Goal: Transaction & Acquisition: Purchase product/service

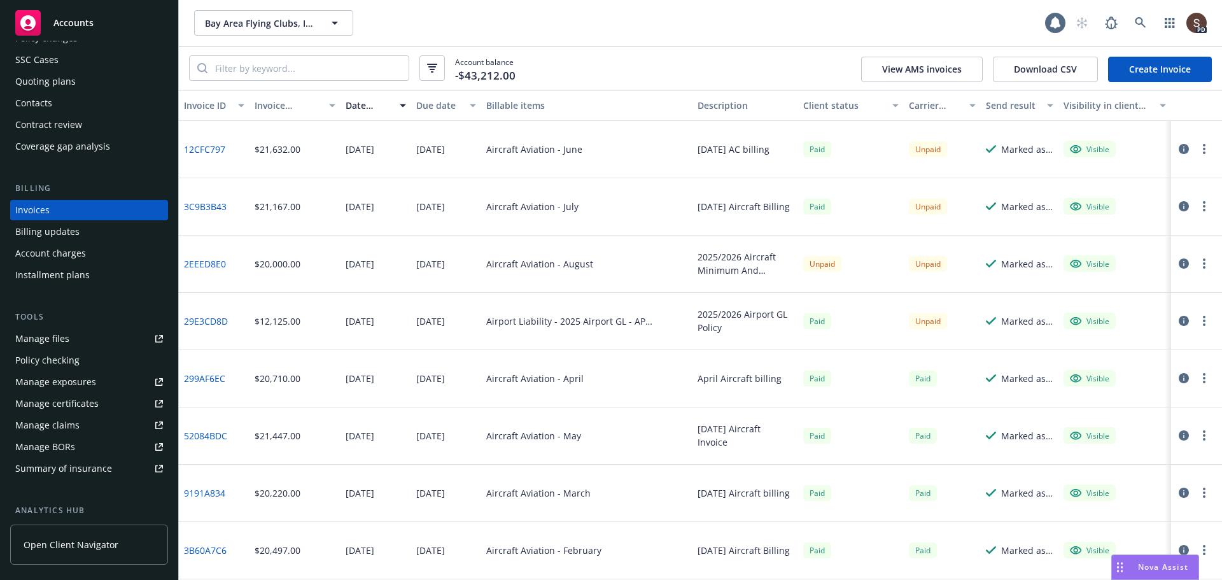
scroll to position [382, 0]
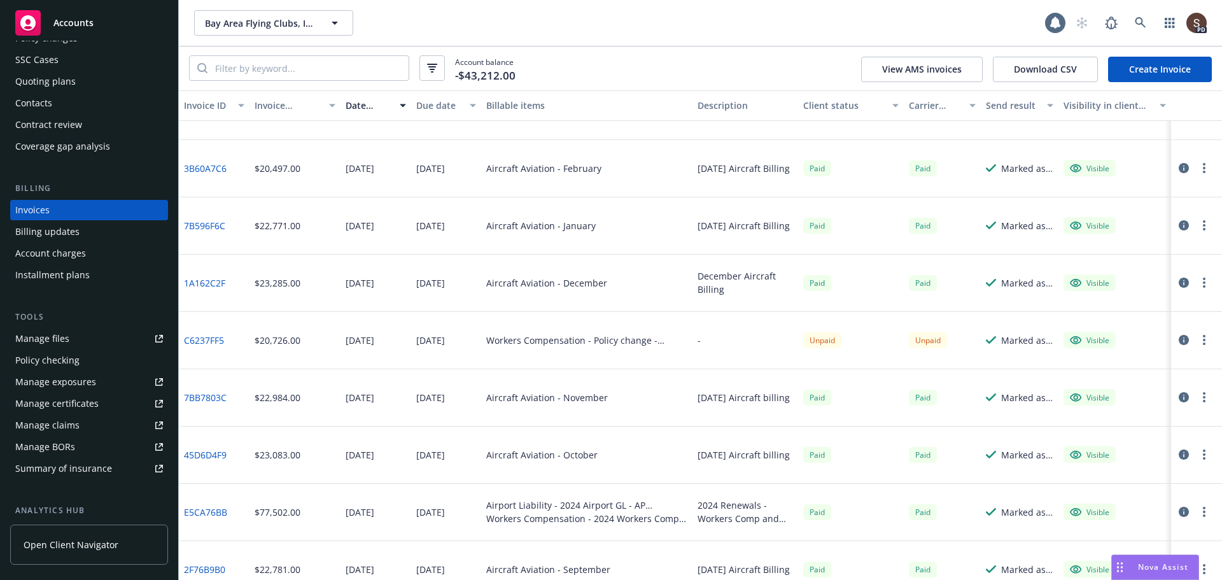
click at [200, 337] on link "C6237FF5" at bounding box center [204, 339] width 40 height 13
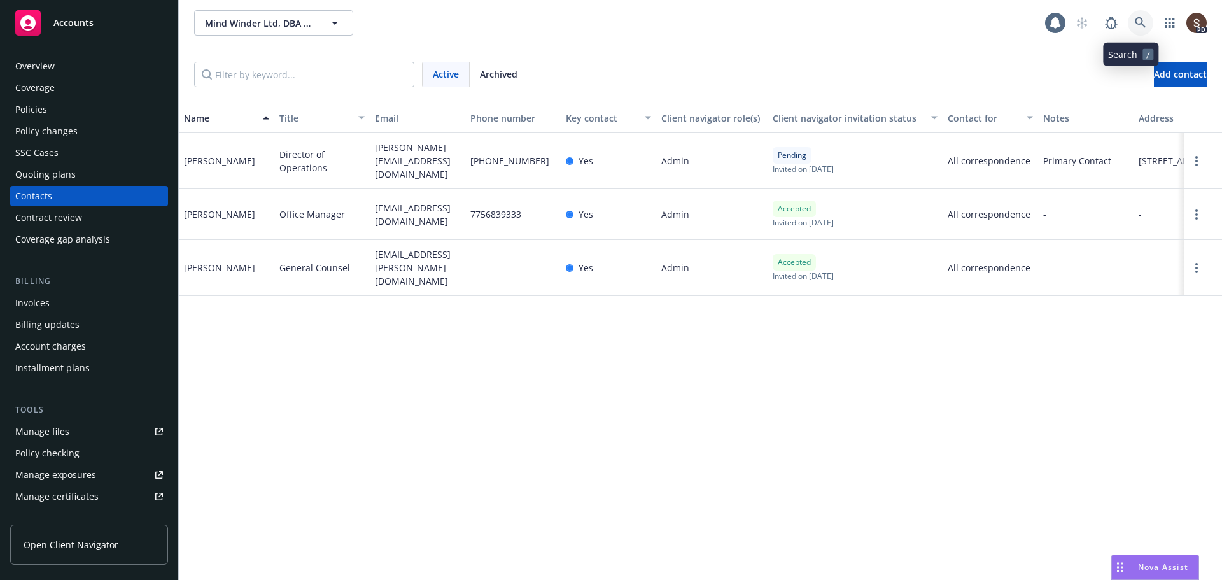
click at [1135, 22] on icon at bounding box center [1140, 22] width 11 height 11
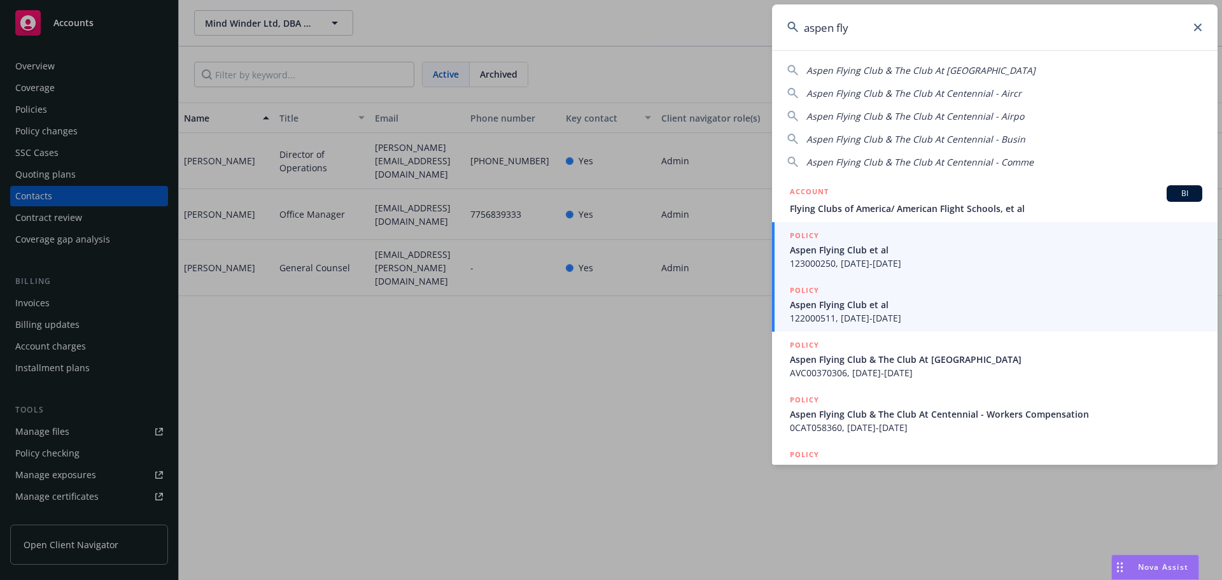
type input "aspen fly"
click at [860, 265] on span "123000250, 07/01/2023-07/01/2024" at bounding box center [996, 262] width 412 height 13
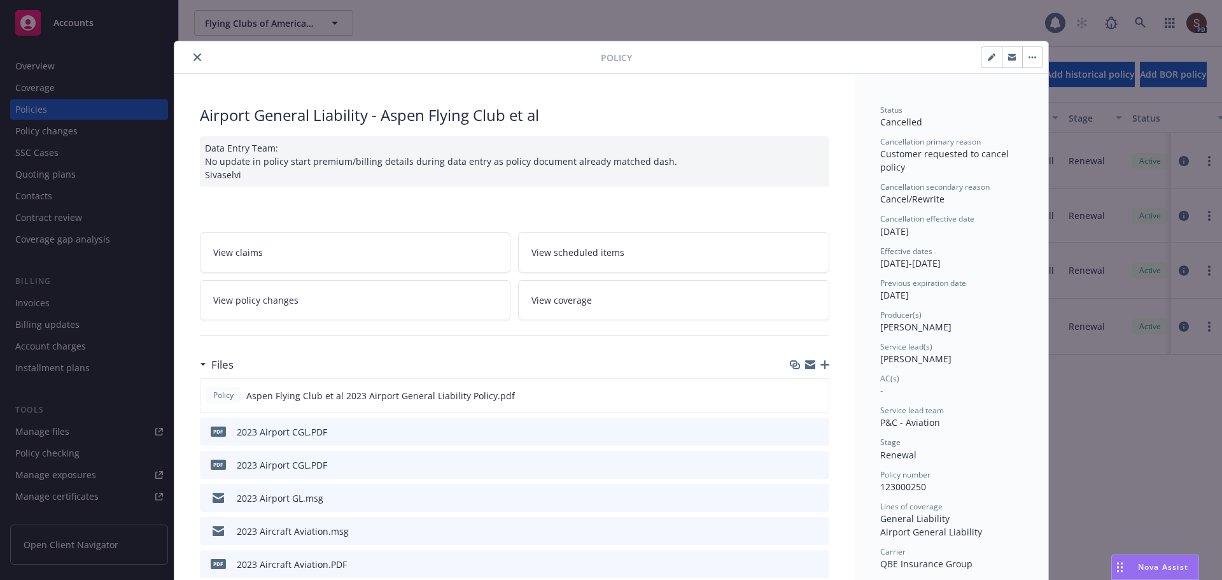
click at [193, 56] on icon "close" at bounding box center [197, 57] width 8 height 8
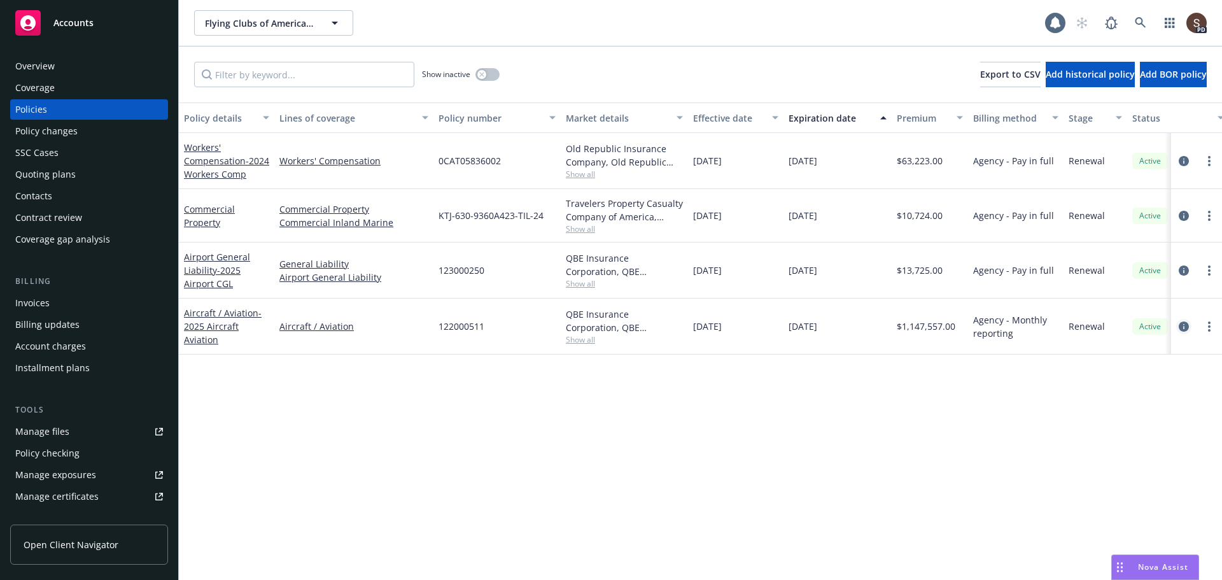
click at [1185, 325] on icon "circleInformation" at bounding box center [1183, 326] width 10 height 10
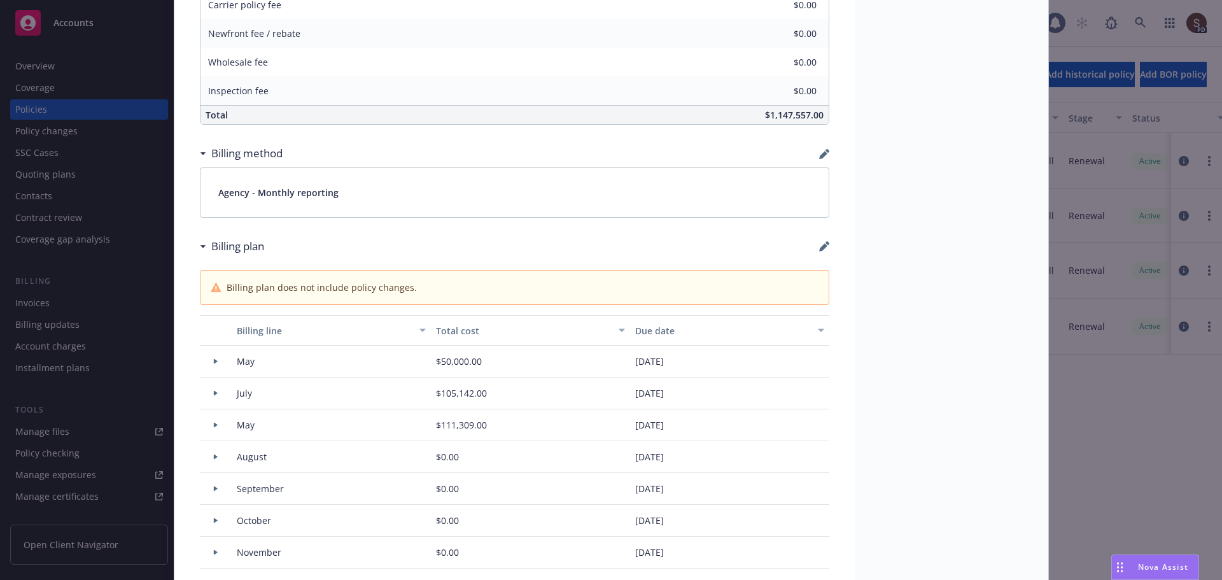
scroll to position [891, 0]
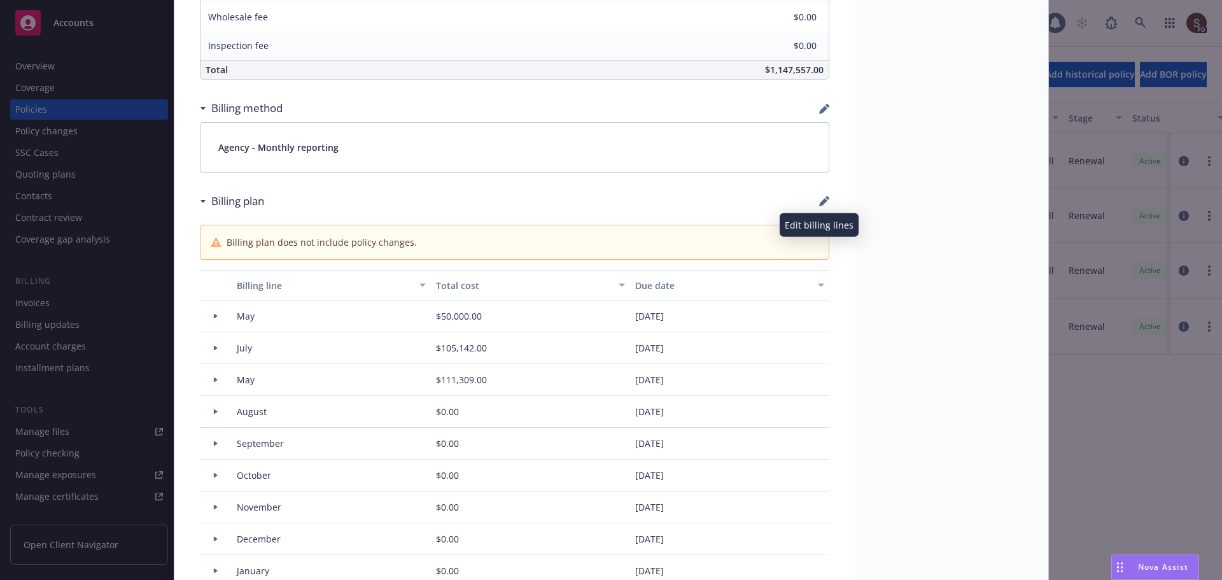
click at [819, 202] on icon "button" at bounding box center [823, 202] width 8 height 8
select select "May"
select select "July"
select select "May"
select select "August"
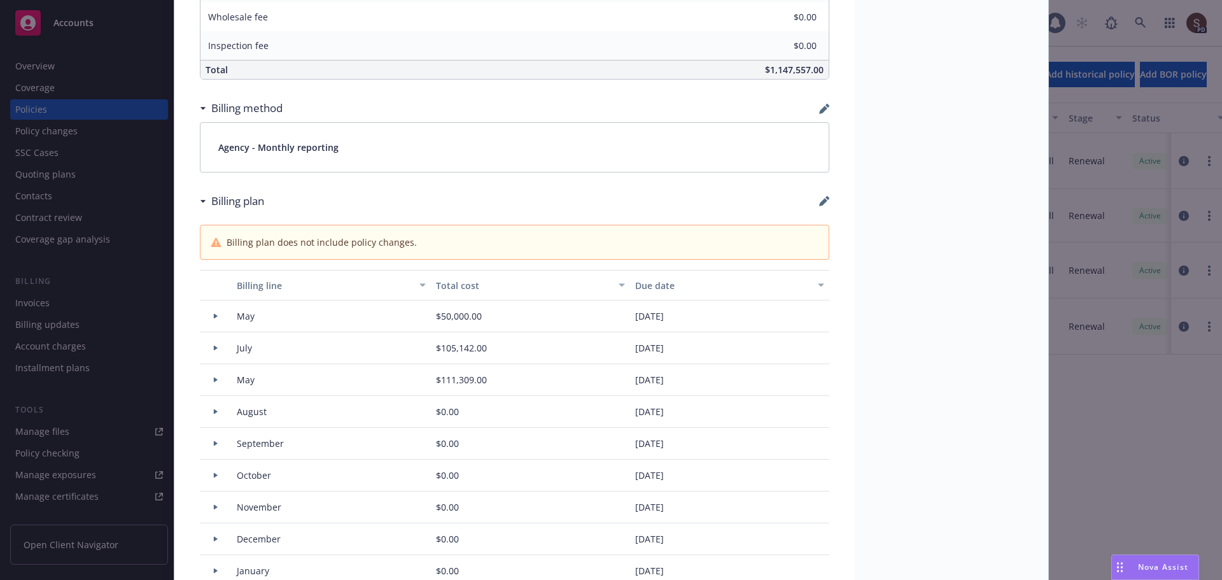
select select "September"
select select "October"
select select "November"
select select "December"
select select "February"
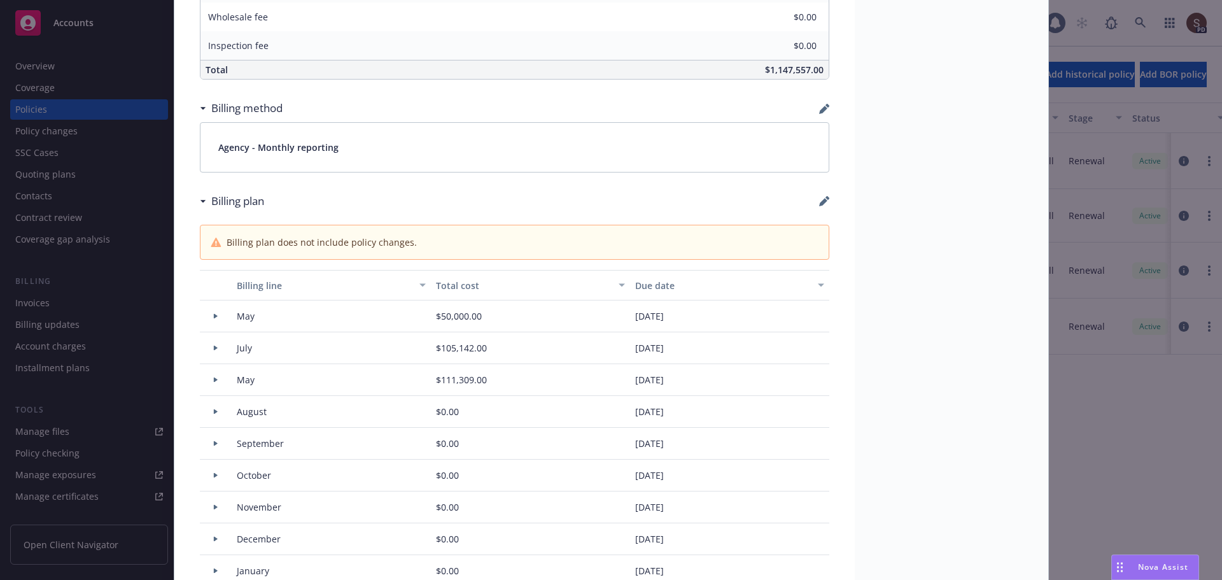
select select "March"
select select "April"
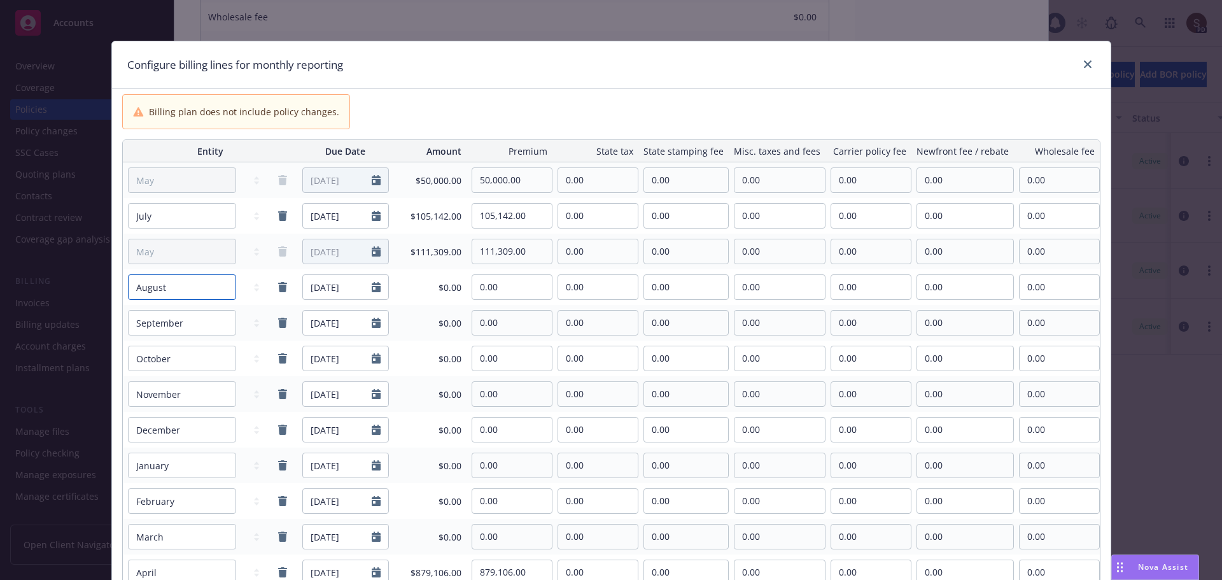
click at [224, 292] on select "January February March April May June July August September October November De…" at bounding box center [182, 286] width 108 height 25
select select "June"
click at [128, 274] on select "January February March April May June July August September October November De…" at bounding box center [182, 286] width 108 height 25
type input "06/01/2026"
click at [372, 290] on icon "Calendar" at bounding box center [376, 287] width 9 height 10
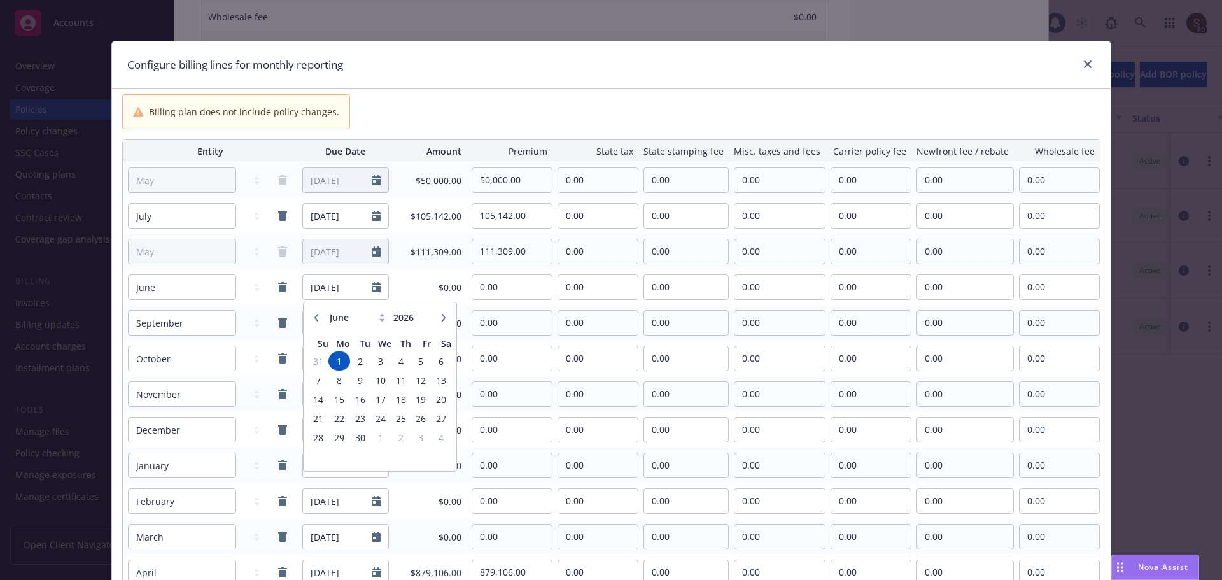
click at [436, 312] on button "button" at bounding box center [443, 317] width 15 height 15
click at [436, 312] on div "January February March April May June July August September October November De…" at bounding box center [380, 317] width 143 height 20
click at [441, 314] on icon "button" at bounding box center [443, 318] width 4 height 8
select select "9"
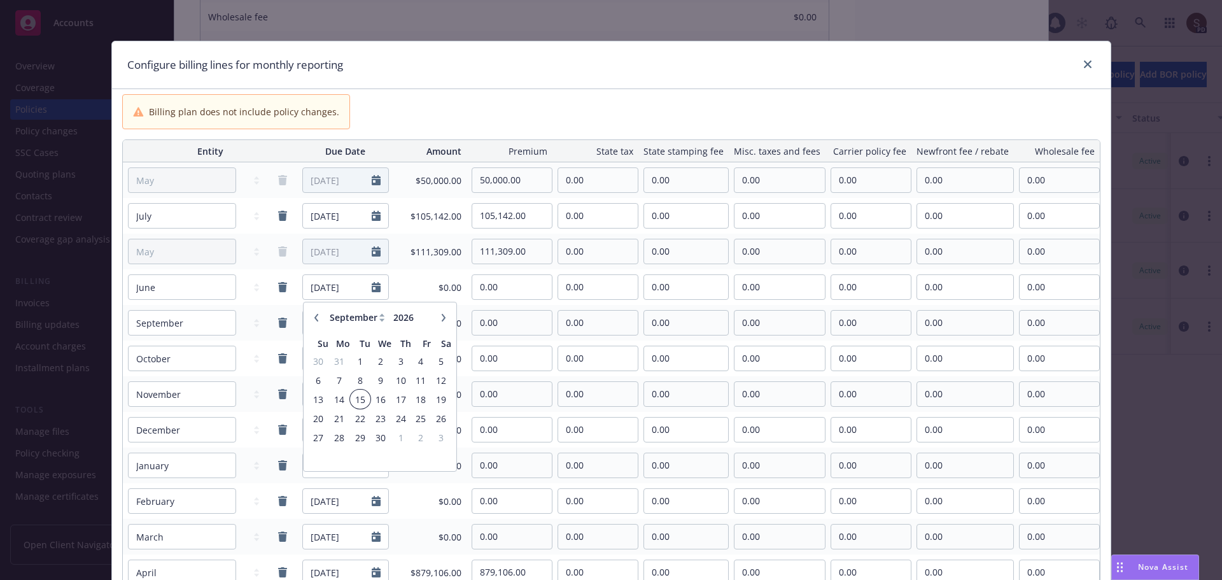
click at [363, 404] on span "15" at bounding box center [359, 399] width 17 height 16
type input "09/15/2026"
click at [373, 327] on icon "Calendar" at bounding box center [376, 323] width 9 height 10
select select "9"
click at [361, 429] on span "16" at bounding box center [359, 435] width 17 height 16
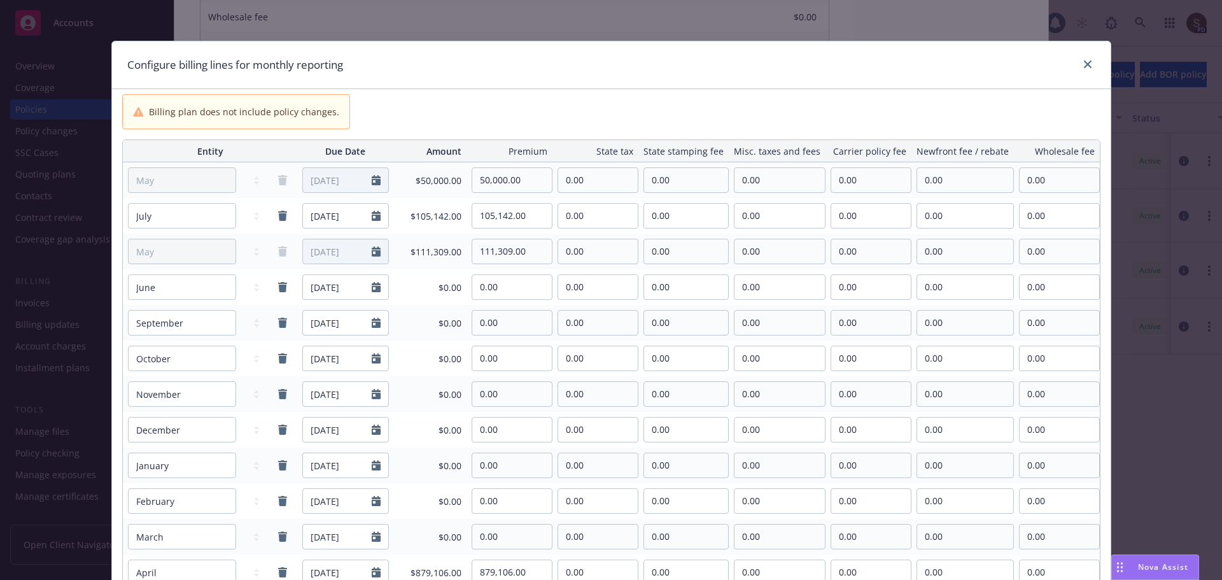
type input "09/16/2025"
click at [375, 287] on icon "Calendar" at bounding box center [376, 287] width 9 height 10
select select "9"
type input "2025"
click at [423, 319] on input "2025" at bounding box center [411, 317] width 41 height 13
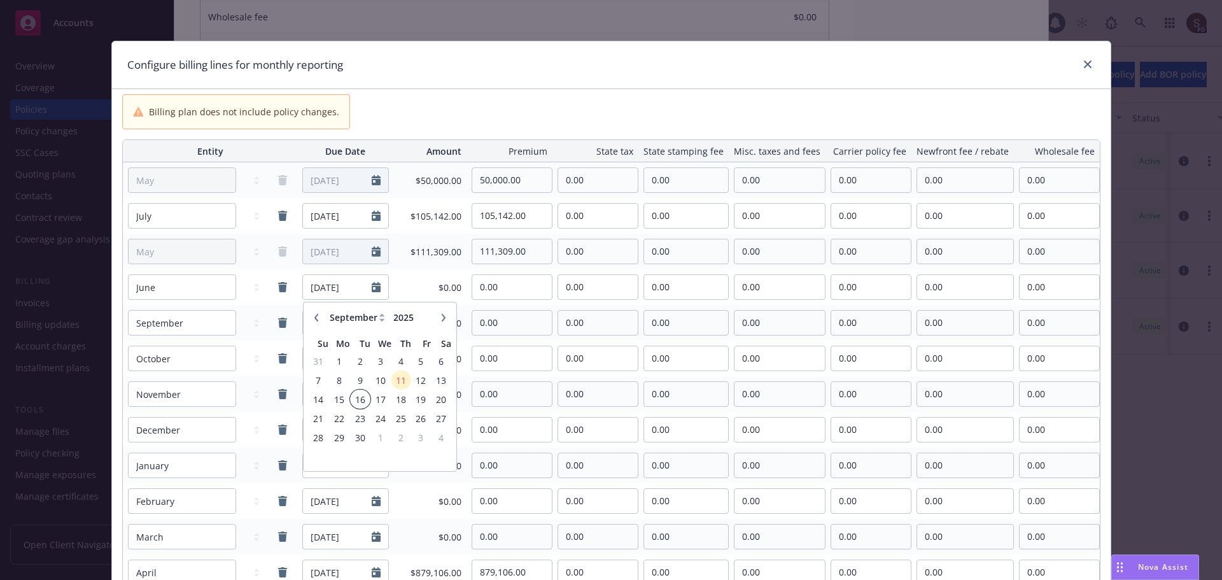
click at [360, 400] on span "16" at bounding box center [359, 399] width 17 height 16
type input "09/16/2025"
click at [491, 288] on input "0.00" at bounding box center [512, 287] width 80 height 24
click at [498, 290] on input "0.00" at bounding box center [512, 287] width 80 height 24
drag, startPoint x: 498, startPoint y: 290, endPoint x: 470, endPoint y: 289, distance: 28.0
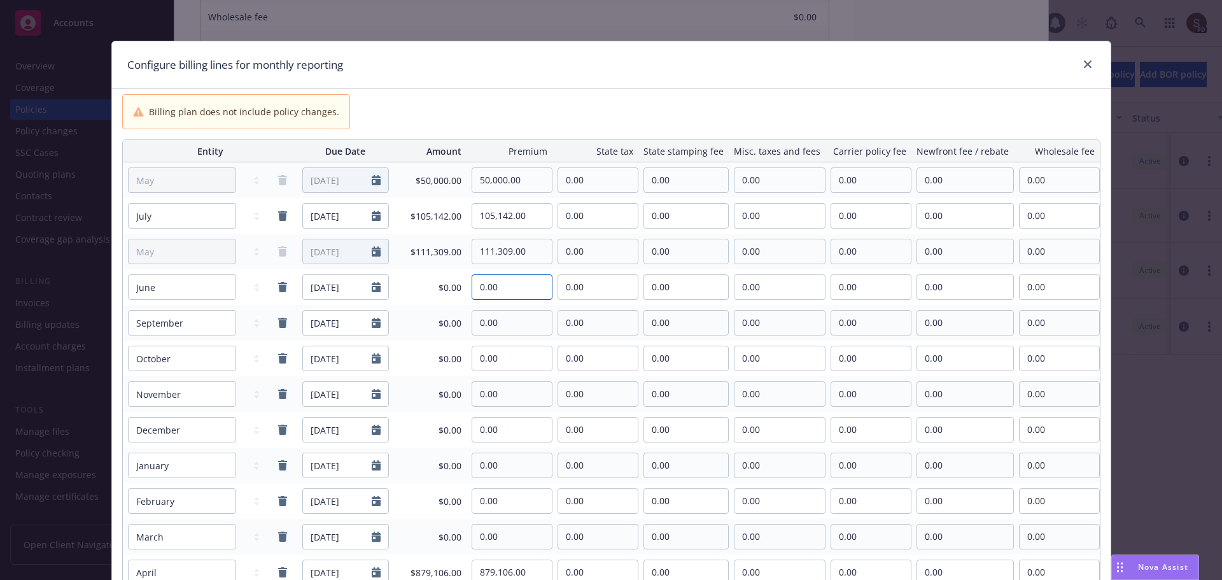
click at [470, 289] on div "0.00" at bounding box center [509, 286] width 86 height 25
type input "107,825.00"
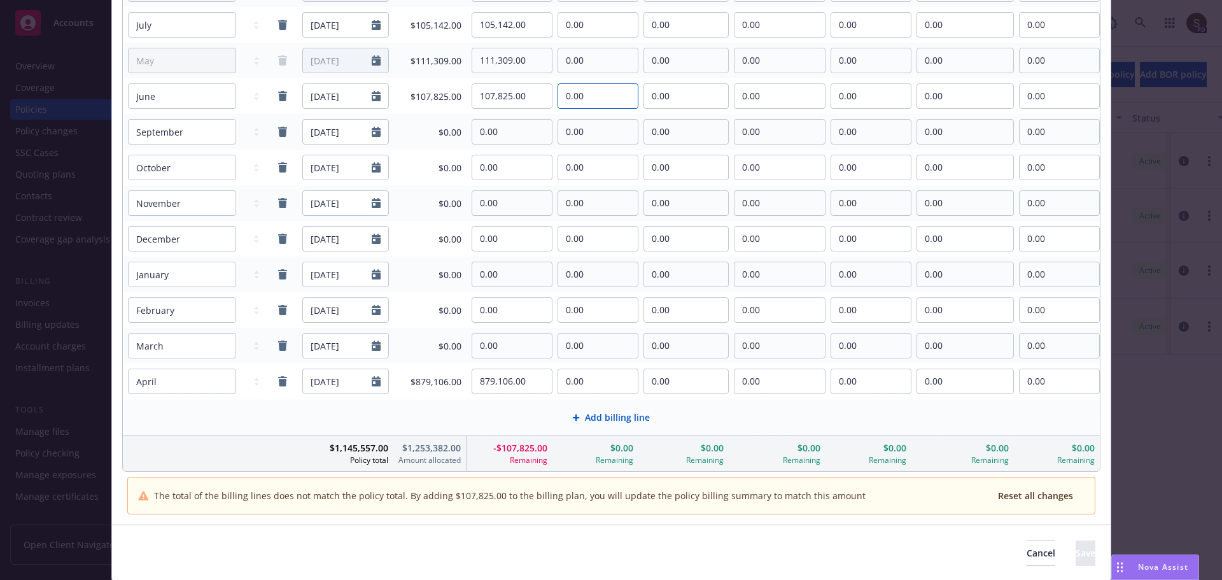
scroll to position [234, 0]
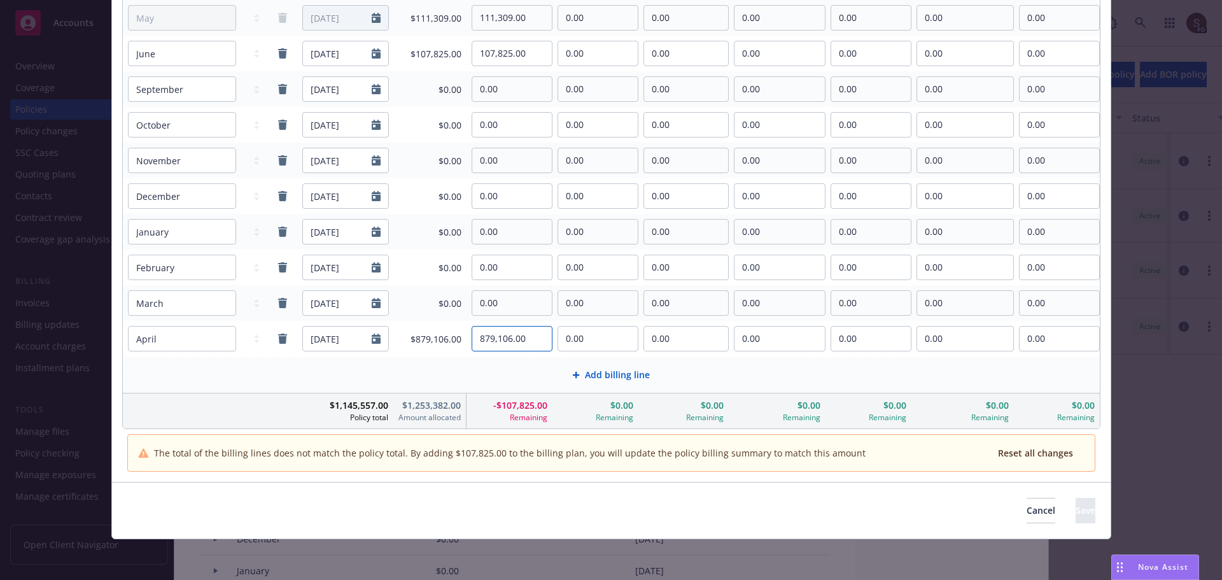
drag, startPoint x: 529, startPoint y: 336, endPoint x: 445, endPoint y: 345, distance: 84.5
click at [445, 345] on tr "January February March April May June July August September October November De…" at bounding box center [611, 339] width 977 height 36
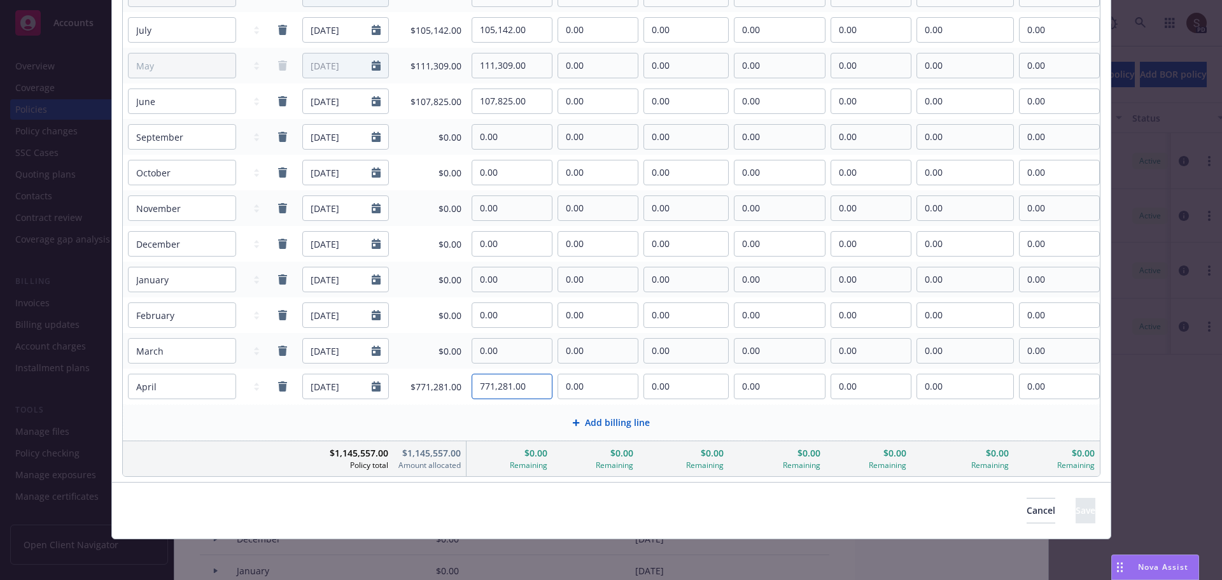
type input "771,281.00"
click at [618, 394] on input "0.00" at bounding box center [598, 386] width 80 height 24
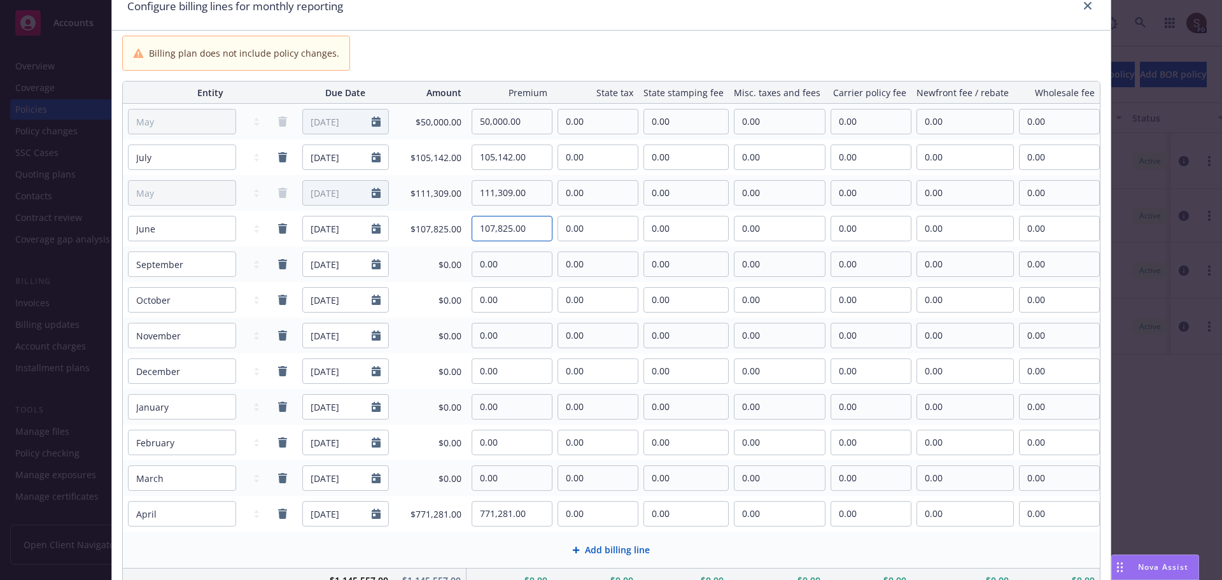
click at [512, 226] on input "107,825.00" at bounding box center [512, 228] width 80 height 24
click at [528, 262] on input "0.00" at bounding box center [512, 264] width 80 height 24
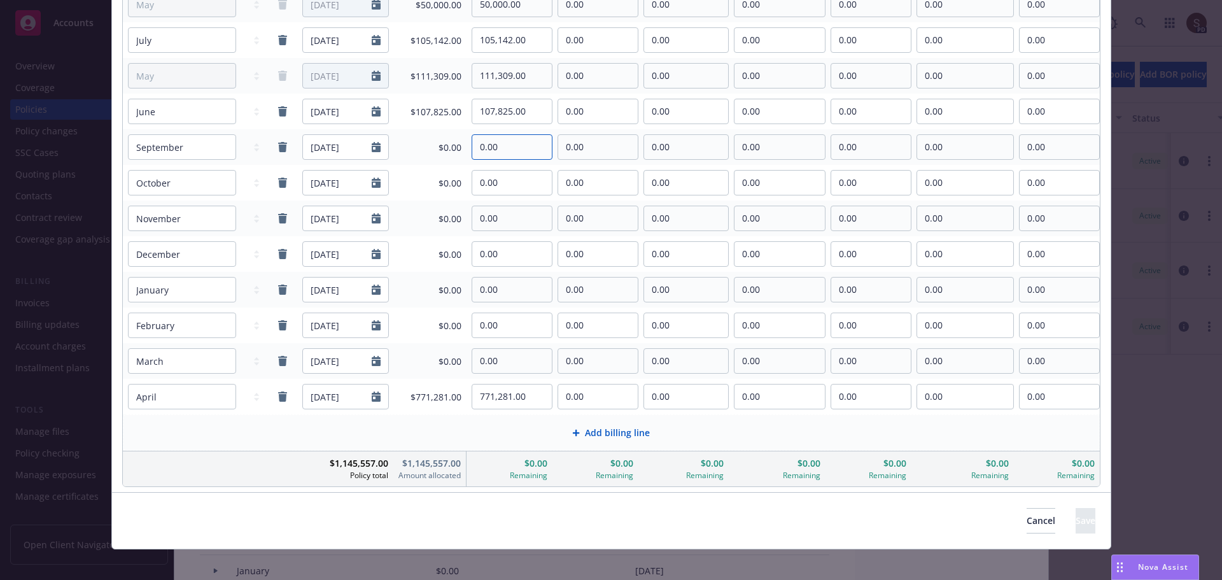
scroll to position [186, 0]
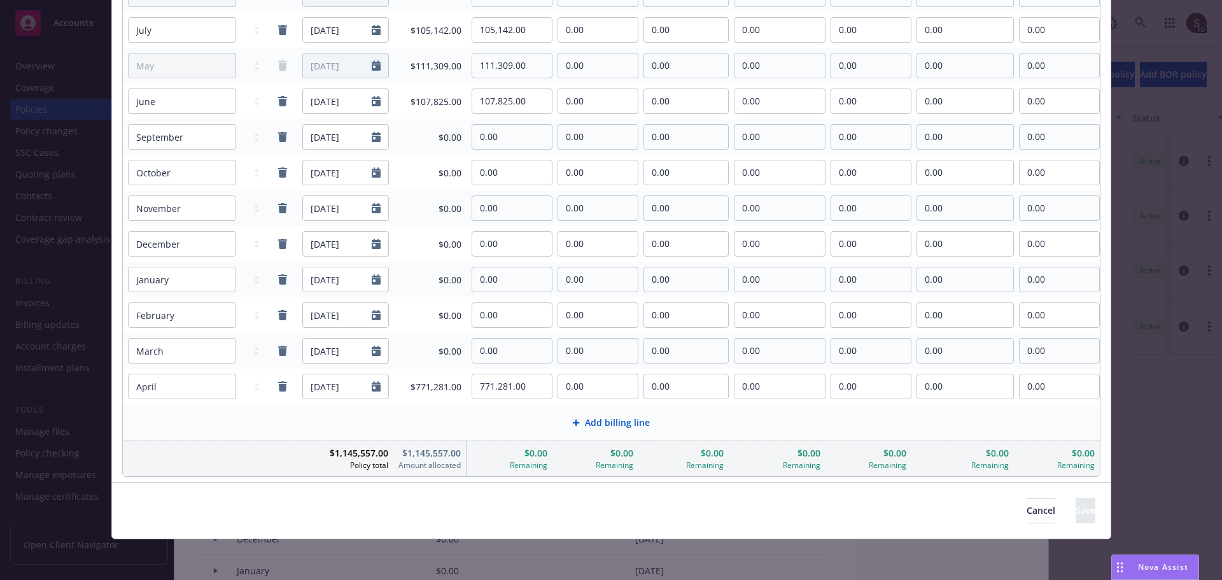
click at [839, 428] on div "Add billing line" at bounding box center [611, 422] width 955 height 15
select select "May"
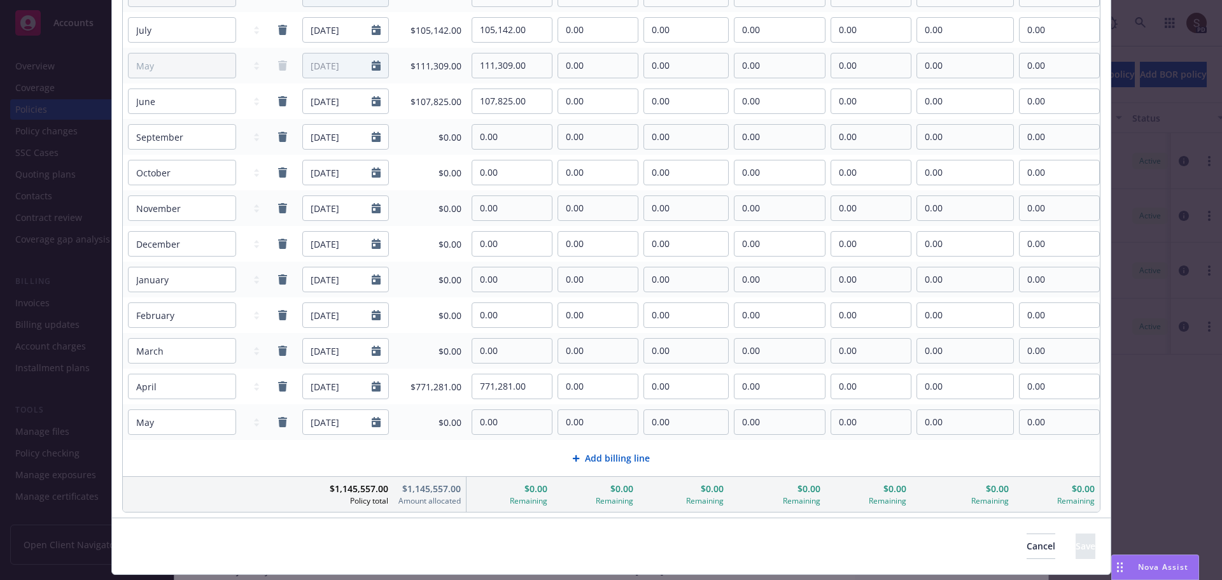
click at [375, 131] on div at bounding box center [380, 137] width 17 height 24
click at [374, 142] on icon "Calendar" at bounding box center [376, 137] width 9 height 10
select select "9"
click at [376, 253] on span "17" at bounding box center [381, 249] width 18 height 16
type input "09/17/2025"
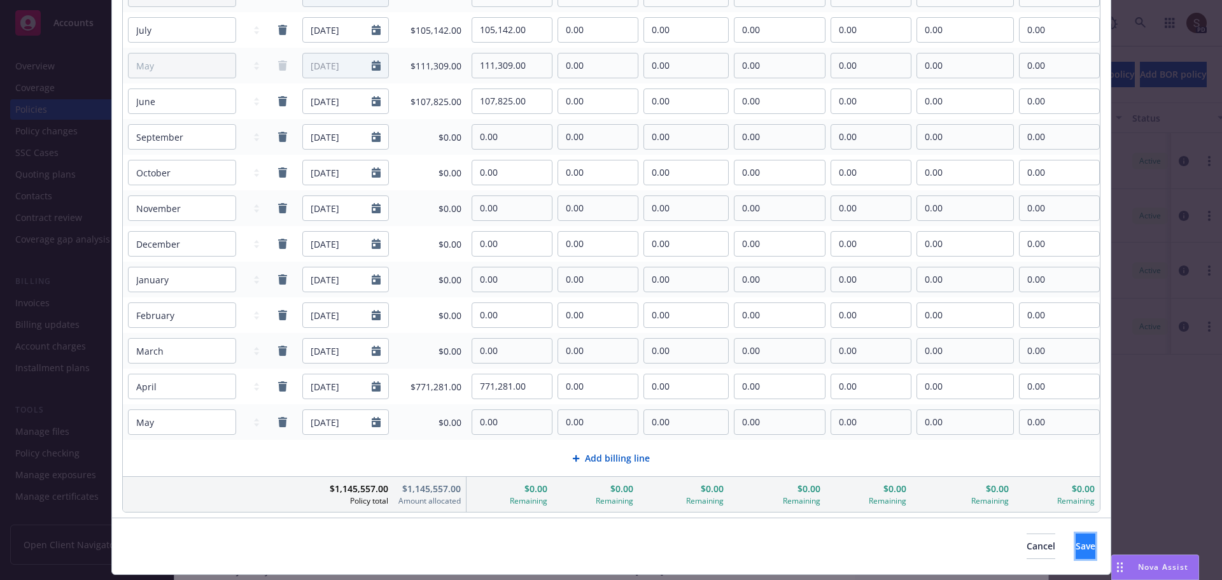
click at [1075, 543] on span "Save" at bounding box center [1085, 546] width 20 height 12
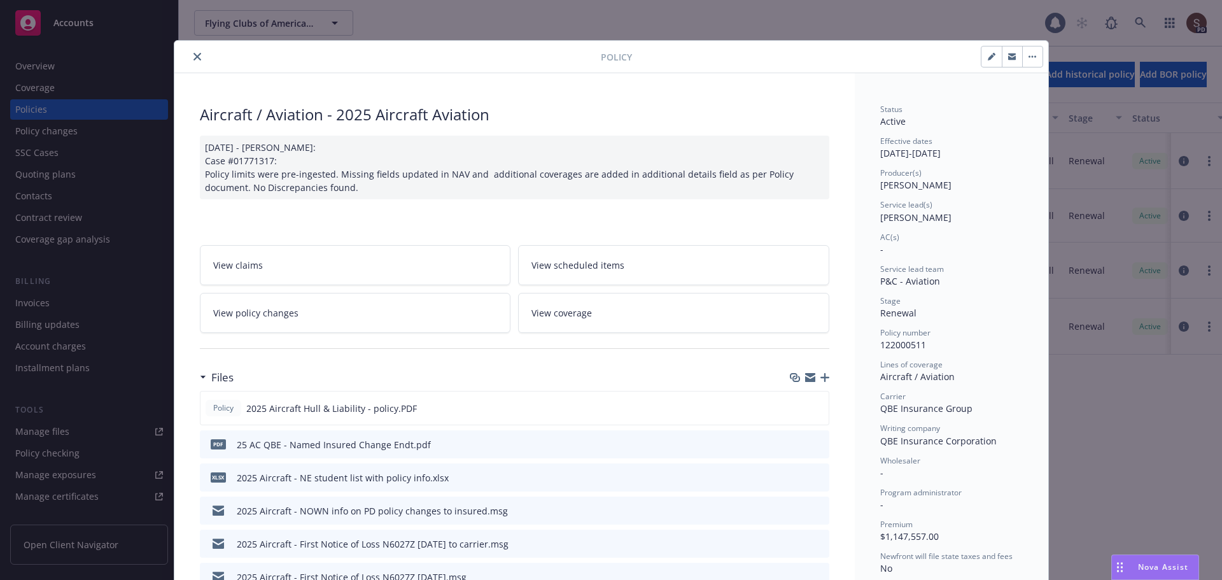
scroll to position [0, 0]
click at [193, 59] on icon "close" at bounding box center [197, 57] width 8 height 8
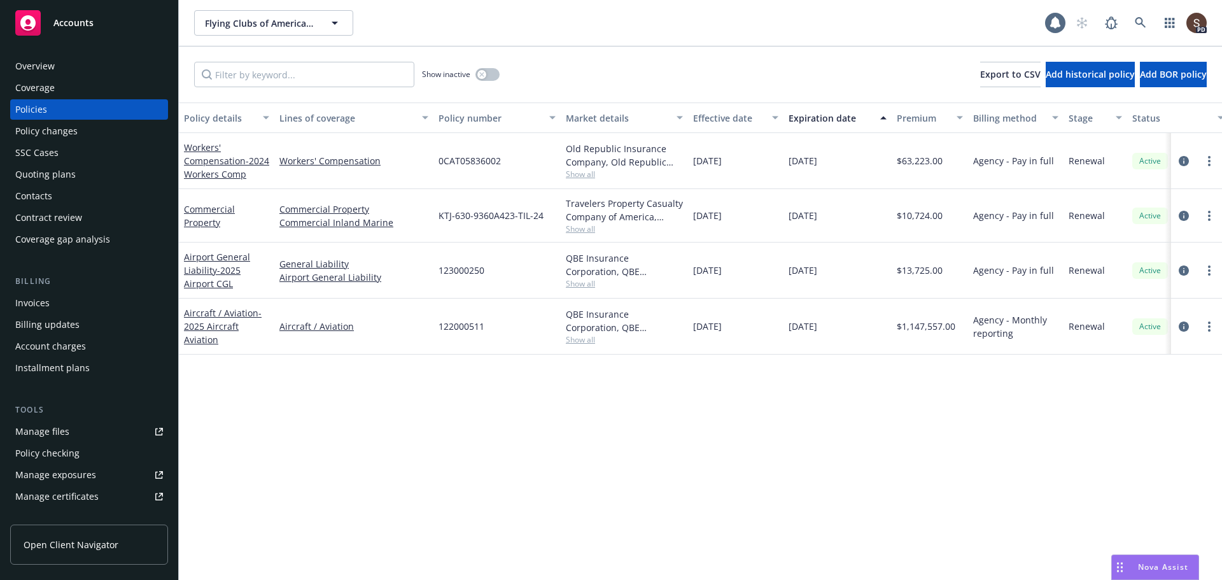
click at [53, 297] on div "Invoices" at bounding box center [89, 303] width 148 height 20
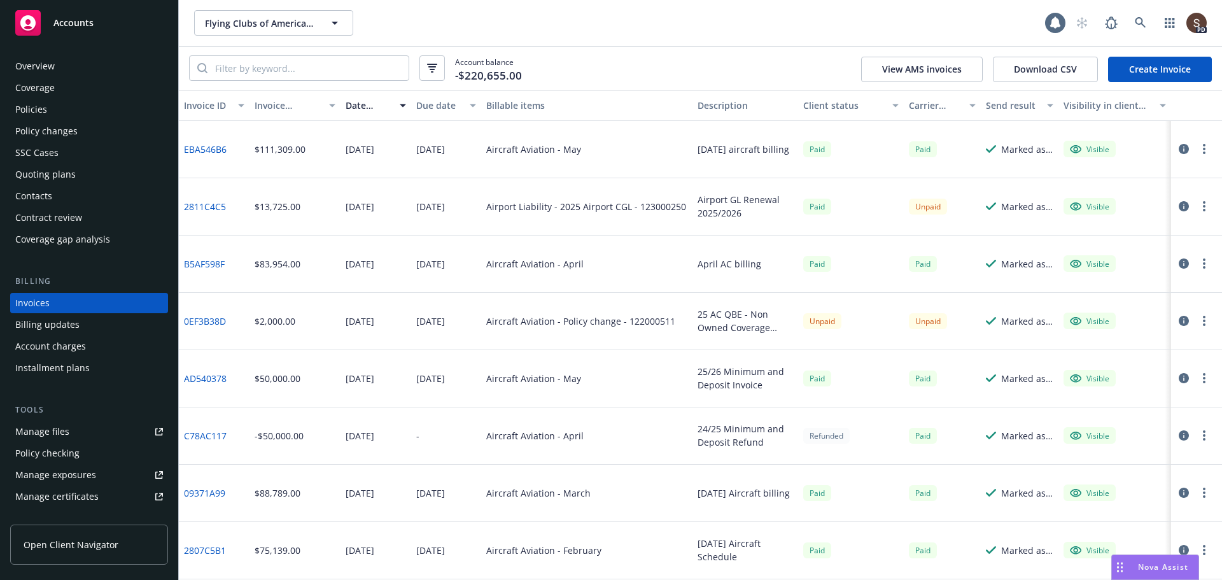
click at [1149, 73] on link "Create Invoice" at bounding box center [1160, 69] width 104 height 25
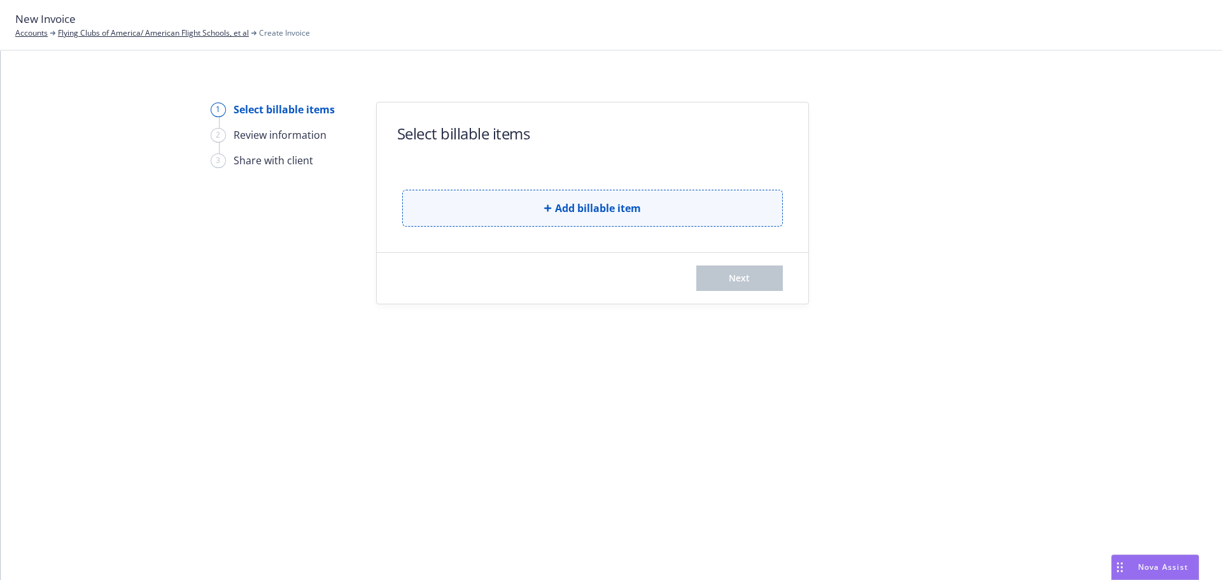
click at [631, 197] on button "Add billable item" at bounding box center [592, 208] width 381 height 37
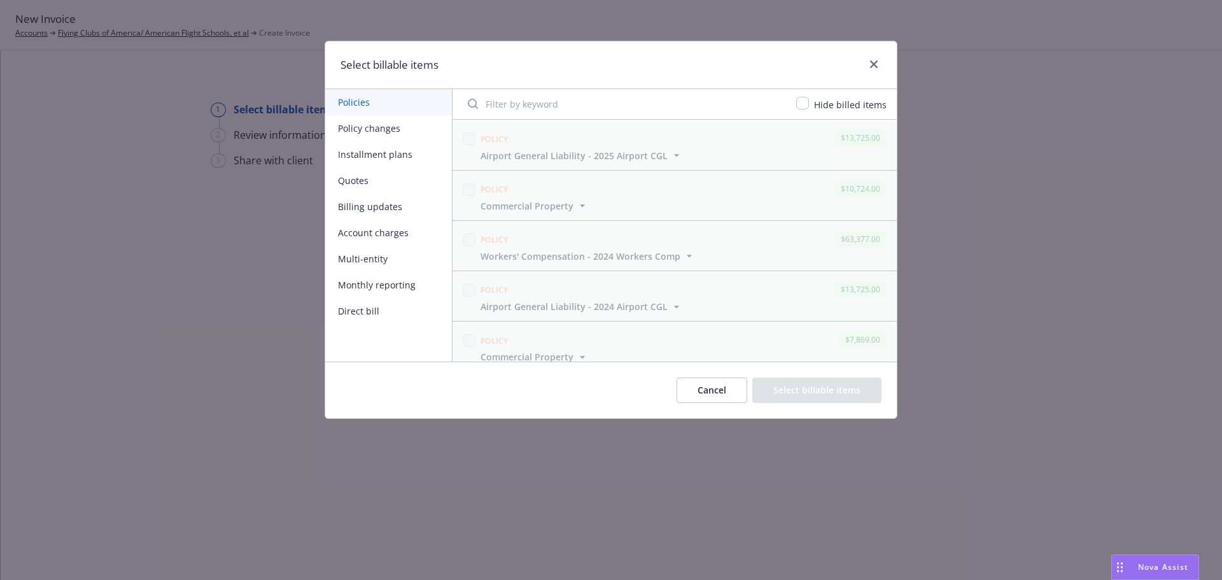
click at [407, 279] on button "Monthly reporting" at bounding box center [388, 285] width 127 height 26
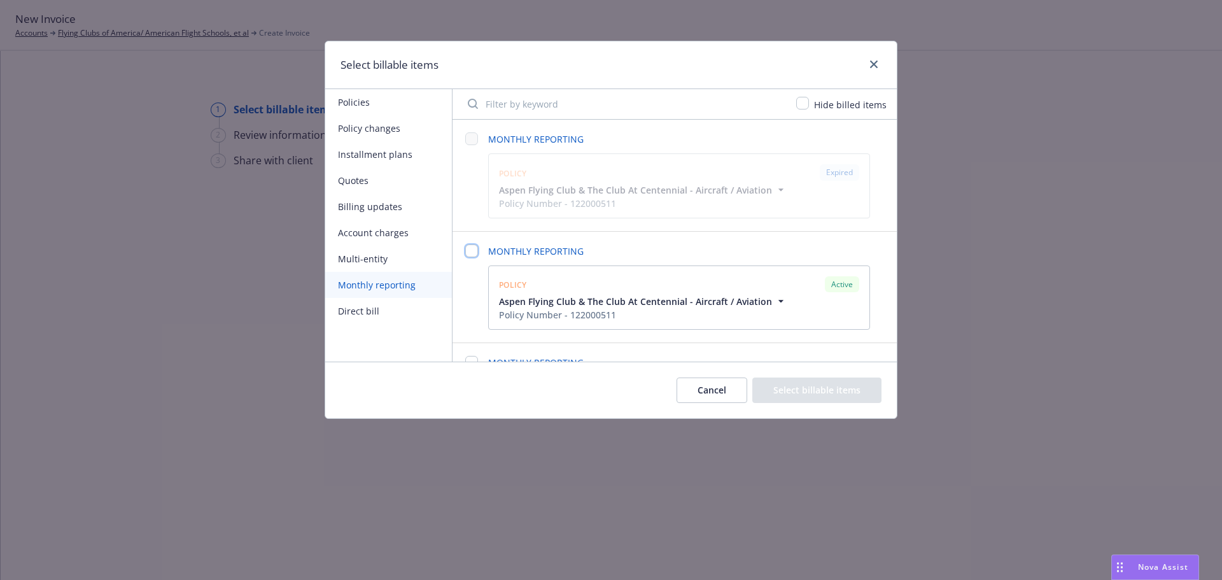
click at [474, 251] on input "checkbox" at bounding box center [471, 250] width 13 height 13
checkbox input "false"
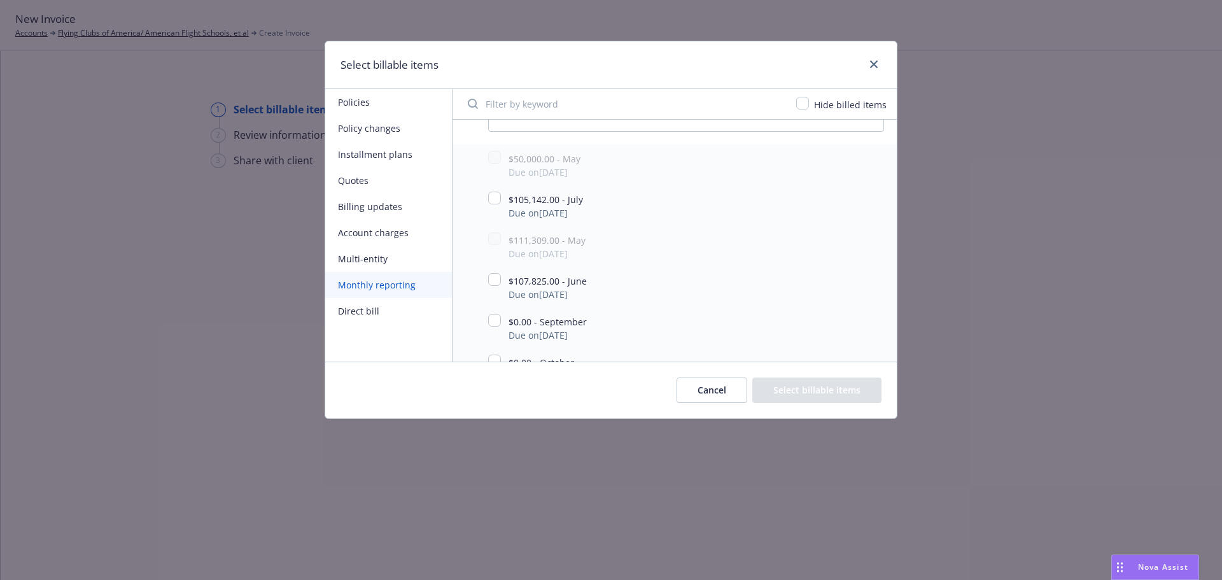
scroll to position [318, 0]
click at [491, 277] on input "checkbox" at bounding box center [494, 273] width 13 height 13
checkbox input "true"
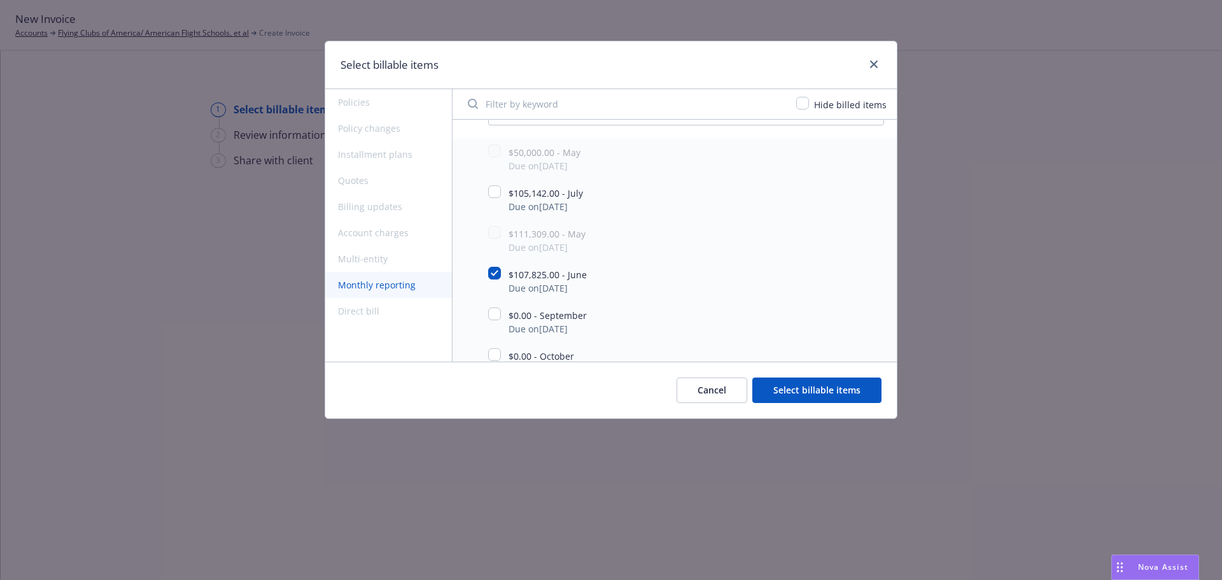
click at [785, 388] on button "Select billable items" at bounding box center [816, 389] width 129 height 25
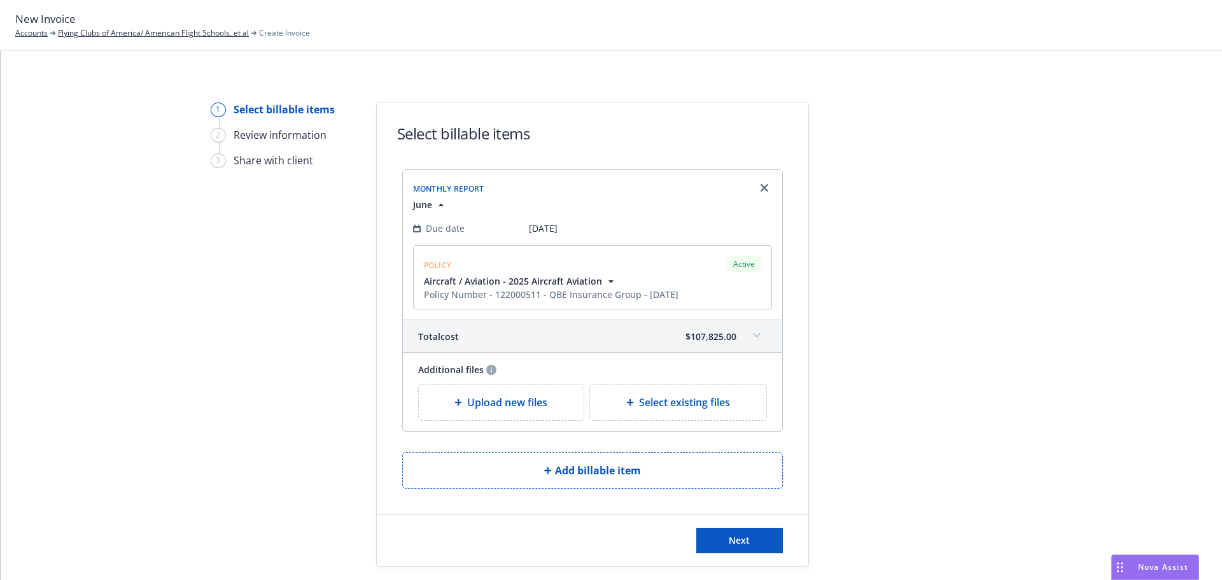
click at [470, 399] on span "Upload new files" at bounding box center [507, 402] width 80 height 15
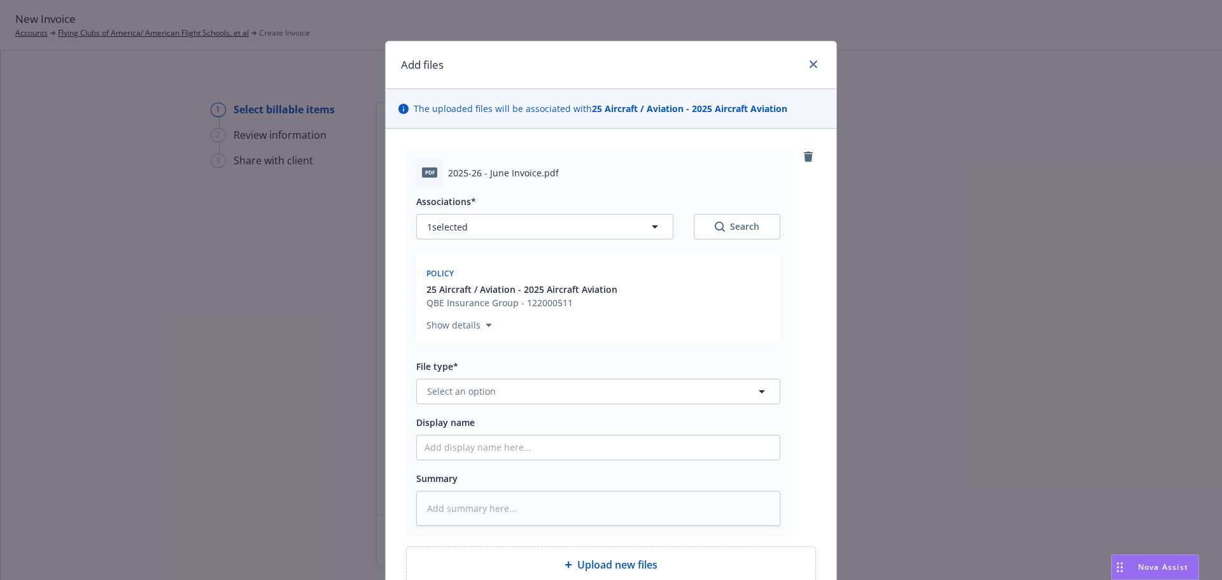
click at [557, 408] on div "Associations* 1 selected Search Policy 25 Aircraft / Aviation - 2025 Aircraft A…" at bounding box center [598, 356] width 364 height 340
click at [559, 399] on button "Select an option" at bounding box center [598, 391] width 364 height 25
type input "invoice"
click at [435, 348] on div "Invoice - Third Party" at bounding box center [471, 356] width 95 height 18
click at [538, 443] on input "Display name" at bounding box center [598, 447] width 363 height 24
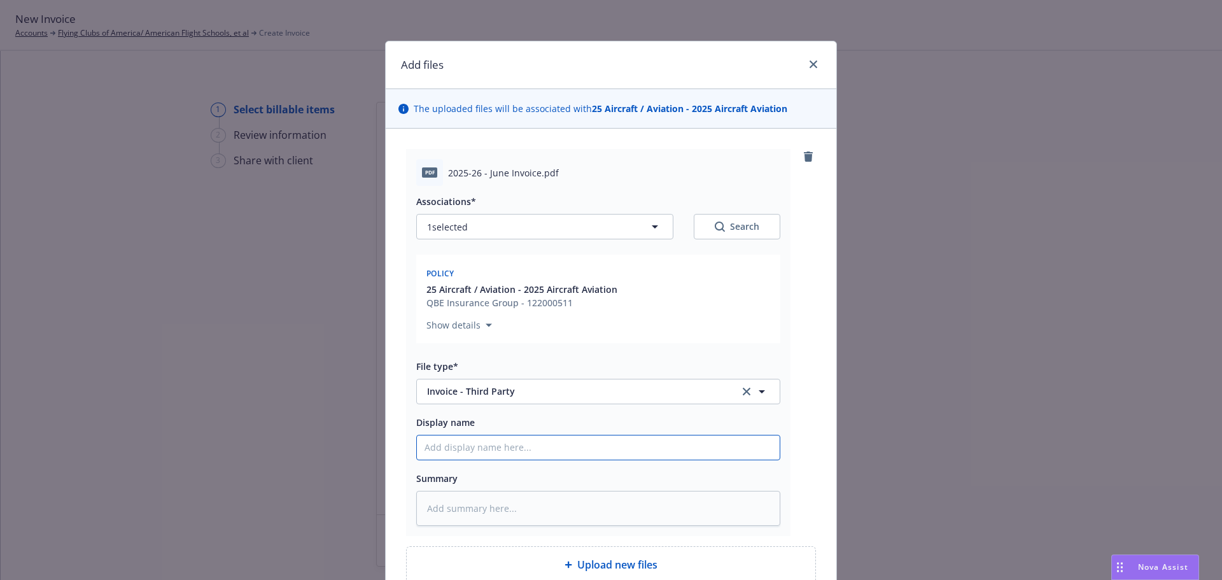
type textarea "x"
type input "2"
type textarea "x"
type input "20"
type textarea "x"
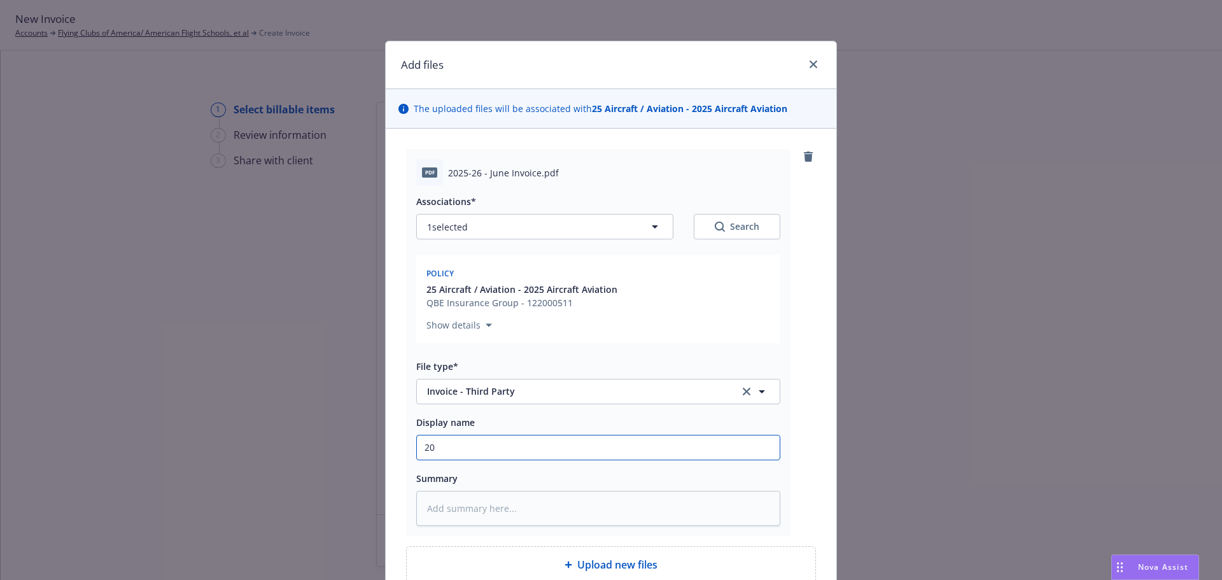
type input "202"
type textarea "x"
type input "2025"
type textarea "x"
type input "2025"
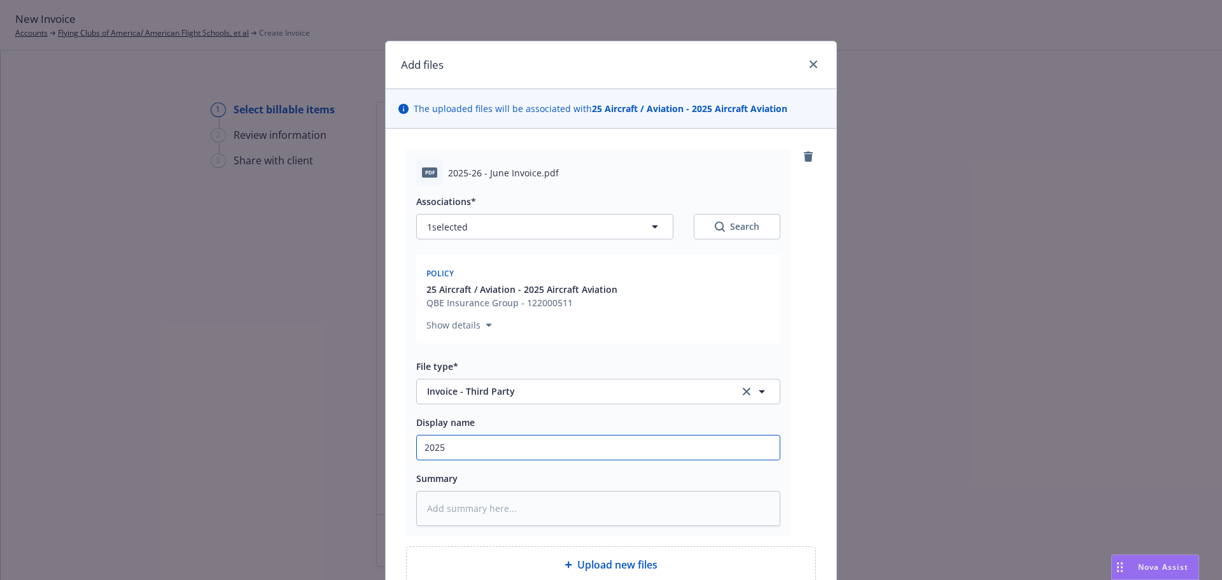
type textarea "x"
type input "2025 A"
type textarea "x"
type input "2025 Ai"
type textarea "x"
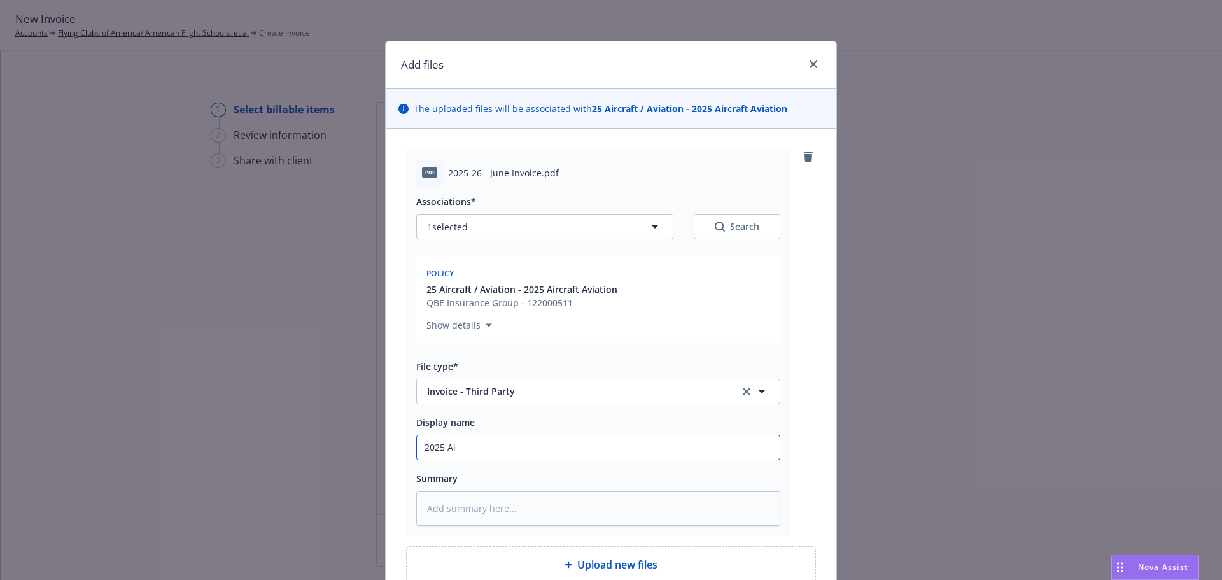
type input "2025 Air"
type textarea "x"
type input "2025 Airc"
type textarea "x"
type input "2025 Aircr"
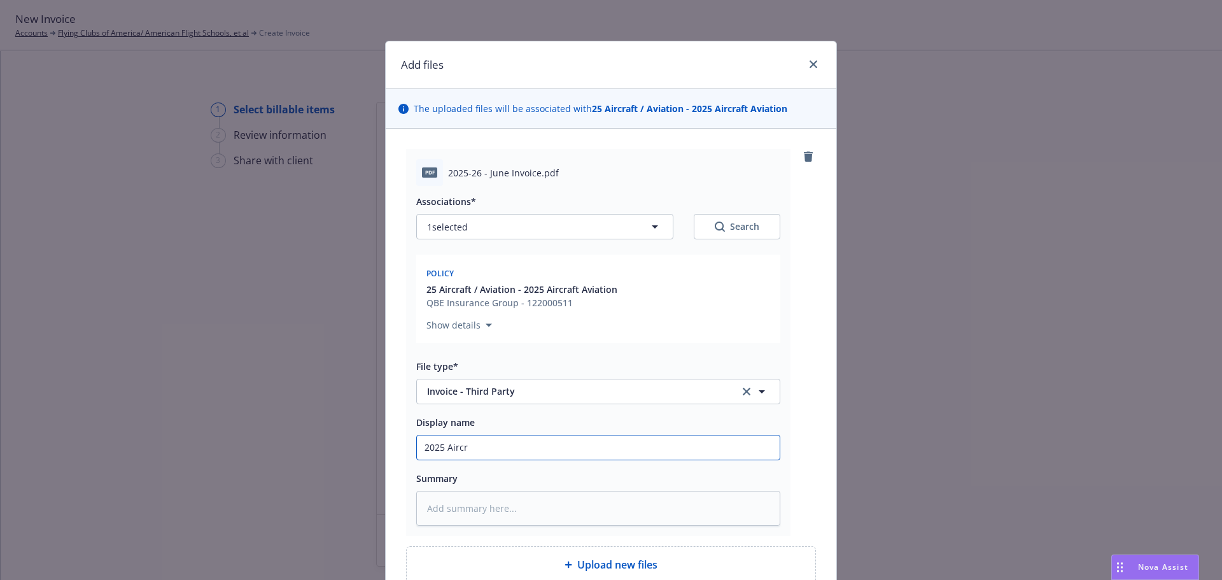
type textarea "x"
type input "2025 Aircra"
type textarea "x"
type input "2025 Aircraf"
type textarea "x"
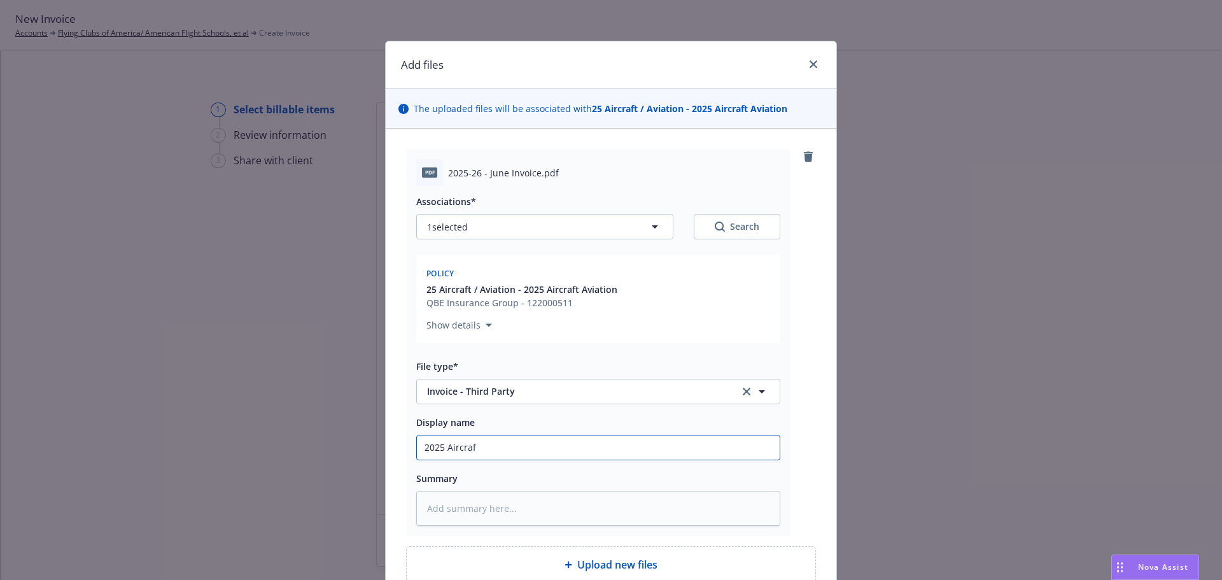
type input "2025 Aircraft"
type textarea "x"
type input "2025 Aircraft"
type textarea "x"
type input "2025 Aircraft -"
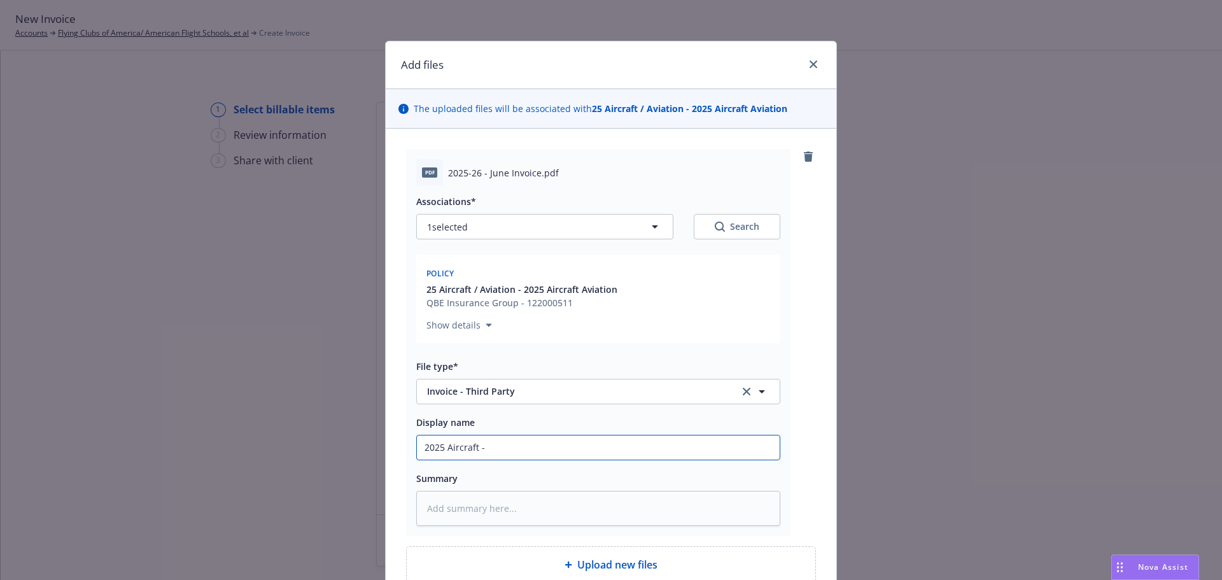
type textarea "x"
type input "2025 Aircraft -"
type textarea "x"
type input "2025 Aircraft - J"
type textarea "x"
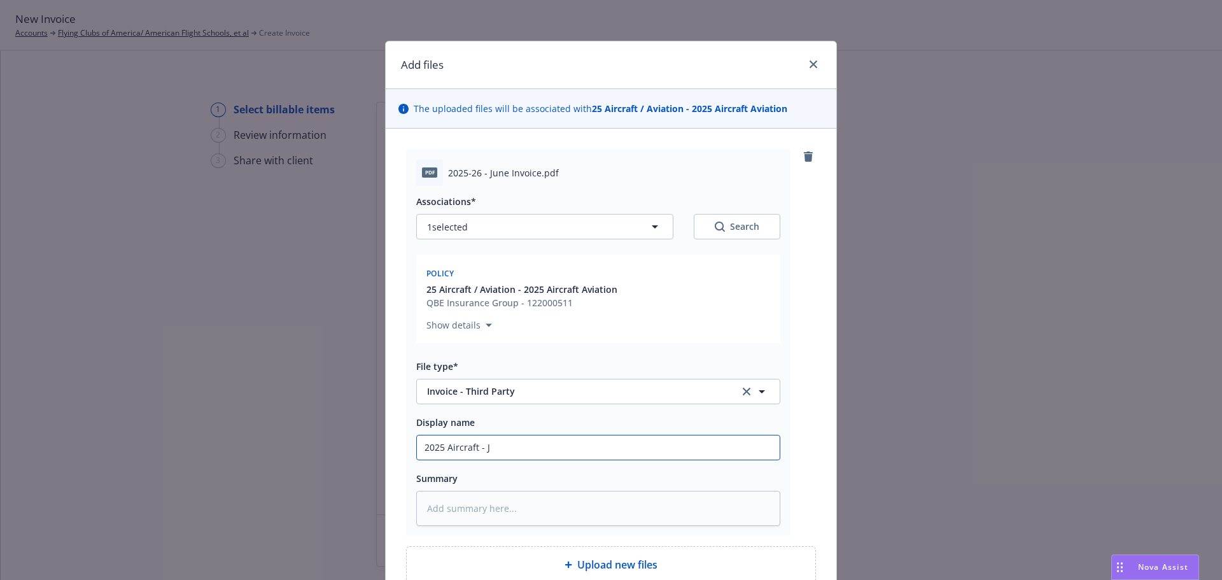
type input "2025 Aircraft - Ju"
type textarea "x"
type input "2025 Aircraft - Jun"
type textarea "x"
type input "2025 Aircraft - June"
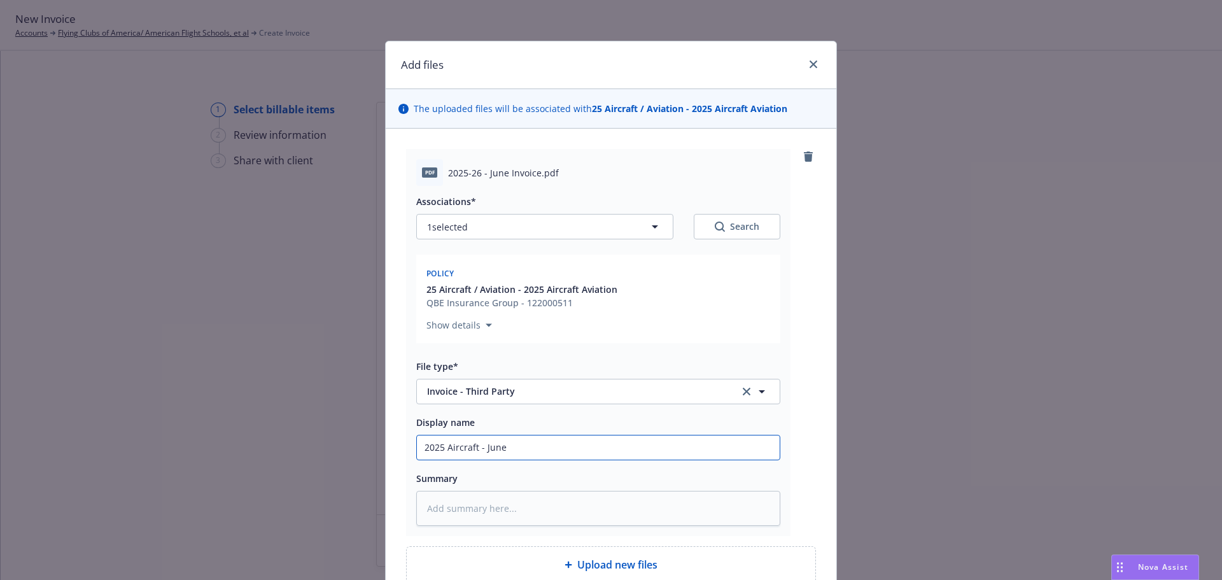
type textarea "x"
type input "2025 Aircraft - June"
type textarea "x"
type input "2025 Aircraft - June c"
type textarea "x"
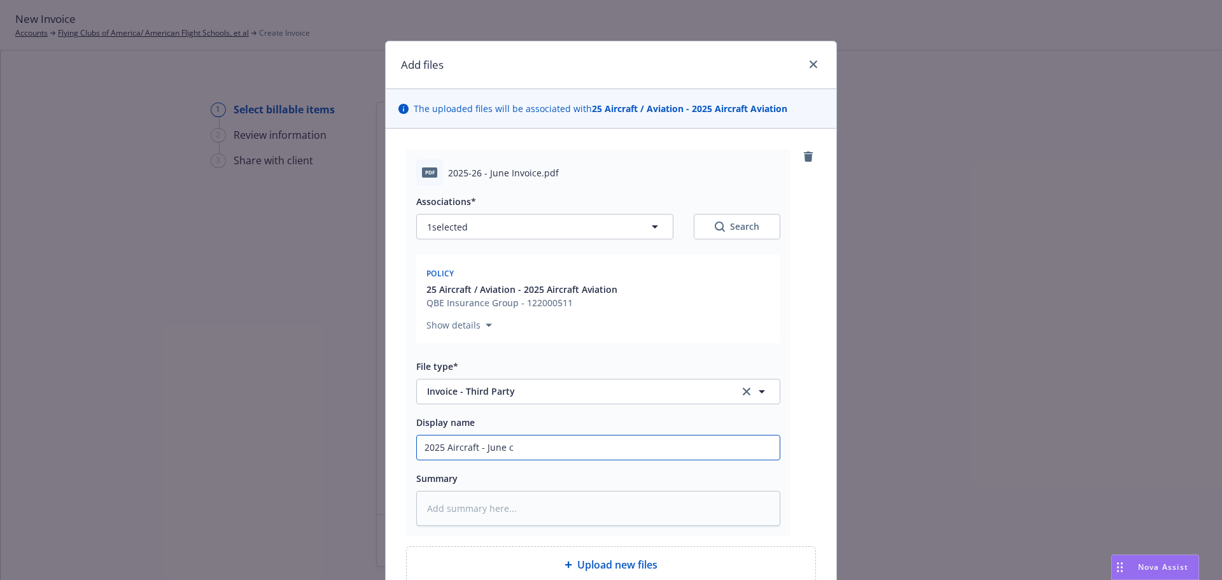
type input "2025 Aircraft - June ca"
type textarea "x"
type input "2025 Aircraft - June car"
type textarea "x"
type input "2025 Aircraft - June carr"
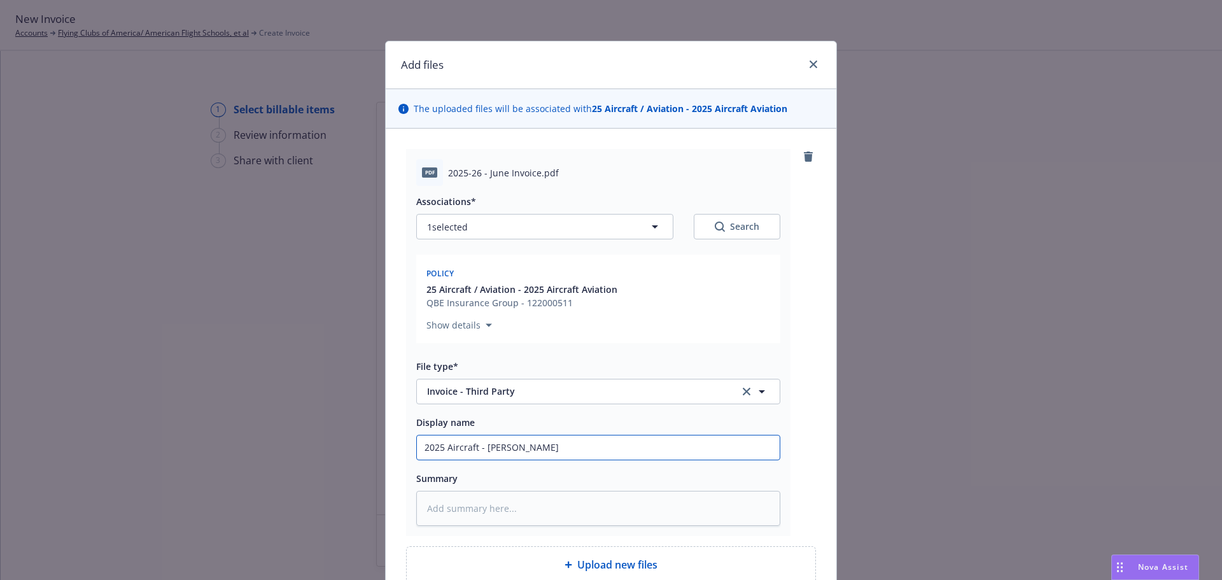
type textarea "x"
type input "2025 Aircraft - June carri"
type textarea "x"
type input "2025 Aircraft - June carrie"
type textarea "x"
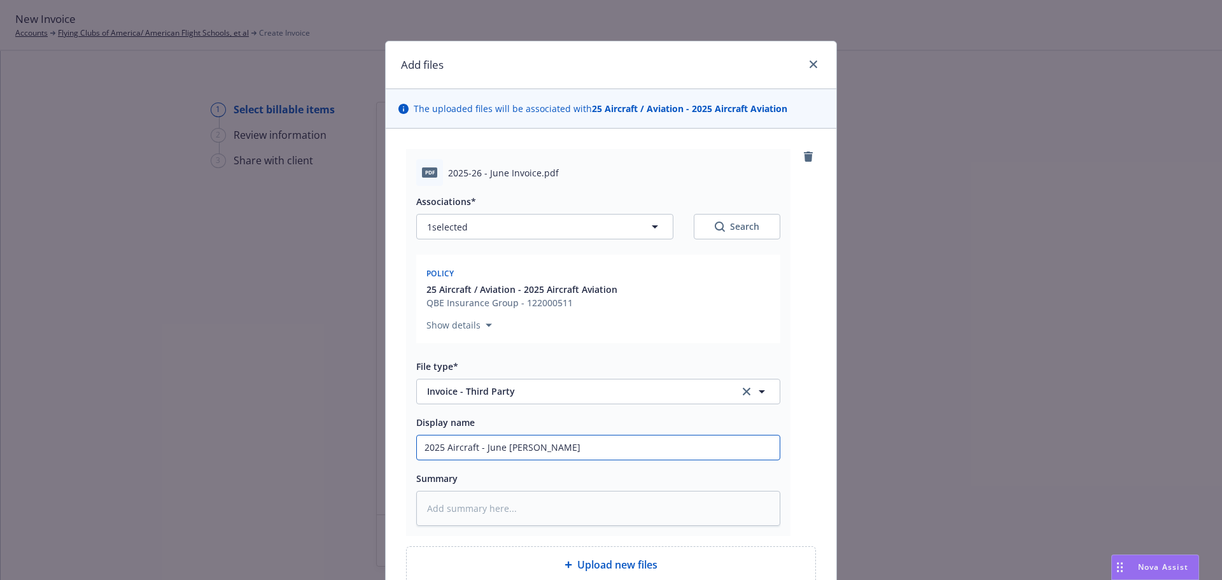
type input "2025 Aircraft - June carrier"
type textarea "x"
type input "2025 Aircraft - June carrier"
type textarea "x"
type input "2025 Aircraft - June carrier i"
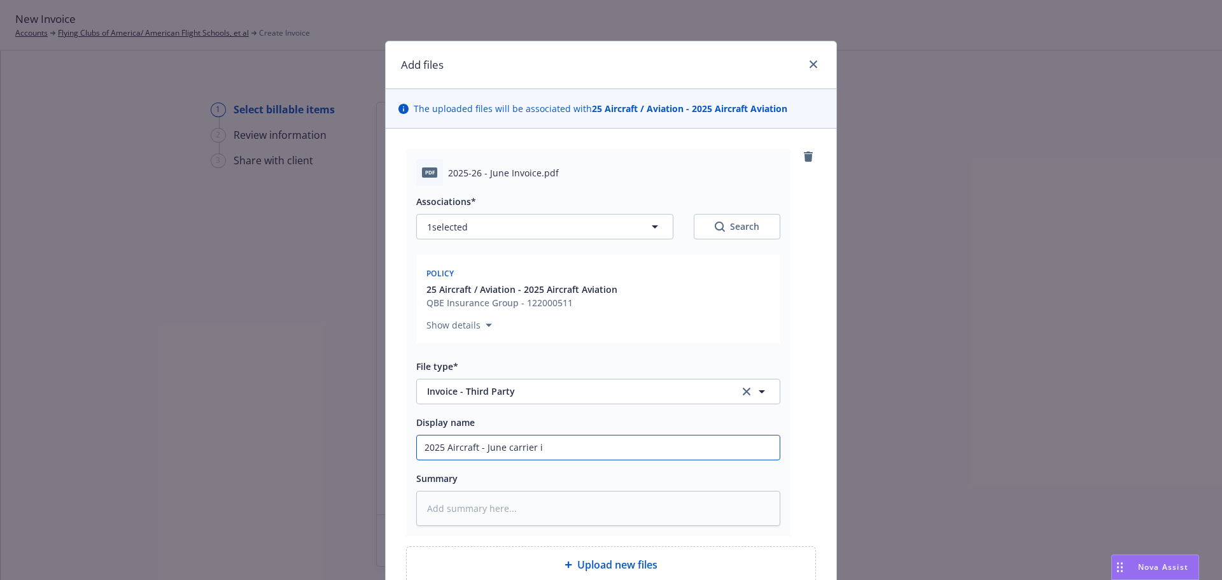
type textarea "x"
type input "2025 Aircraft - June carrier in"
type textarea "x"
type input "2025 Aircraft - June carrier inv"
type textarea "x"
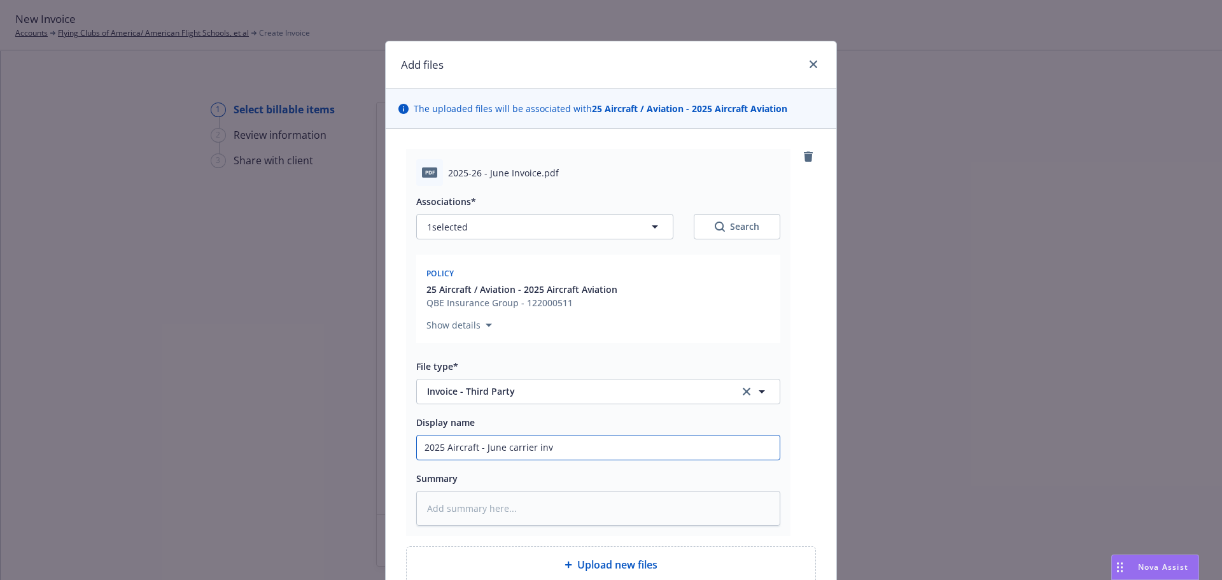
type input "2025 Aircraft - June carrier invo"
type textarea "x"
type input "2025 Aircraft - June carrier invoi"
type textarea "x"
type input "2025 Aircraft - June carrier invoic"
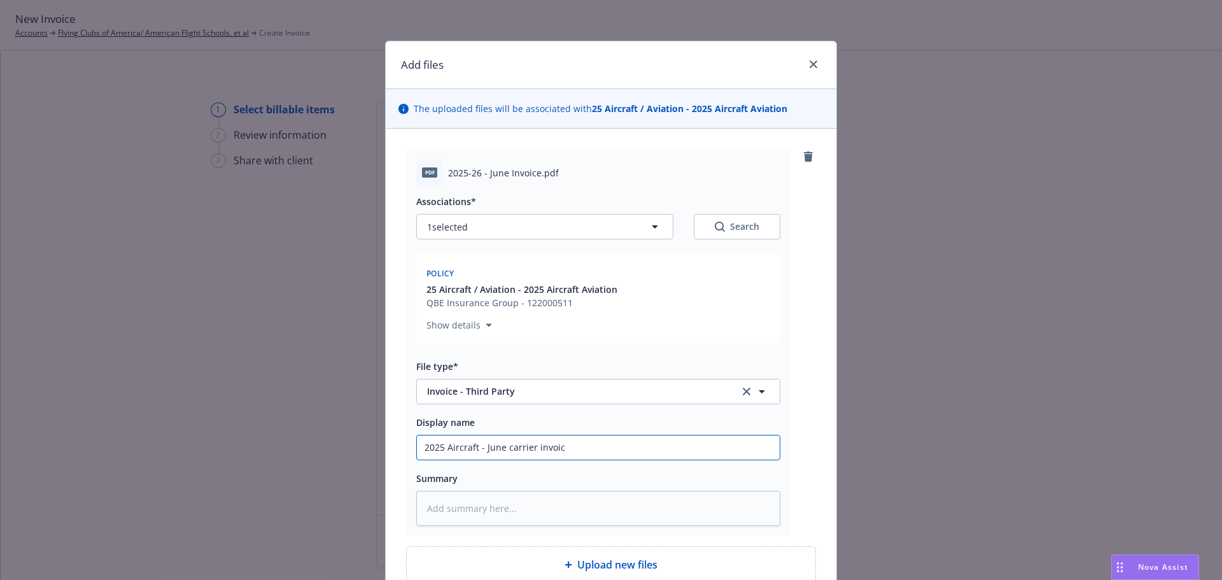
type textarea "x"
type input "2025 Aircraft - June carrier invoice"
type textarea "x"
type input "2025 Aircraft - June carrier invoice"
type textarea "x"
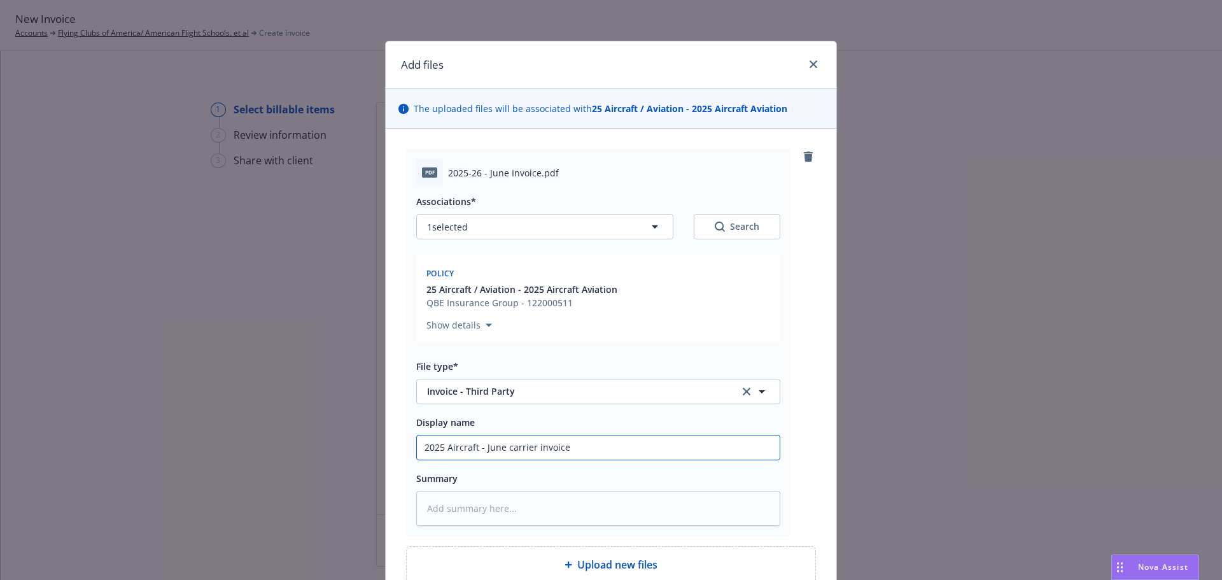
type input "2025 Aircraft - June carrier invoice 1"
type textarea "x"
type input "2025 Aircraft - June carrier invoice 10"
type textarea "x"
type input "2025 Aircraft - June carrier invoice 107"
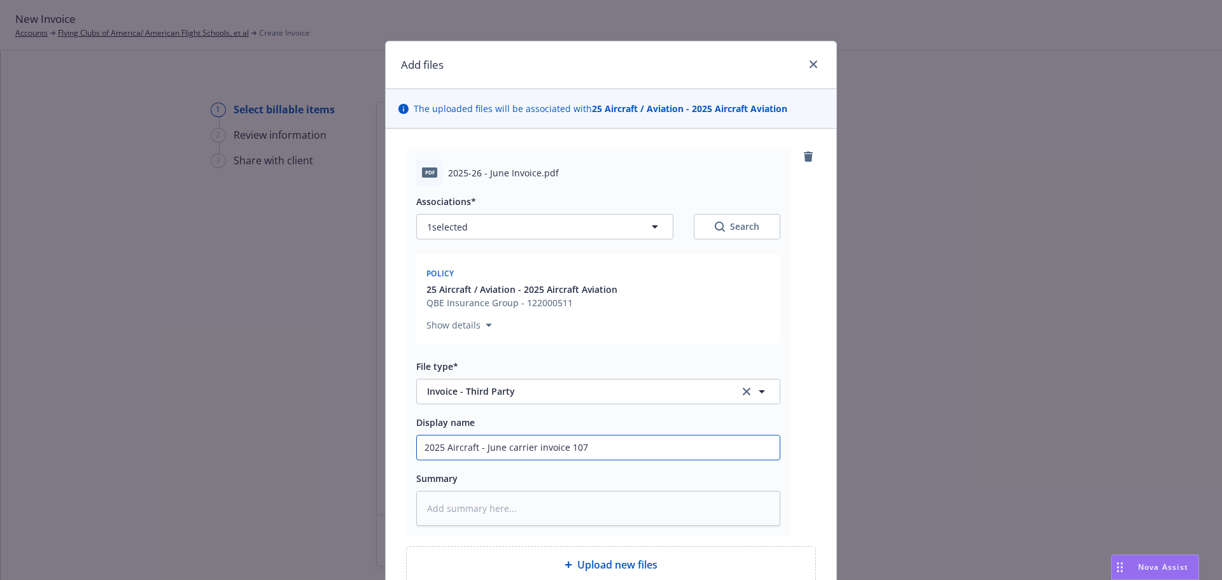
type textarea "x"
type input "2025 Aircraft - June carrier invoice 107,"
type textarea "x"
type input "2025 Aircraft - June carrier invoice 107,8"
type textarea "x"
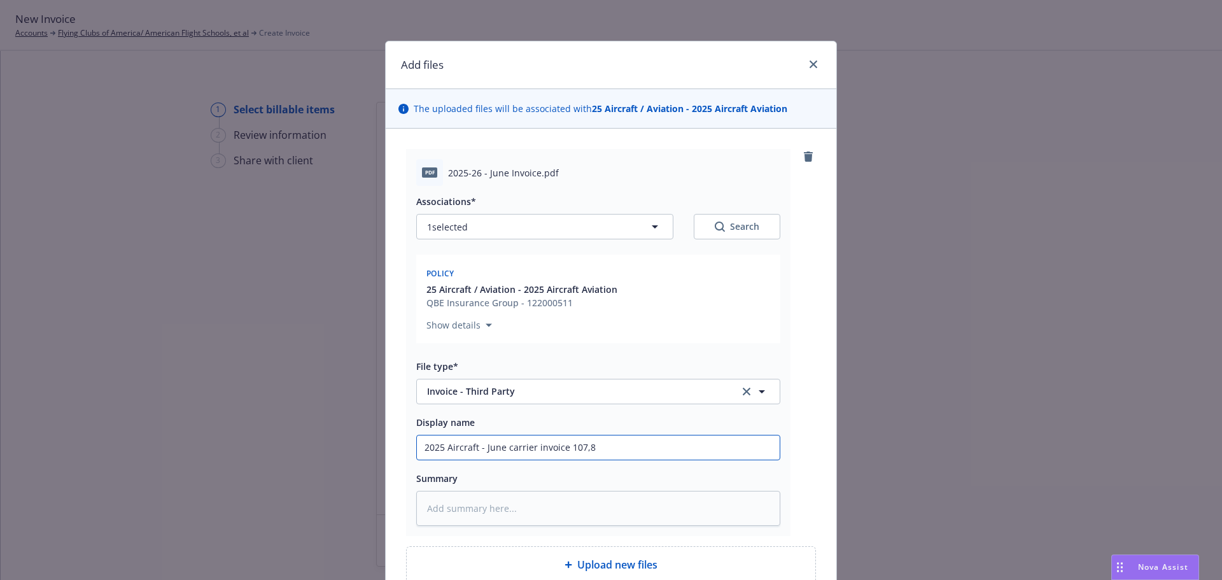
type input "2025 Aircraft - June carrier invoice 107,82"
type textarea "x"
type input "2025 Aircraft - June carrier invoice 107,825"
click at [562, 444] on input "2025 Aircraft - June carrier invoice 107,825" at bounding box center [598, 447] width 363 height 24
type textarea "x"
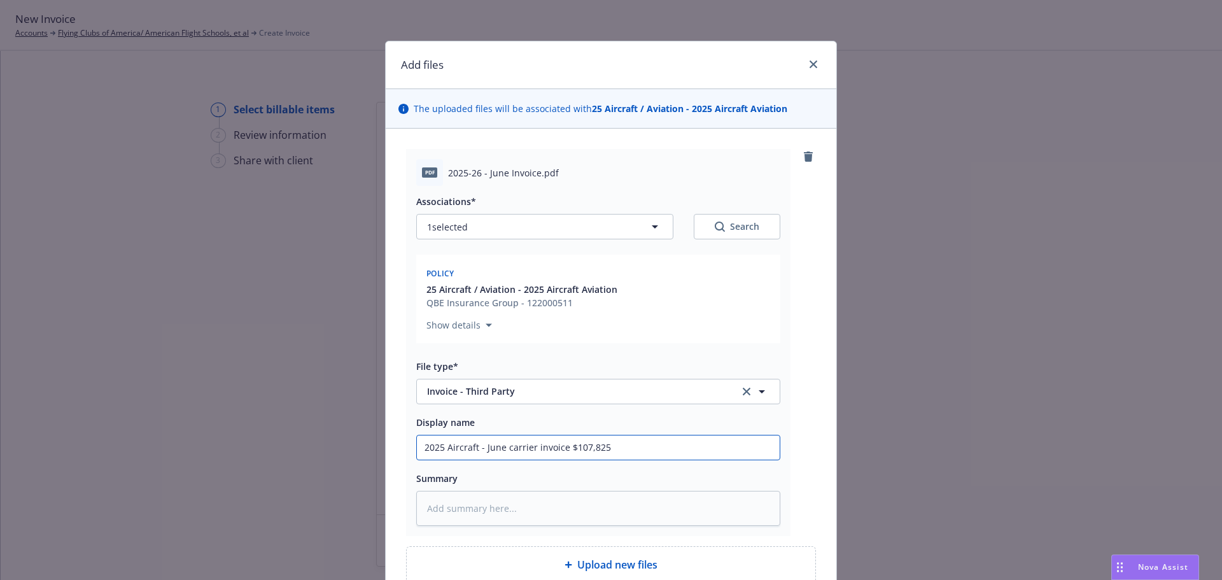
drag, startPoint x: 482, startPoint y: 445, endPoint x: 612, endPoint y: 440, distance: 130.5
click at [612, 440] on input "2025 Aircraft - June carrier invoice $107,825" at bounding box center [598, 447] width 363 height 24
type input "2025 Aircraft - June carrier invoice $107,825"
click at [446, 507] on textarea at bounding box center [598, 508] width 364 height 35
type textarea "x"
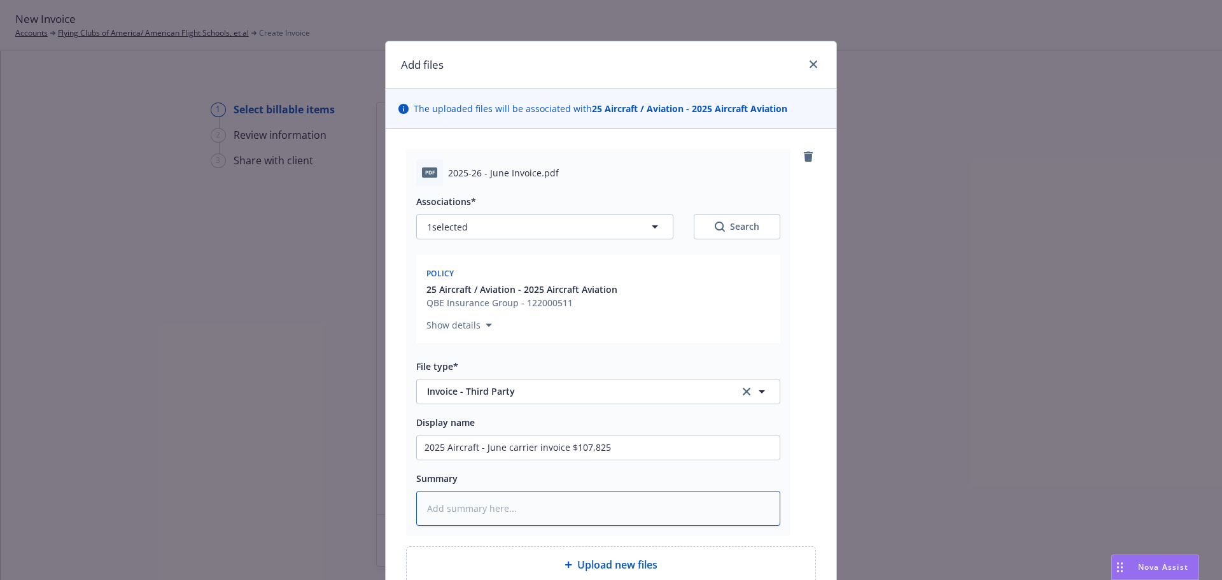
type textarea "2"
type textarea "x"
type textarea "25"
type textarea "x"
type textarea "25"
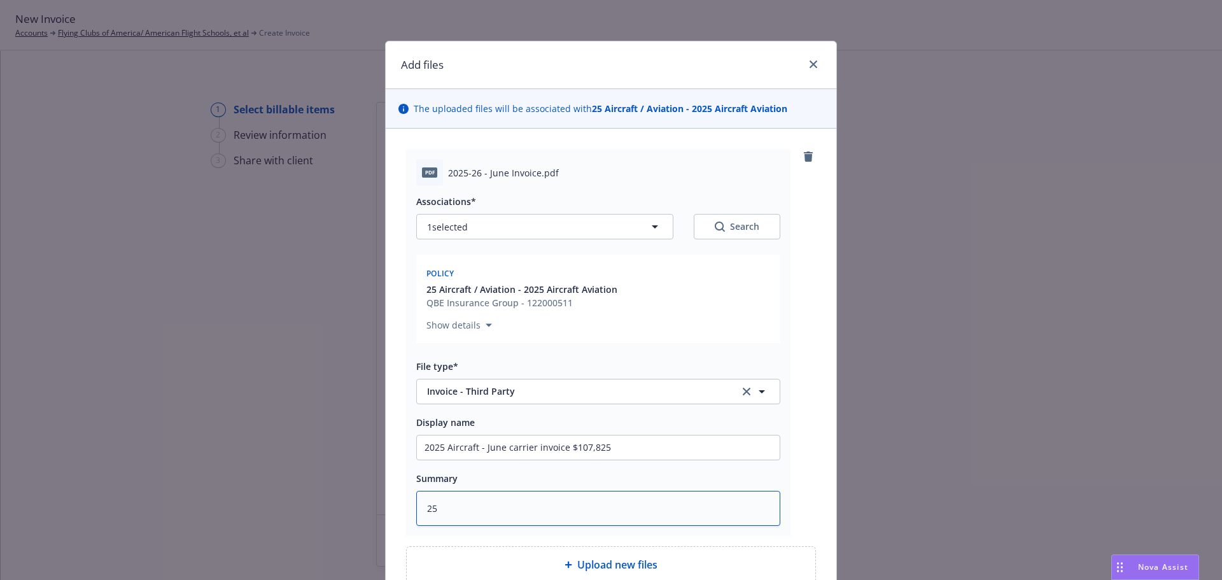
type textarea "x"
type textarea "25 A"
type textarea "x"
type textarea "25 AC"
type textarea "x"
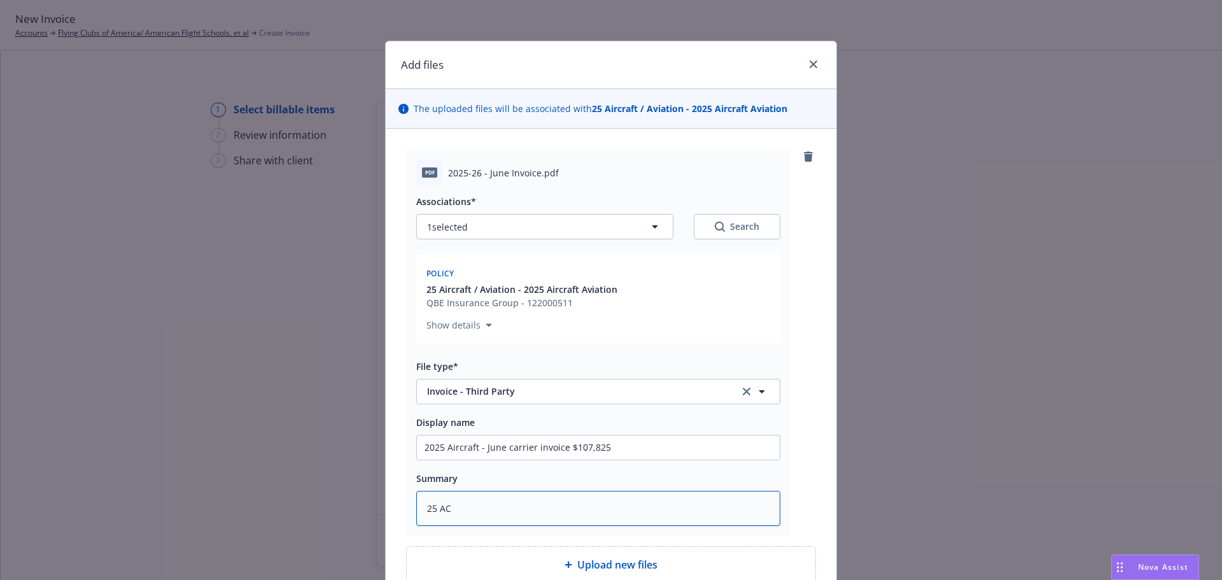
type textarea "25 AC"
type textarea "x"
type textarea "25 AC Q"
type textarea "x"
type textarea "25 AC QB"
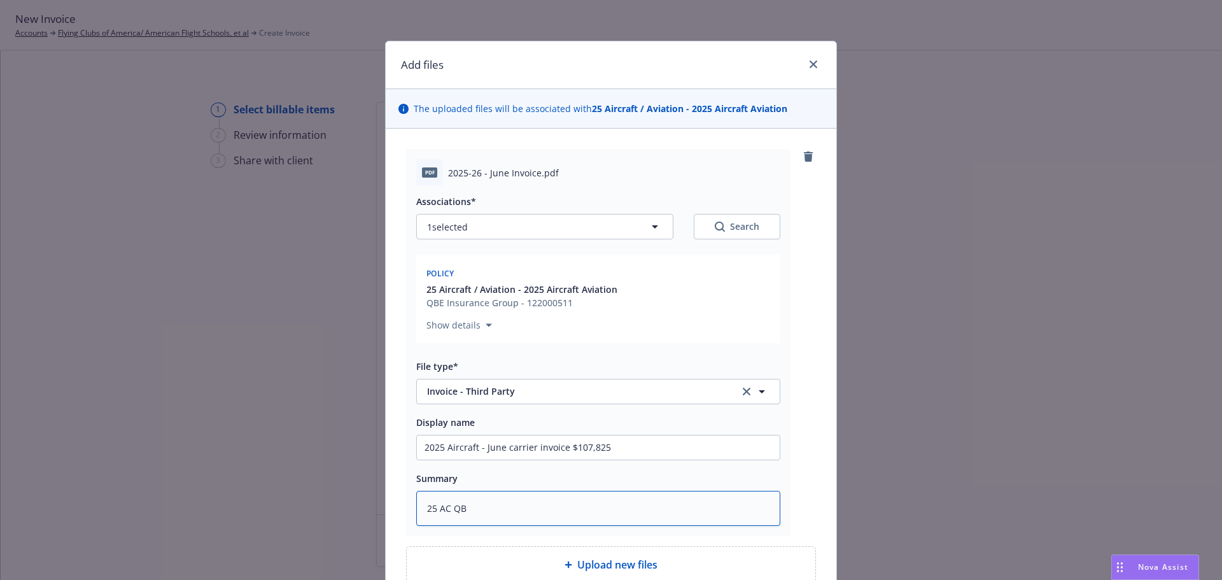
type textarea "x"
type textarea "25 AC QBE"
type textarea "x"
type textarea "25 AC QBE"
type textarea "x"
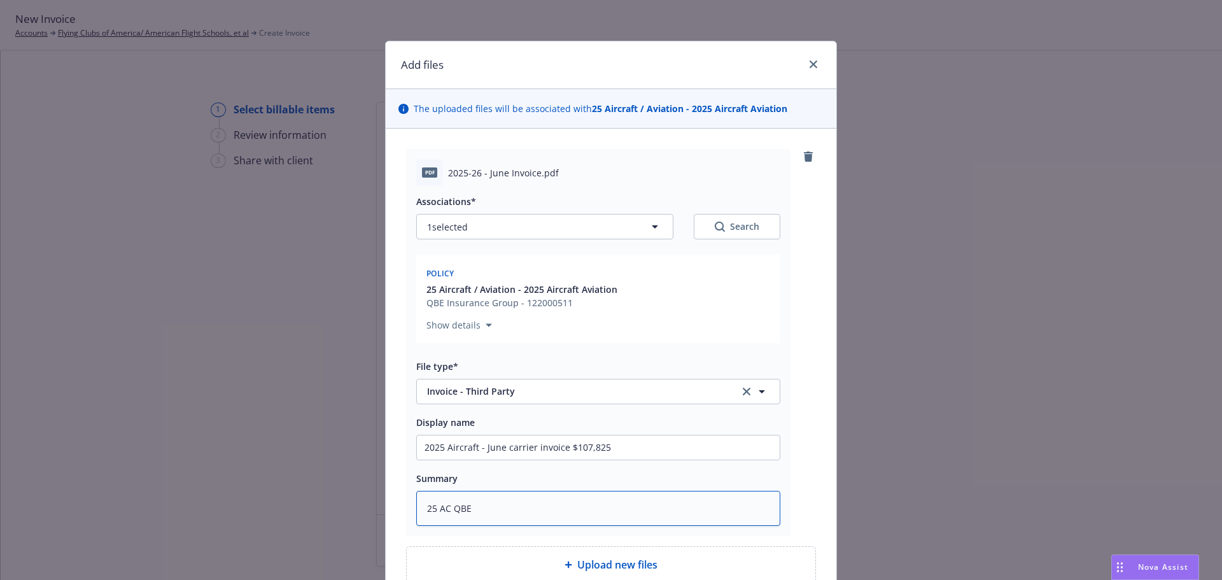
type textarea "25 AC QBE -"
type textarea "x"
type textarea "25 AC QBE -"
paste textarea "une carrier invoice $107,825"
type textarea "x"
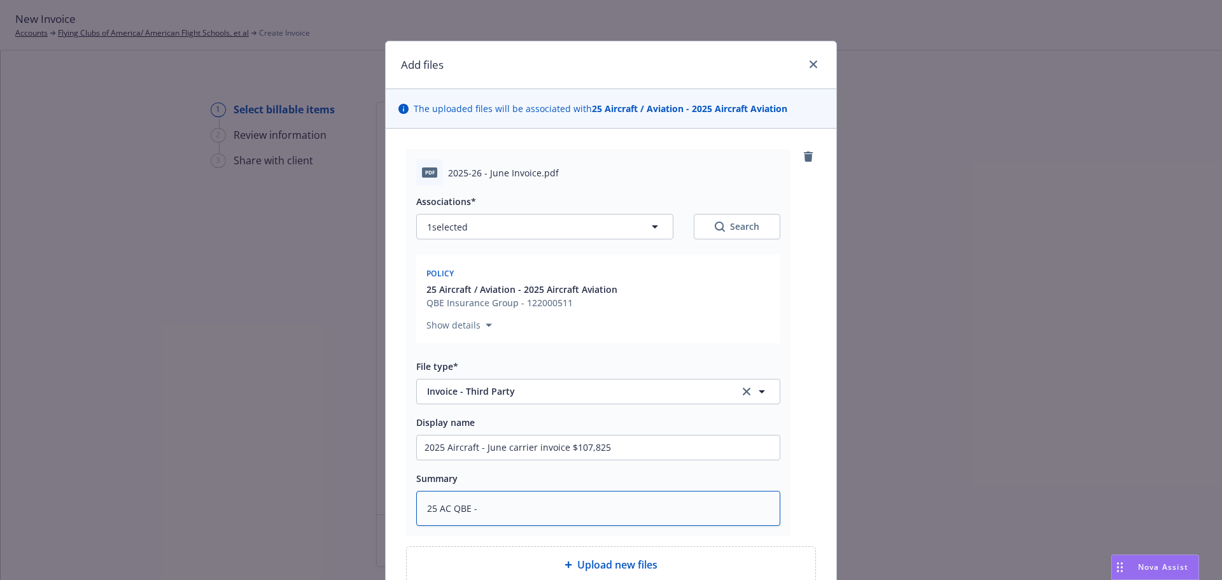
type textarea "25 AC QBE - une carrier invoice $107,825"
click at [471, 506] on textarea "25 AC QBE - une carrier invoice $107,825" at bounding box center [598, 508] width 364 height 35
type textarea "x"
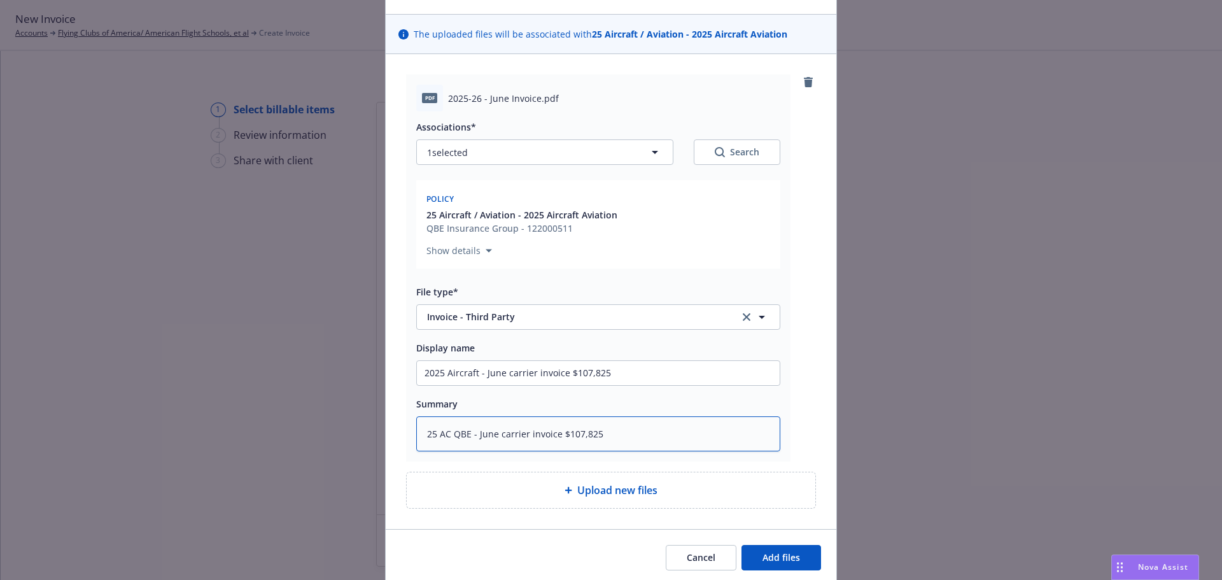
scroll to position [122, 0]
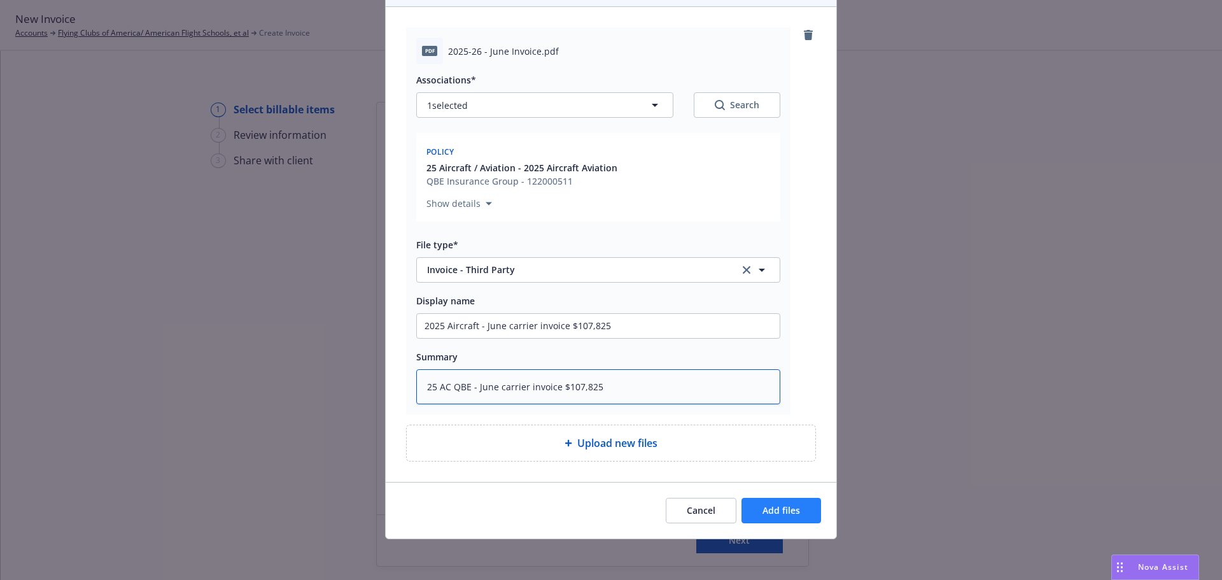
type textarea "25 AC QBE - June carrier invoice $107,825"
click at [788, 514] on span "Add files" at bounding box center [781, 510] width 38 height 12
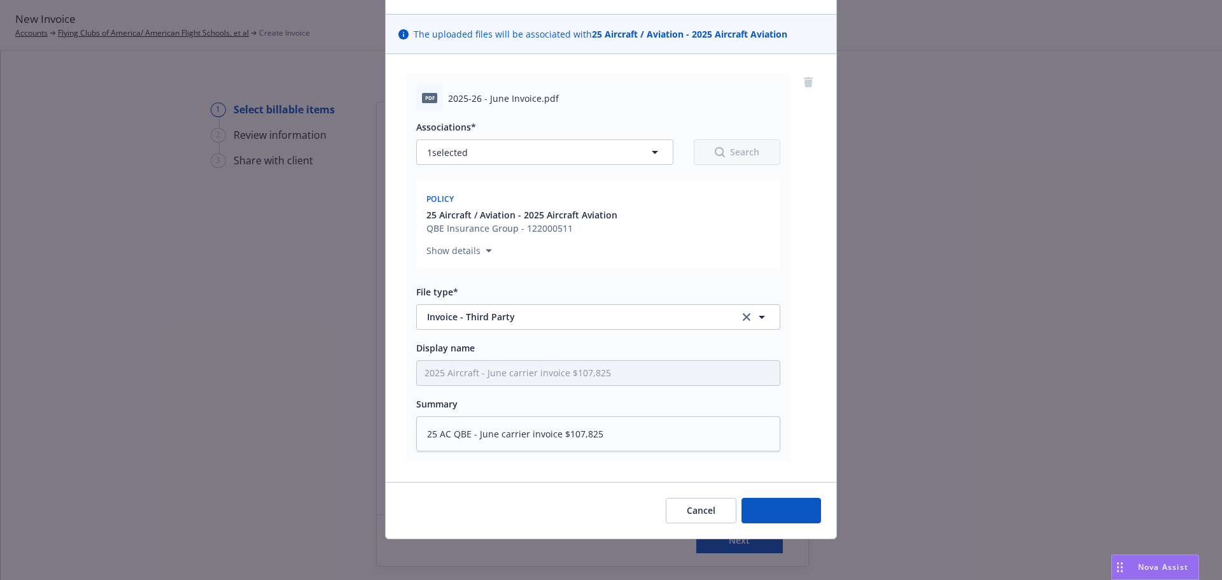
scroll to position [74, 0]
type textarea "x"
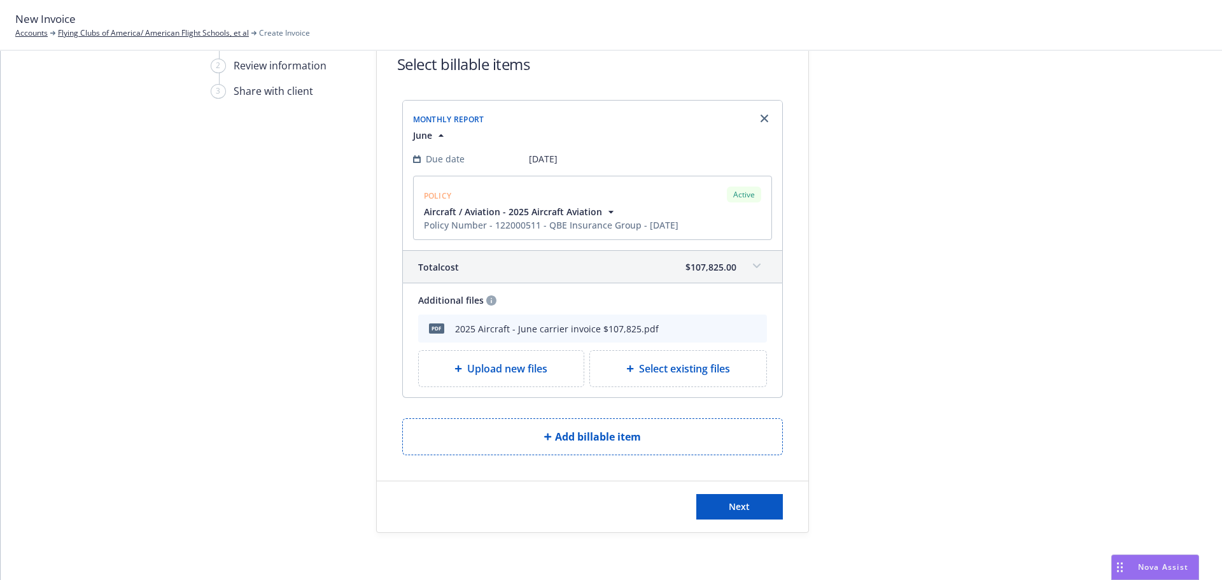
scroll to position [73, 0]
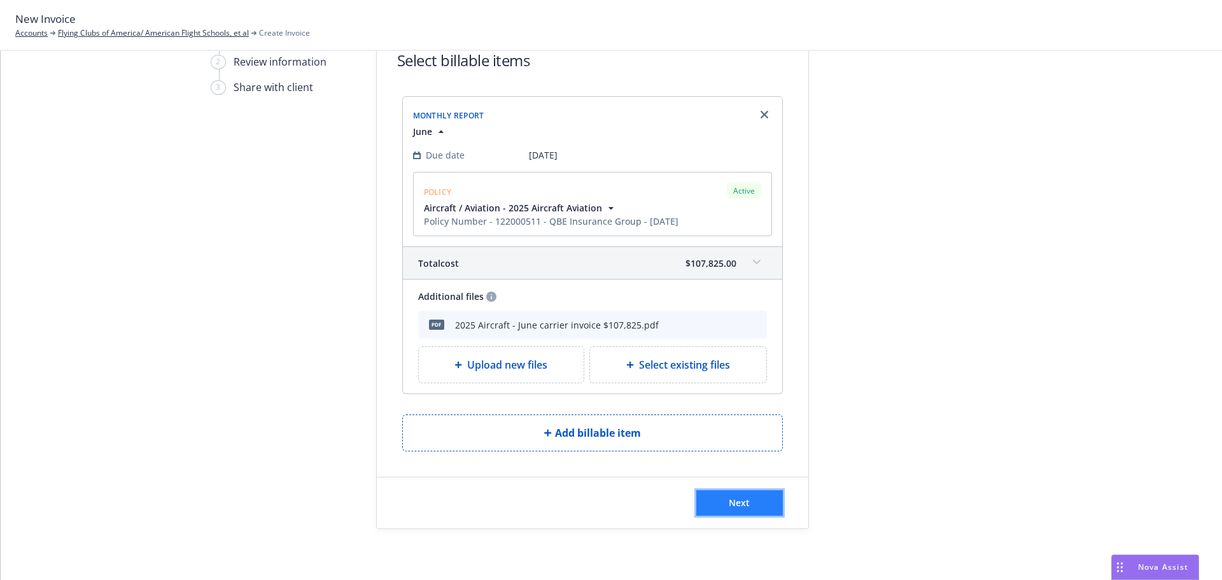
click at [729, 504] on span "Next" at bounding box center [739, 502] width 21 height 12
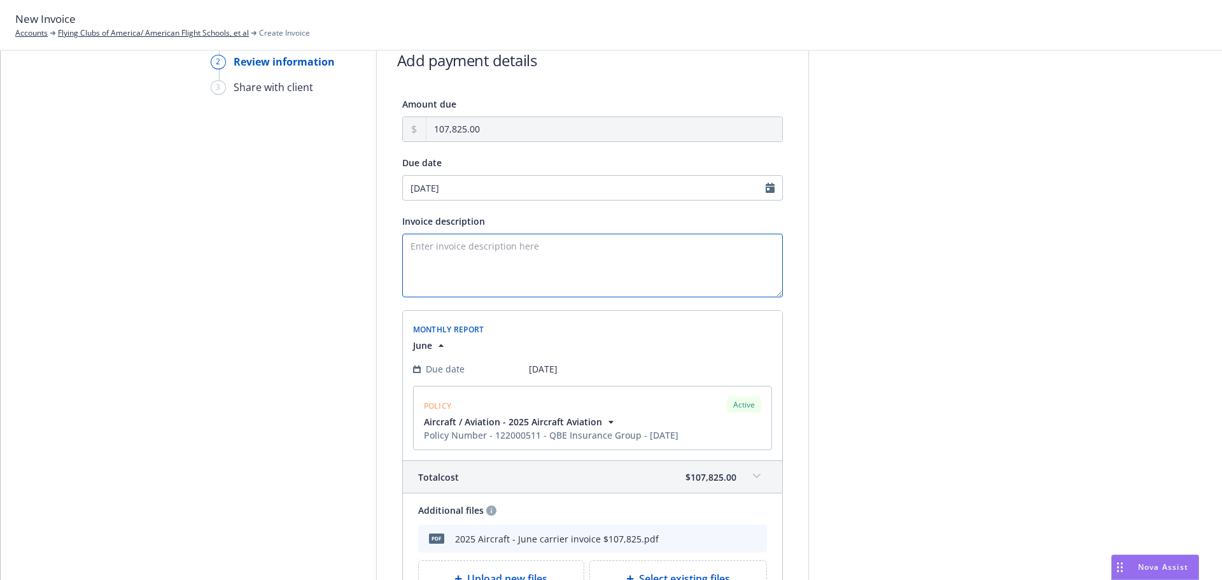
click at [424, 241] on textarea "Invoice description" at bounding box center [592, 266] width 381 height 64
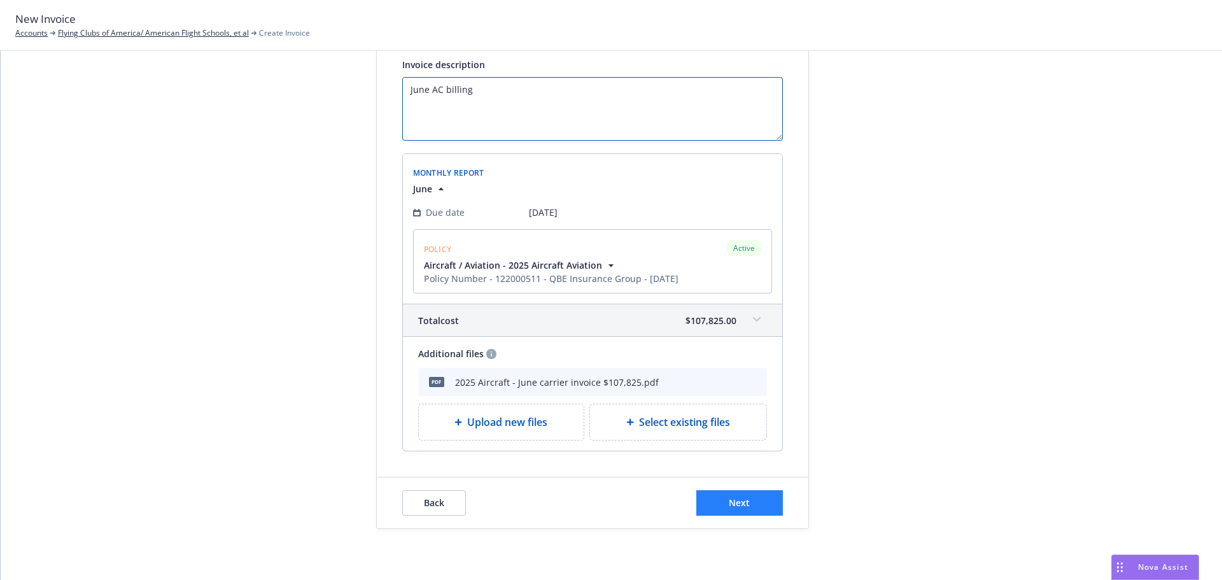
type textarea "June AC billing"
click at [729, 493] on button "Next" at bounding box center [739, 502] width 87 height 25
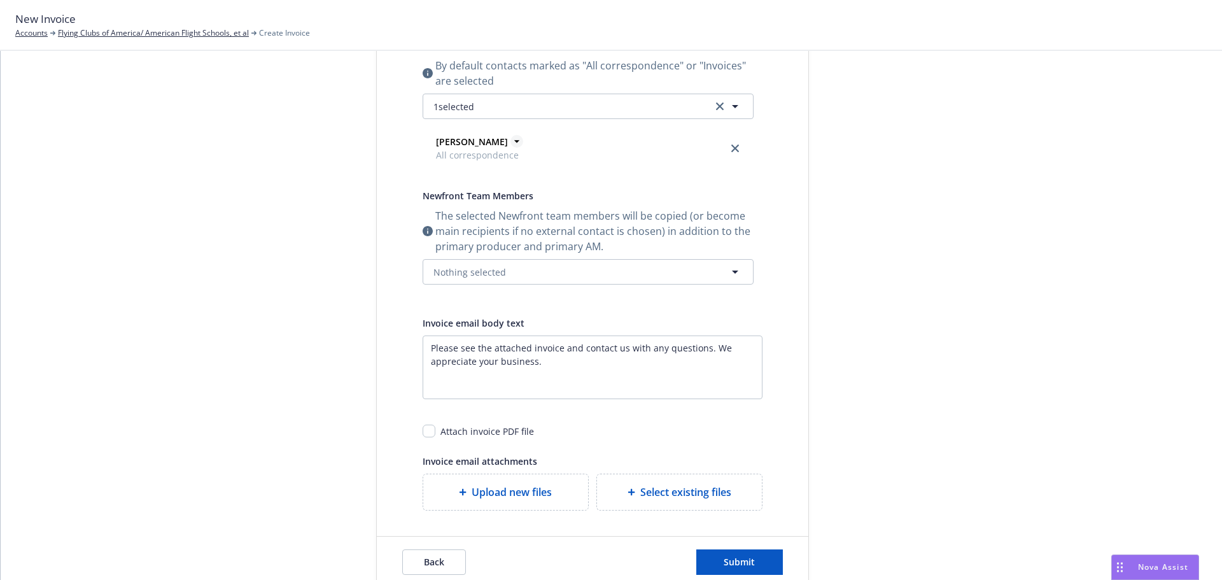
scroll to position [0, 0]
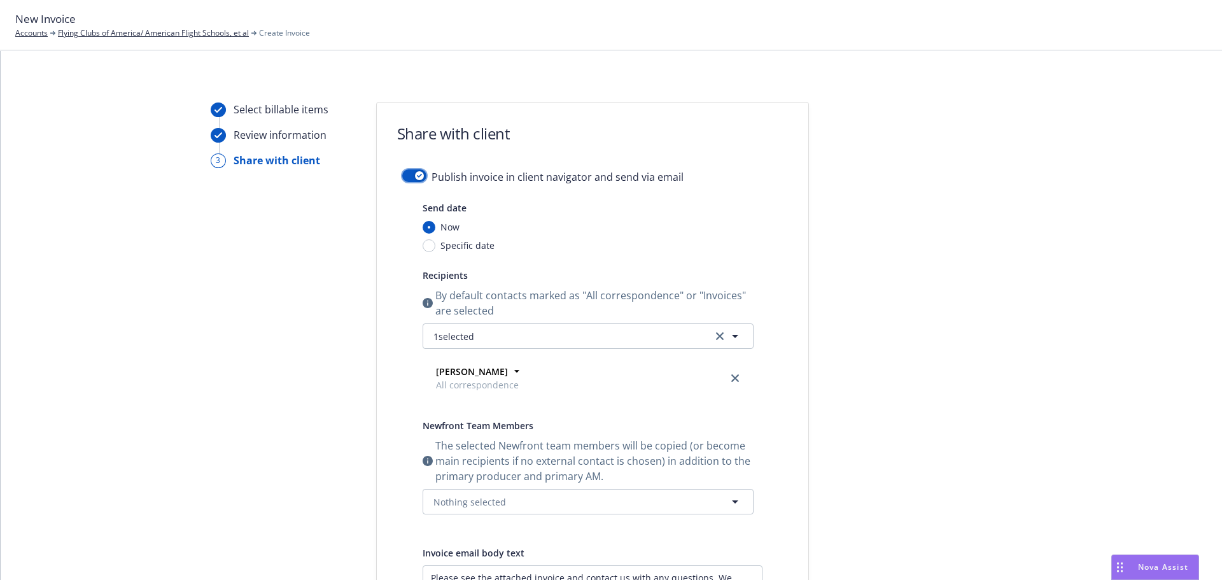
click at [402, 174] on button "button" at bounding box center [414, 175] width 24 height 13
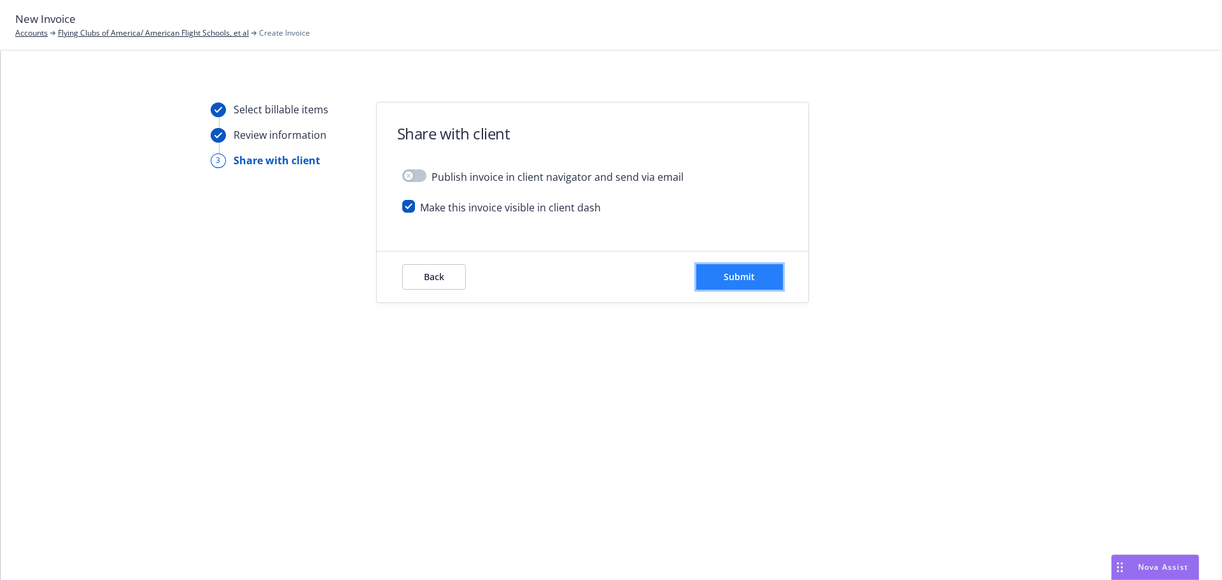
click at [753, 281] on span "Submit" at bounding box center [738, 276] width 31 height 12
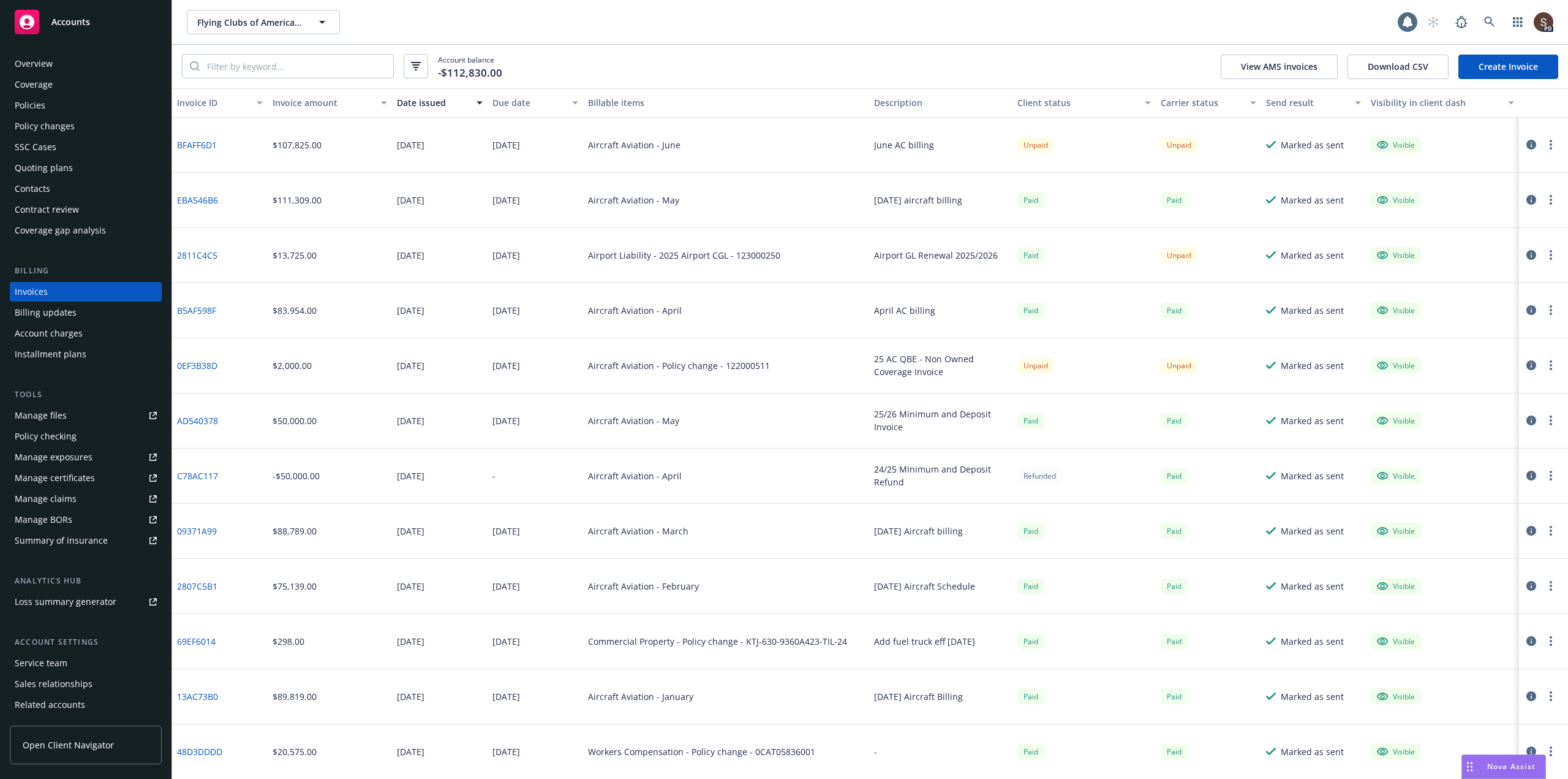
click at [1175, 66] on link "Create Invoice" at bounding box center [1508, 66] width 100 height 24
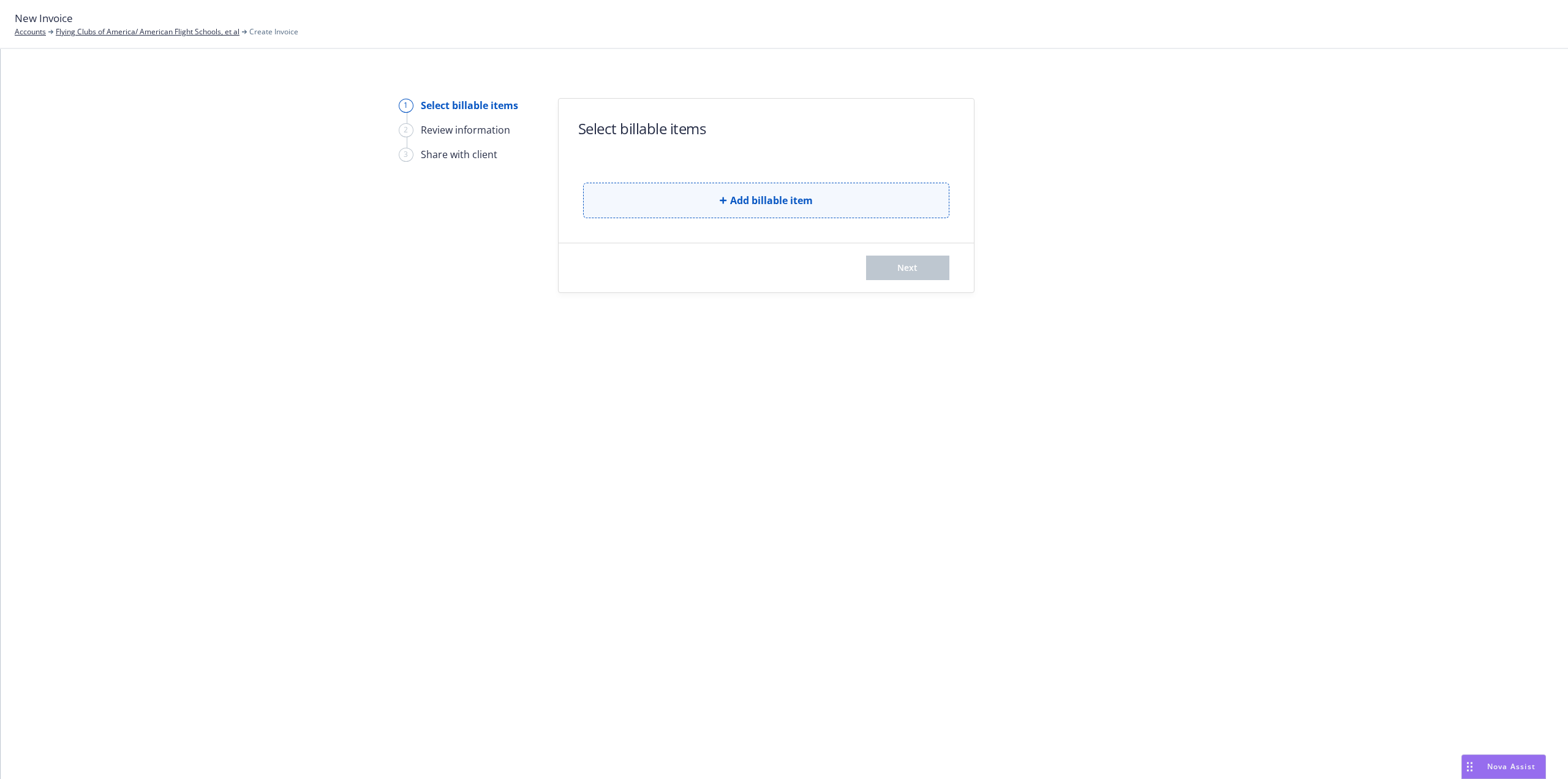
click at [689, 203] on button "Add billable item" at bounding box center [766, 200] width 367 height 36
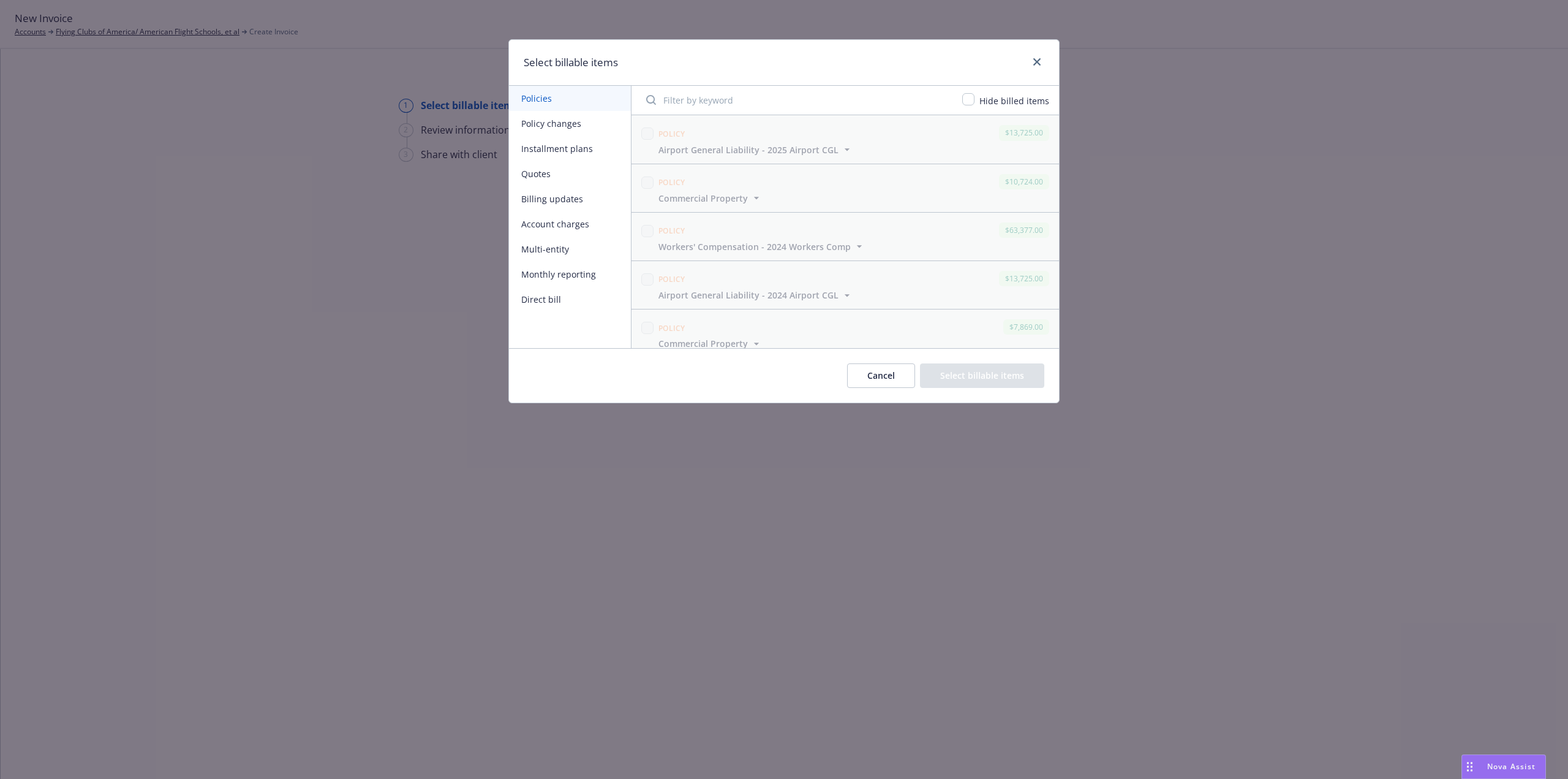
click at [549, 277] on button "Monthly reporting" at bounding box center [570, 274] width 122 height 25
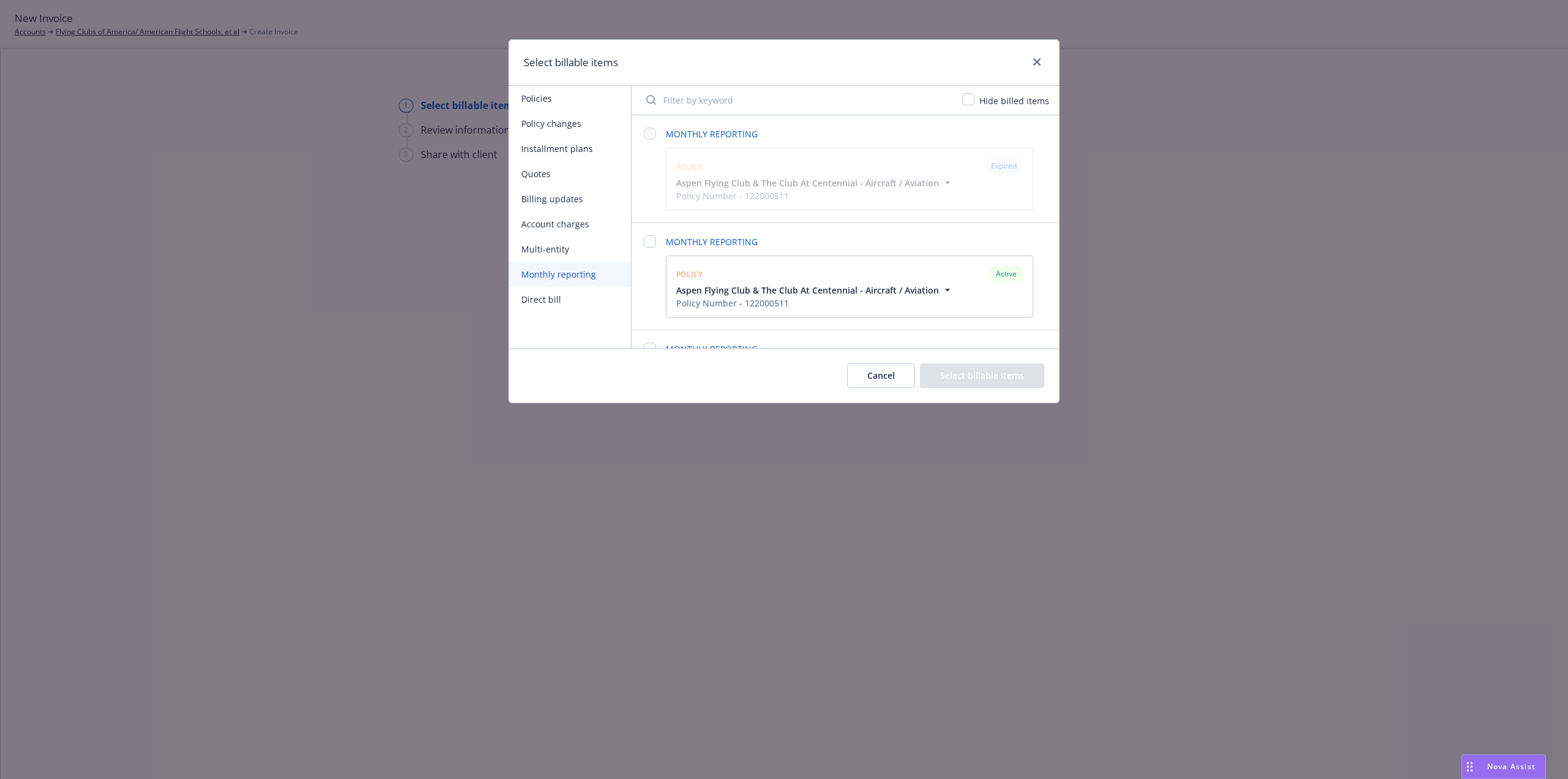
click at [769, 289] on span "Aspen Flying Club & The Club At Centennial - Aircraft / Aviation" at bounding box center [807, 290] width 263 height 13
click at [743, 286] on span "Aspen Flying Club & The Club At Centennial - Aircraft / Aviation" at bounding box center [807, 290] width 263 height 13
click at [650, 244] on input "checkbox" at bounding box center [650, 241] width 13 height 13
checkbox input "false"
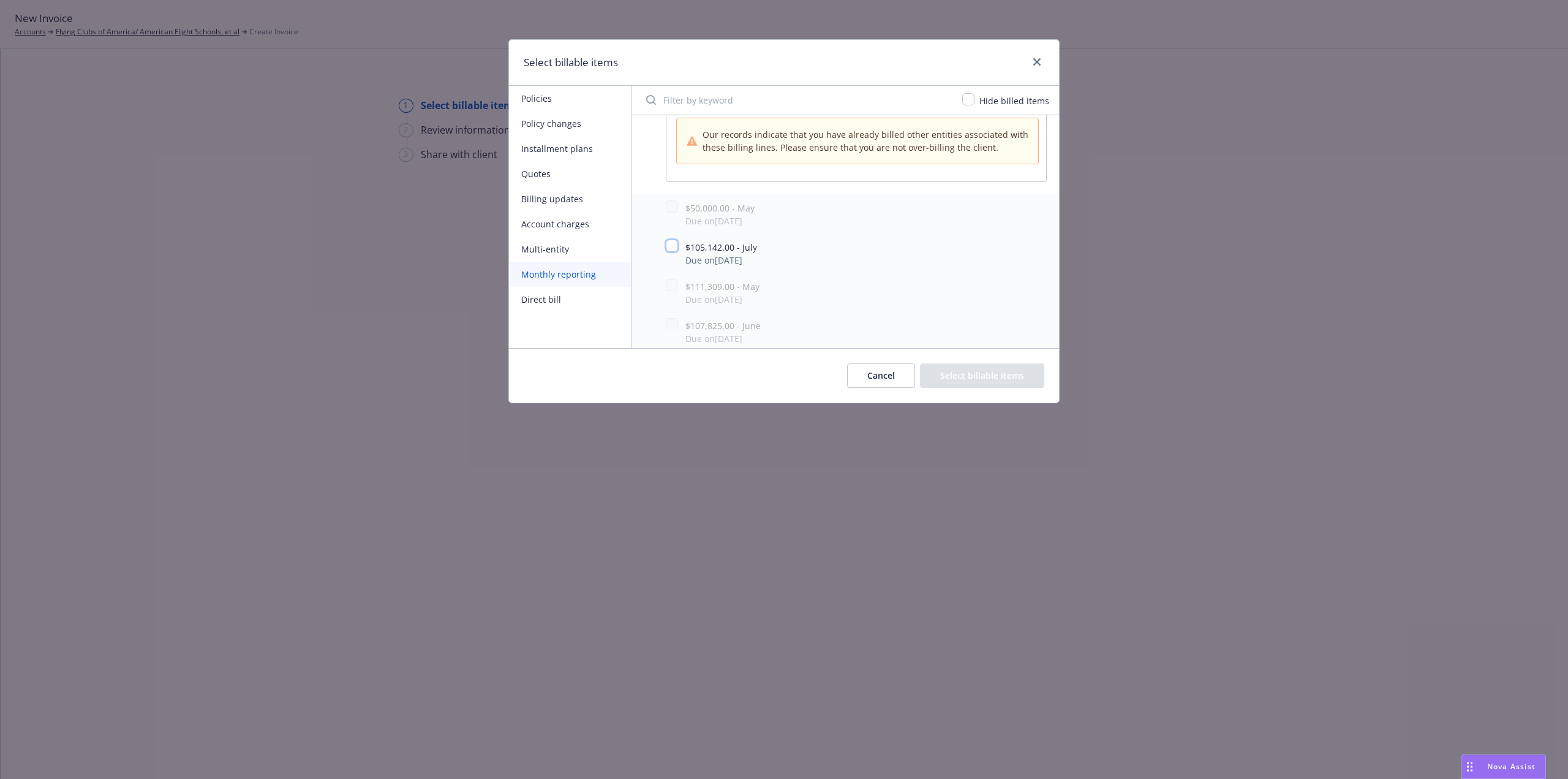
click at [669, 245] on input "checkbox" at bounding box center [672, 246] width 13 height 13
checkbox input "true"
click at [982, 378] on button "Select billable items" at bounding box center [982, 375] width 124 height 24
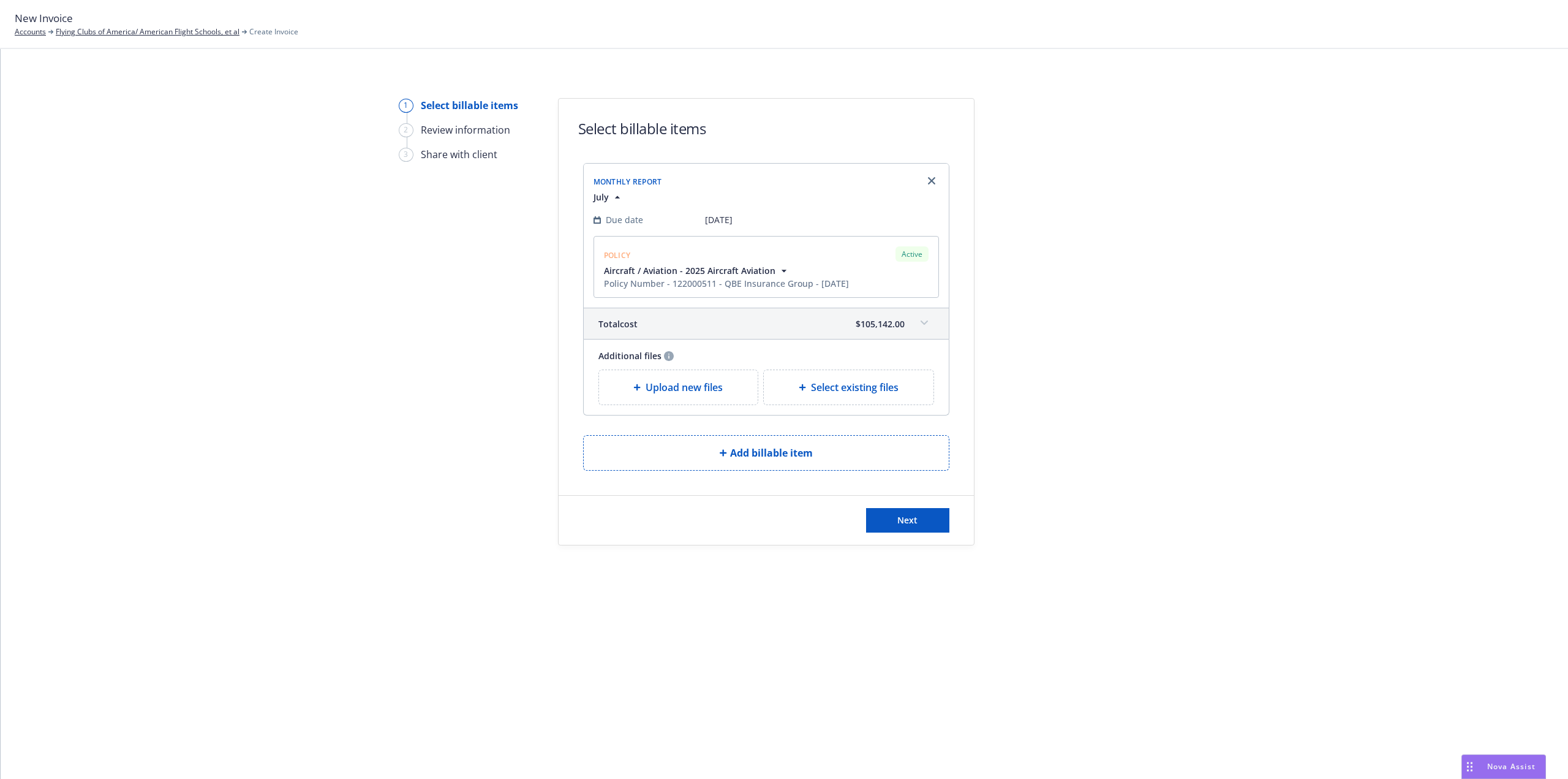
click at [662, 393] on span "Upload new files" at bounding box center [684, 387] width 77 height 14
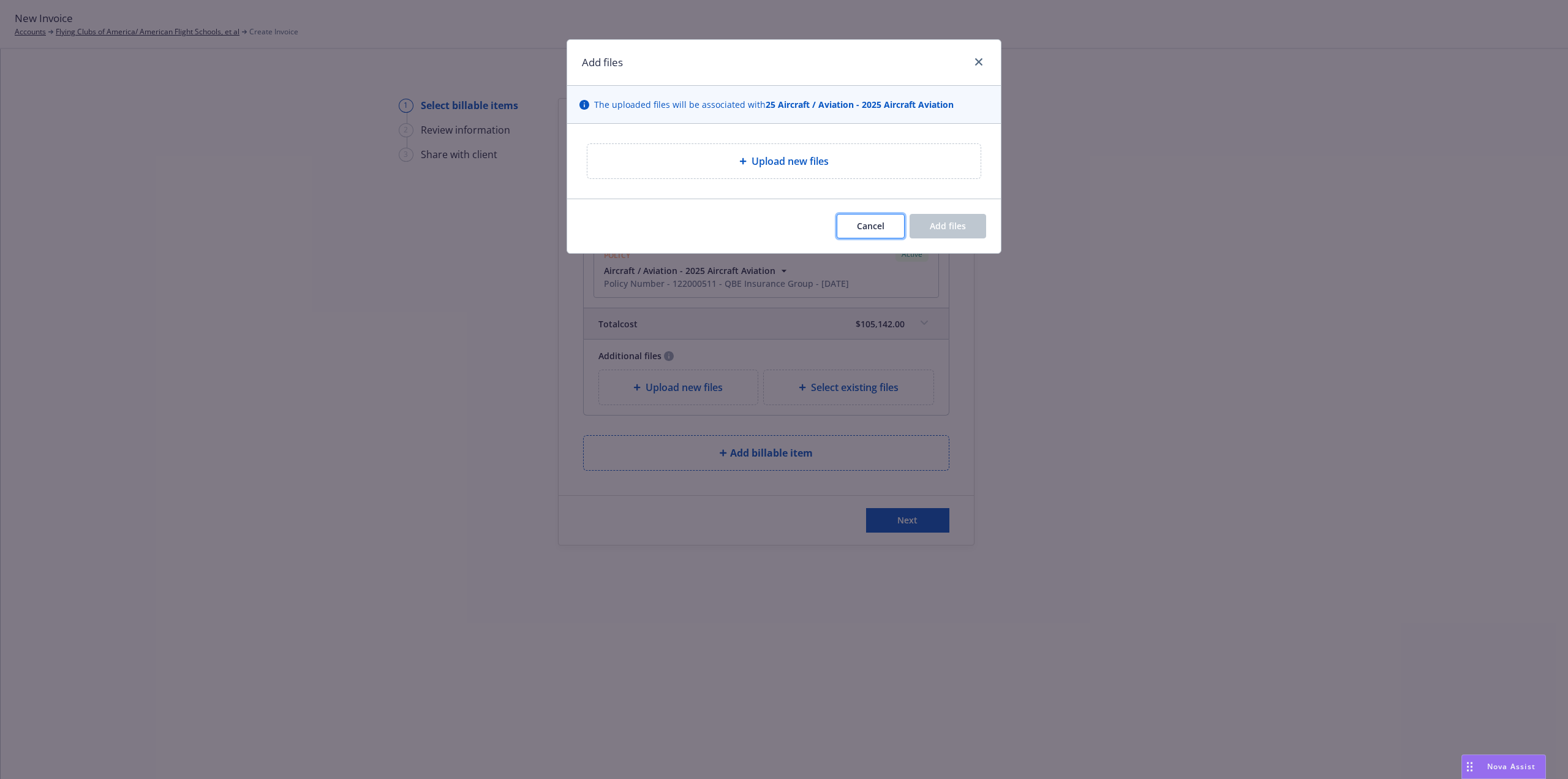
click at [877, 228] on span "Cancel" at bounding box center [870, 225] width 28 height 12
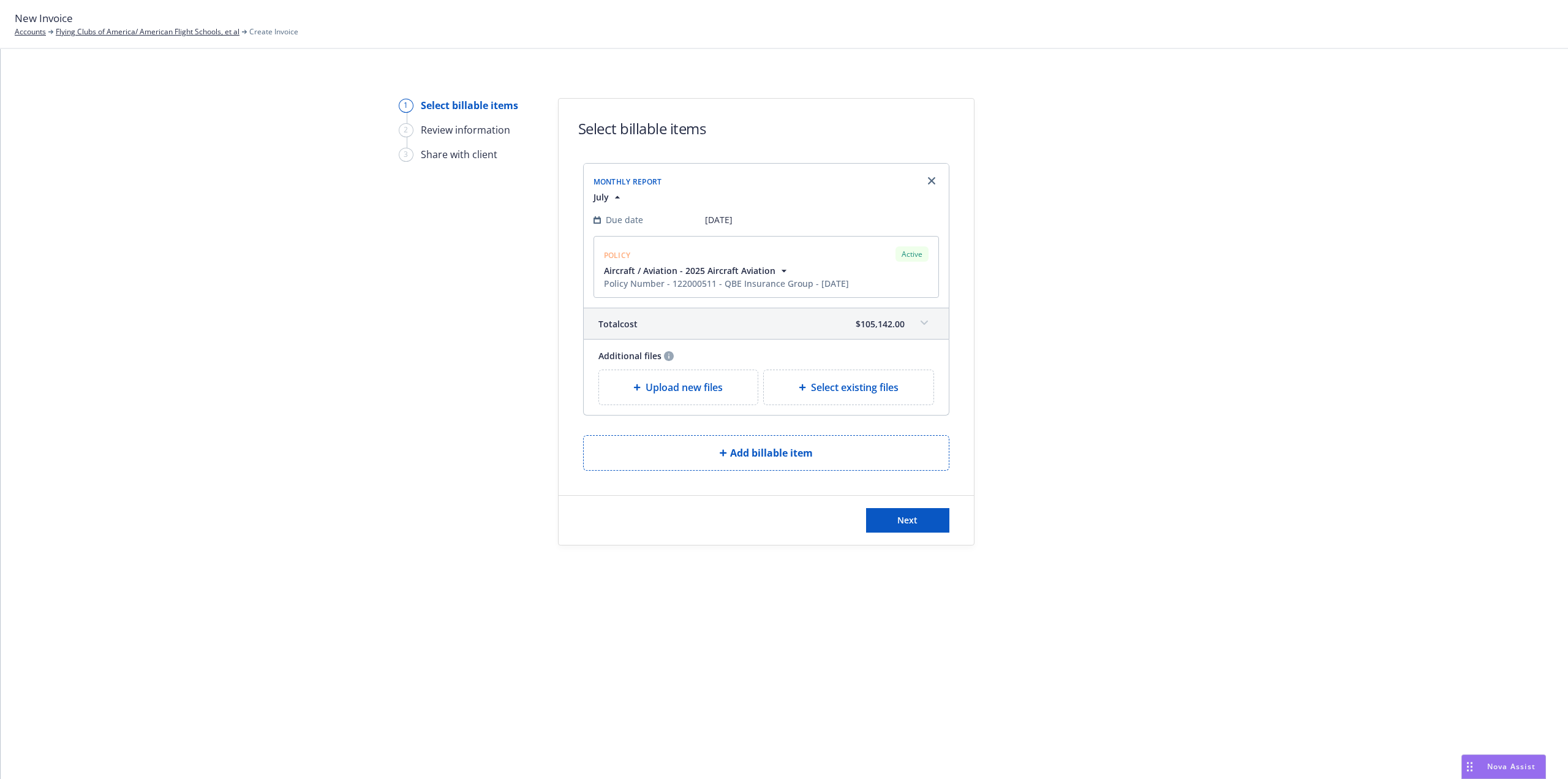
click at [853, 380] on span "Select existing files" at bounding box center [854, 387] width 88 height 14
select select "Invoice - Third Party"
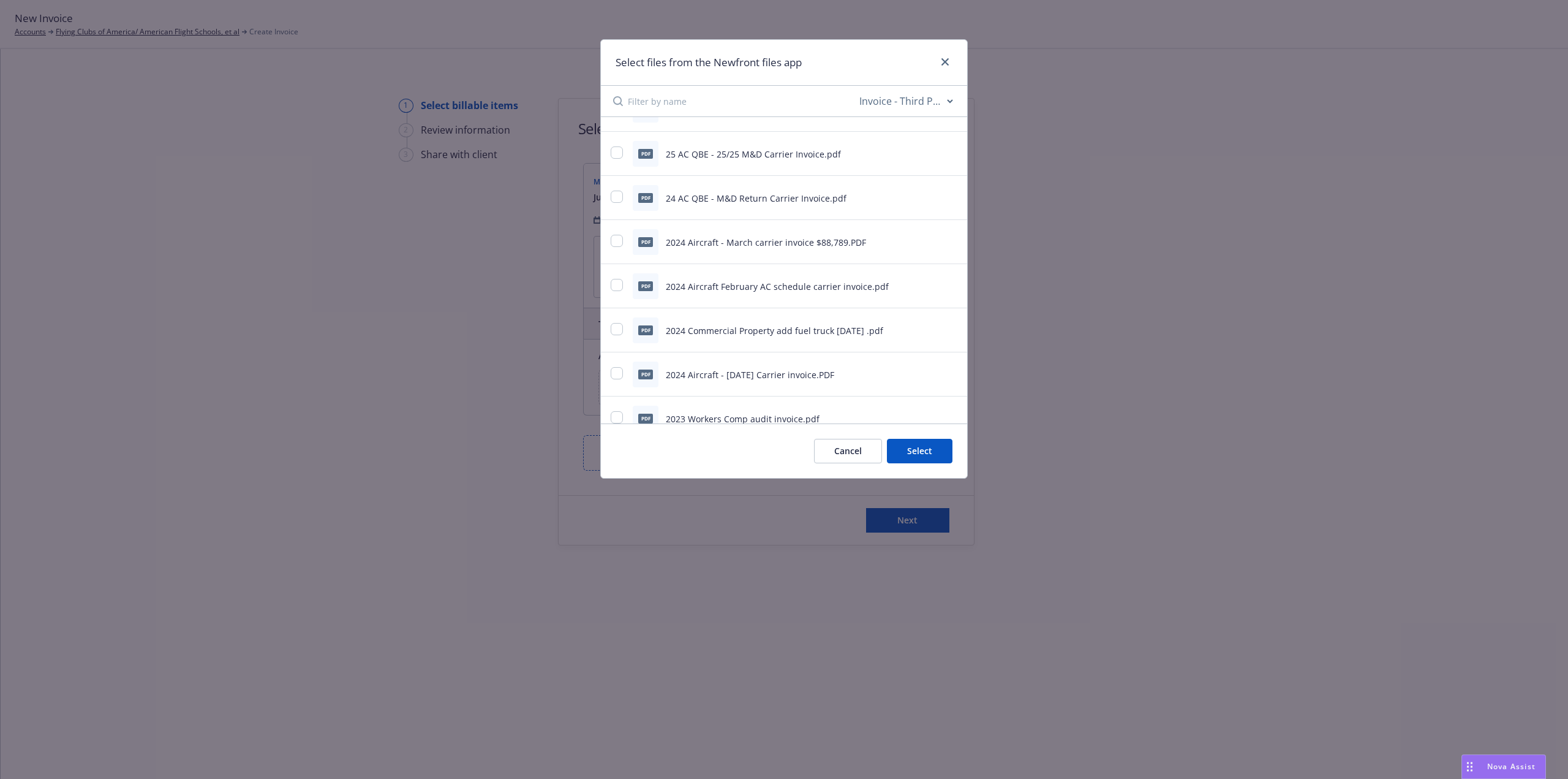
scroll to position [0, 0]
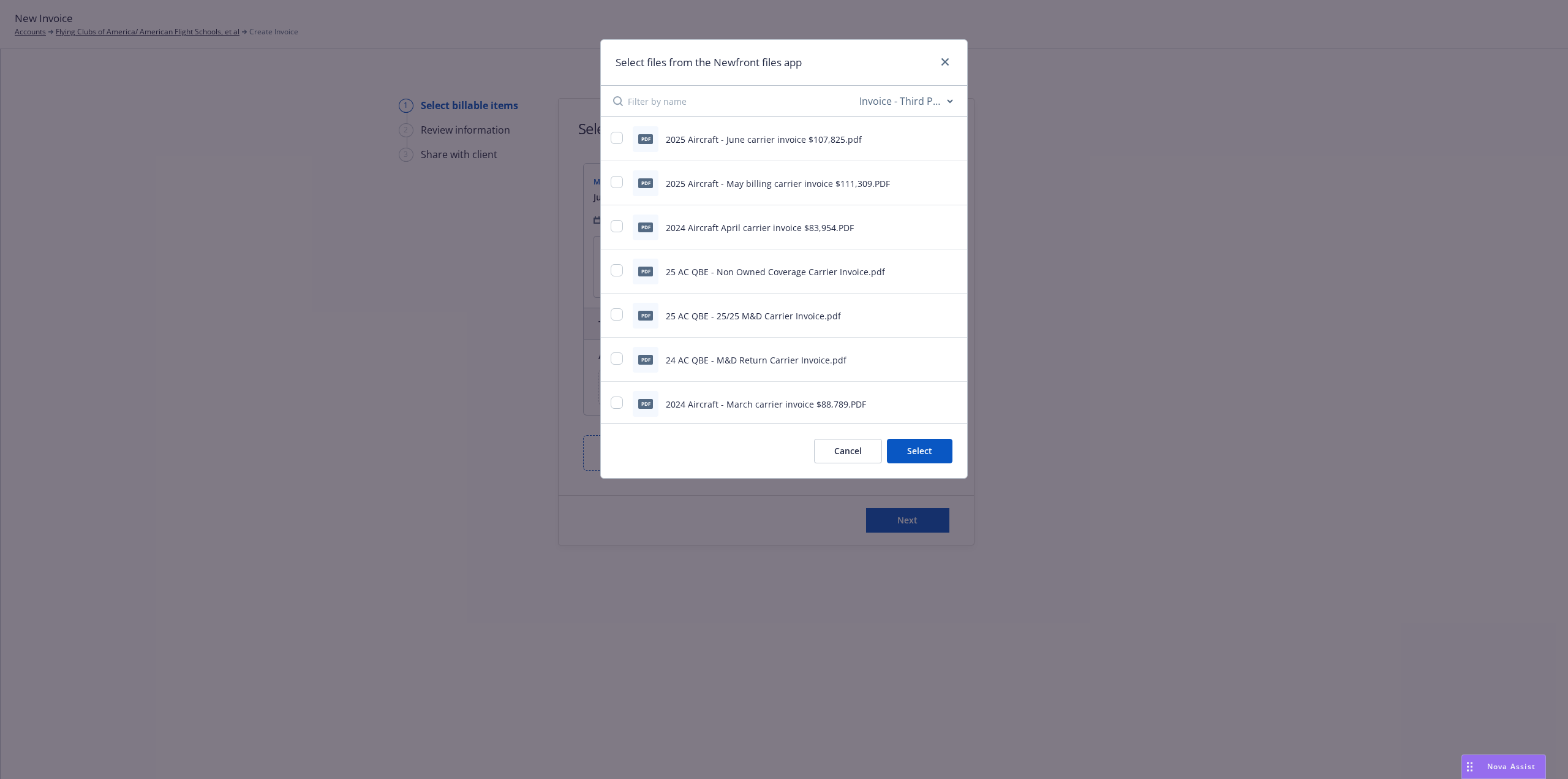
click at [826, 455] on button "Cancel" at bounding box center [848, 451] width 68 height 24
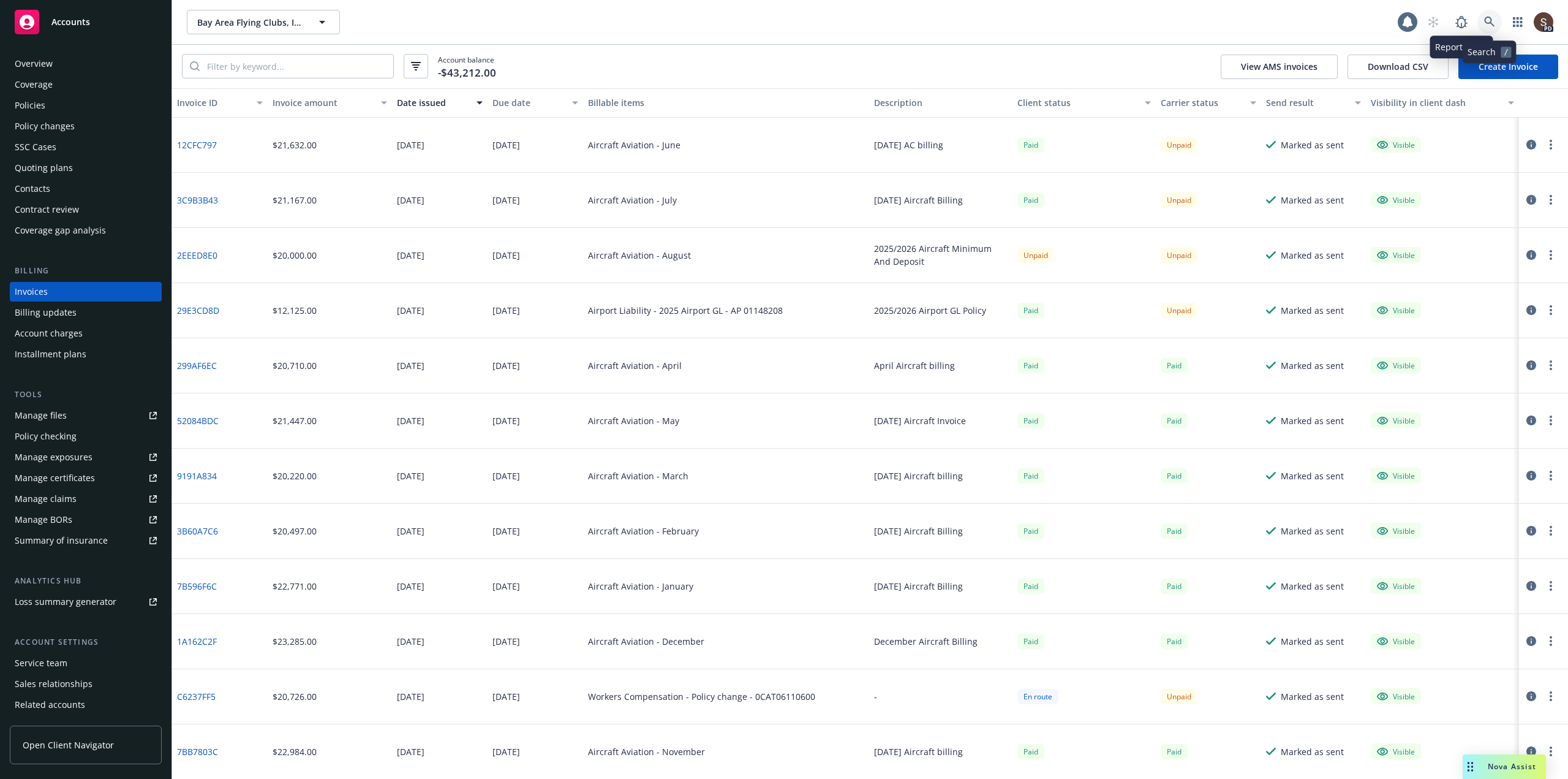
click at [1486, 24] on icon at bounding box center [1489, 21] width 11 height 11
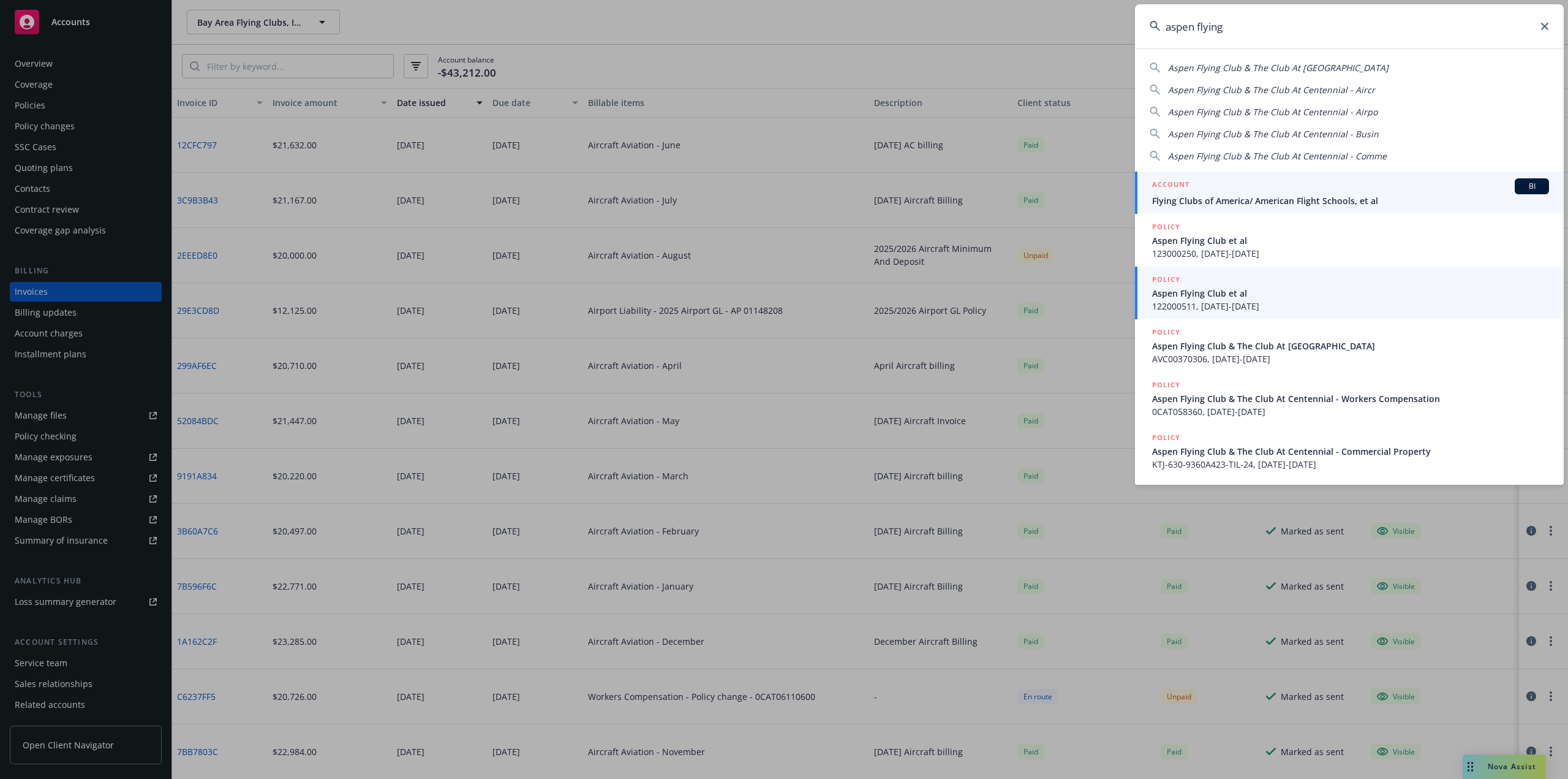
type input "aspen flying"
click at [1182, 195] on span "Flying Clubs of America/ American Flight Schools, et al" at bounding box center [1350, 200] width 397 height 13
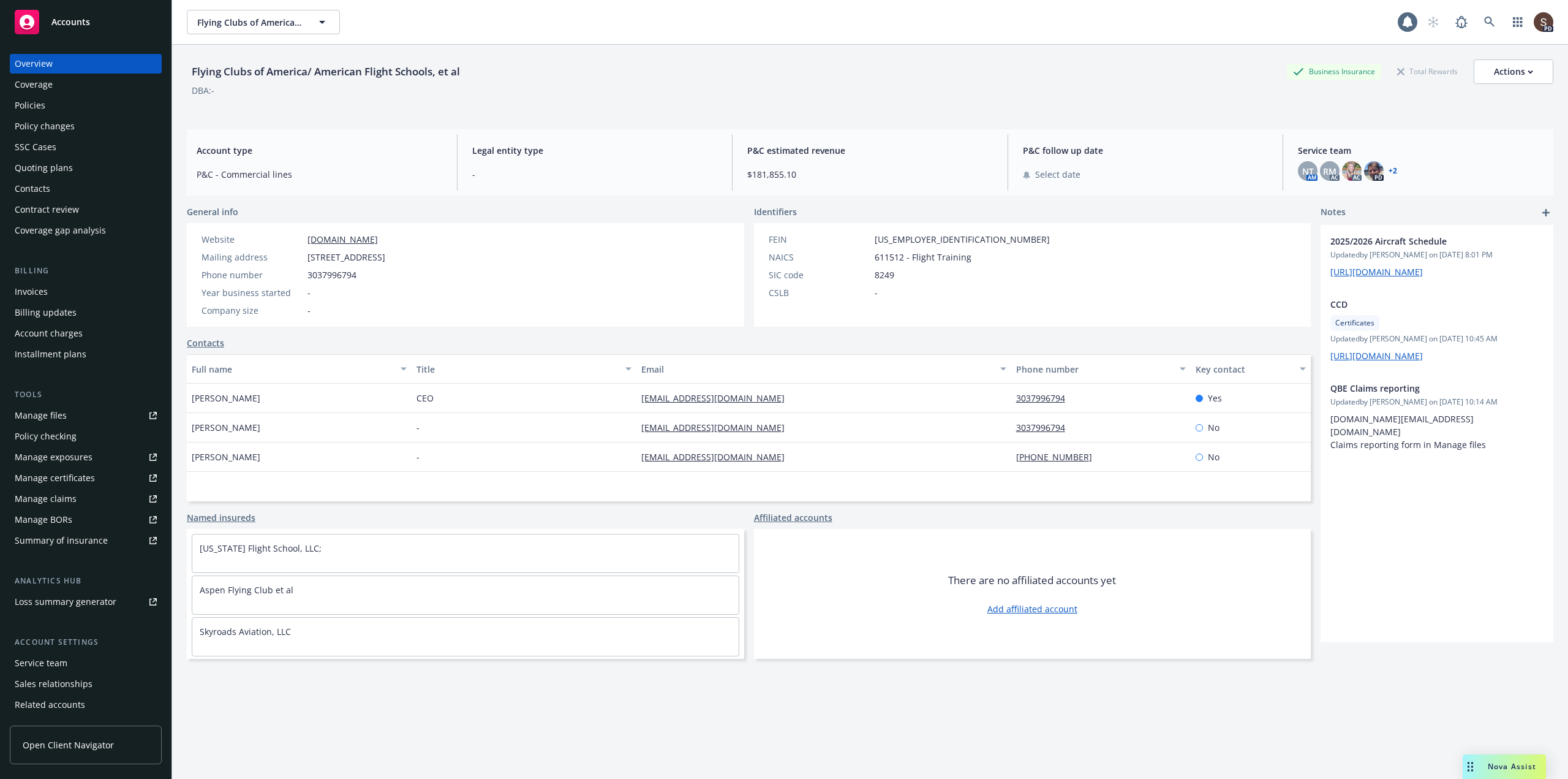
click at [35, 293] on div "Invoices" at bounding box center [31, 292] width 33 height 19
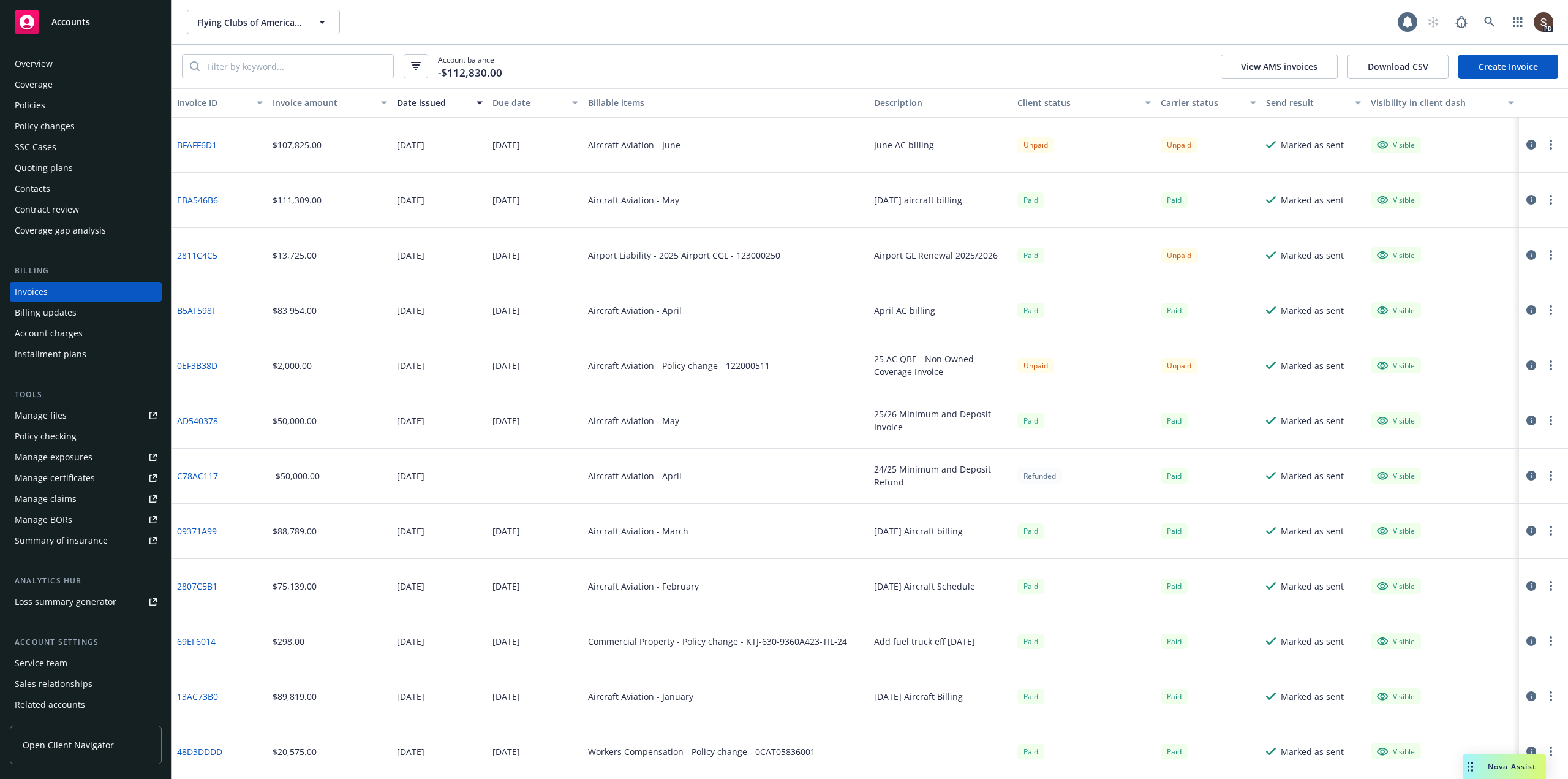
click at [1483, 71] on link "Create Invoice" at bounding box center [1508, 66] width 100 height 24
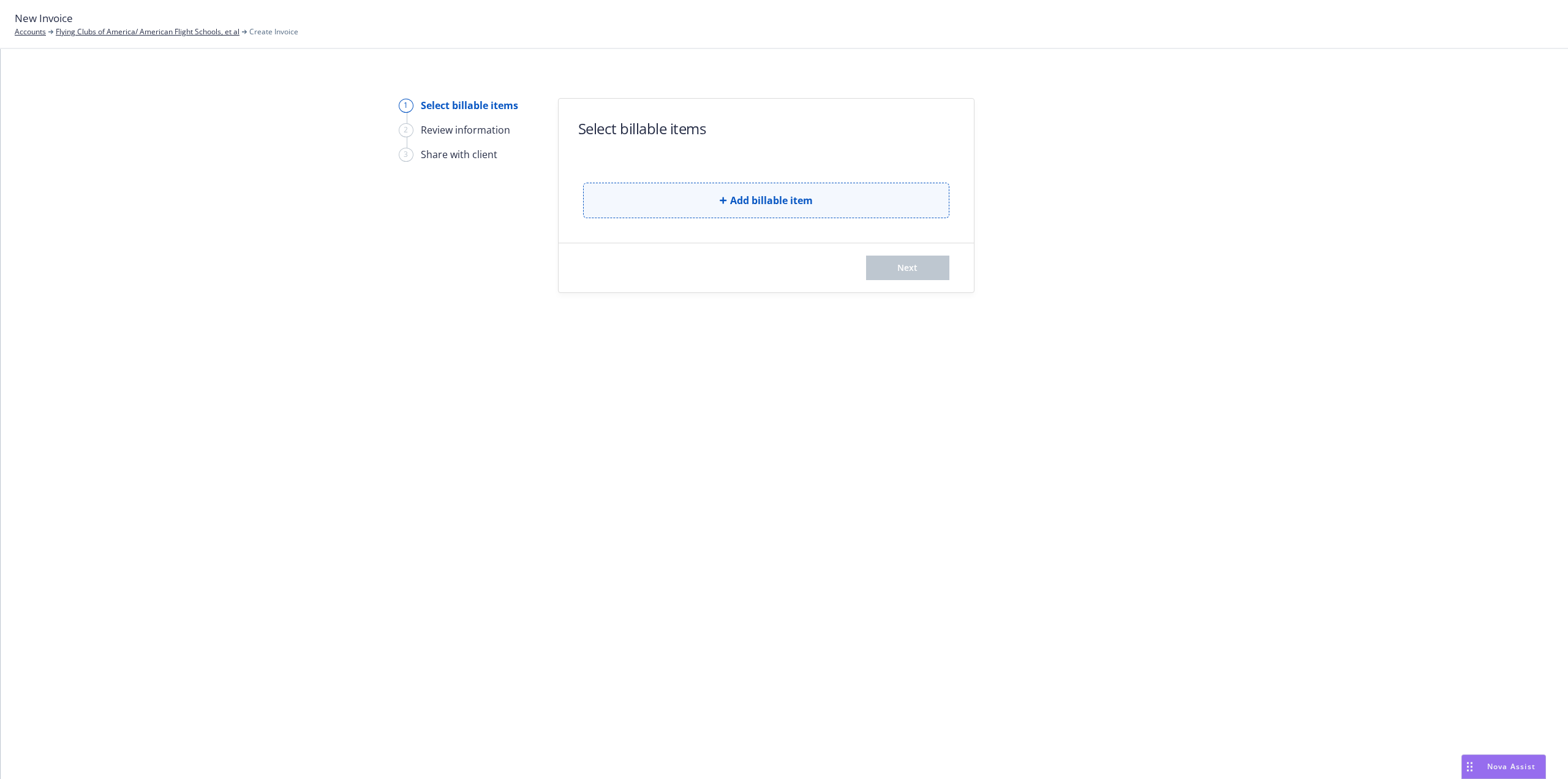
click at [721, 205] on button "Add billable item" at bounding box center [766, 200] width 367 height 36
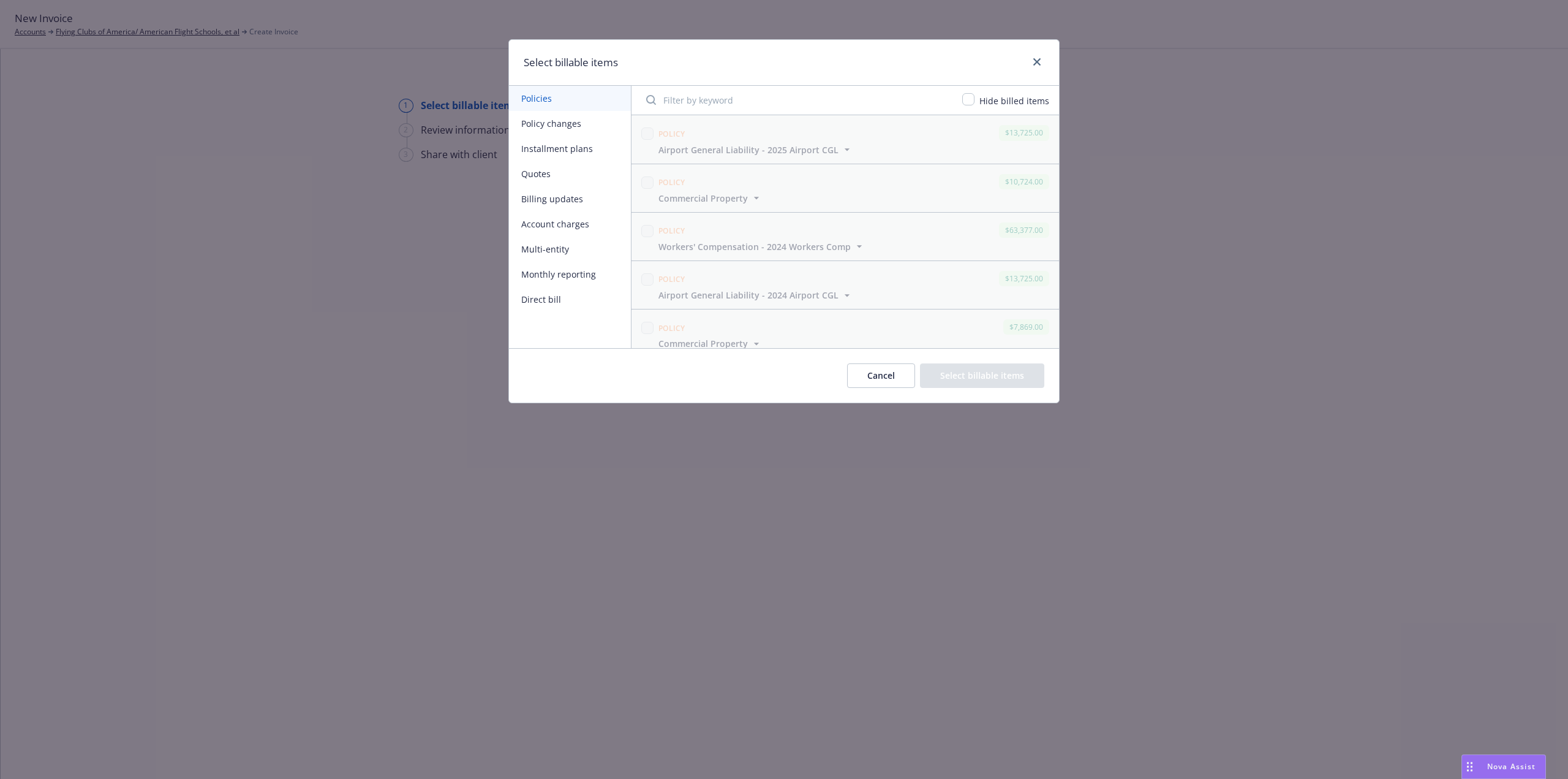
click at [557, 273] on button "Monthly reporting" at bounding box center [570, 274] width 122 height 25
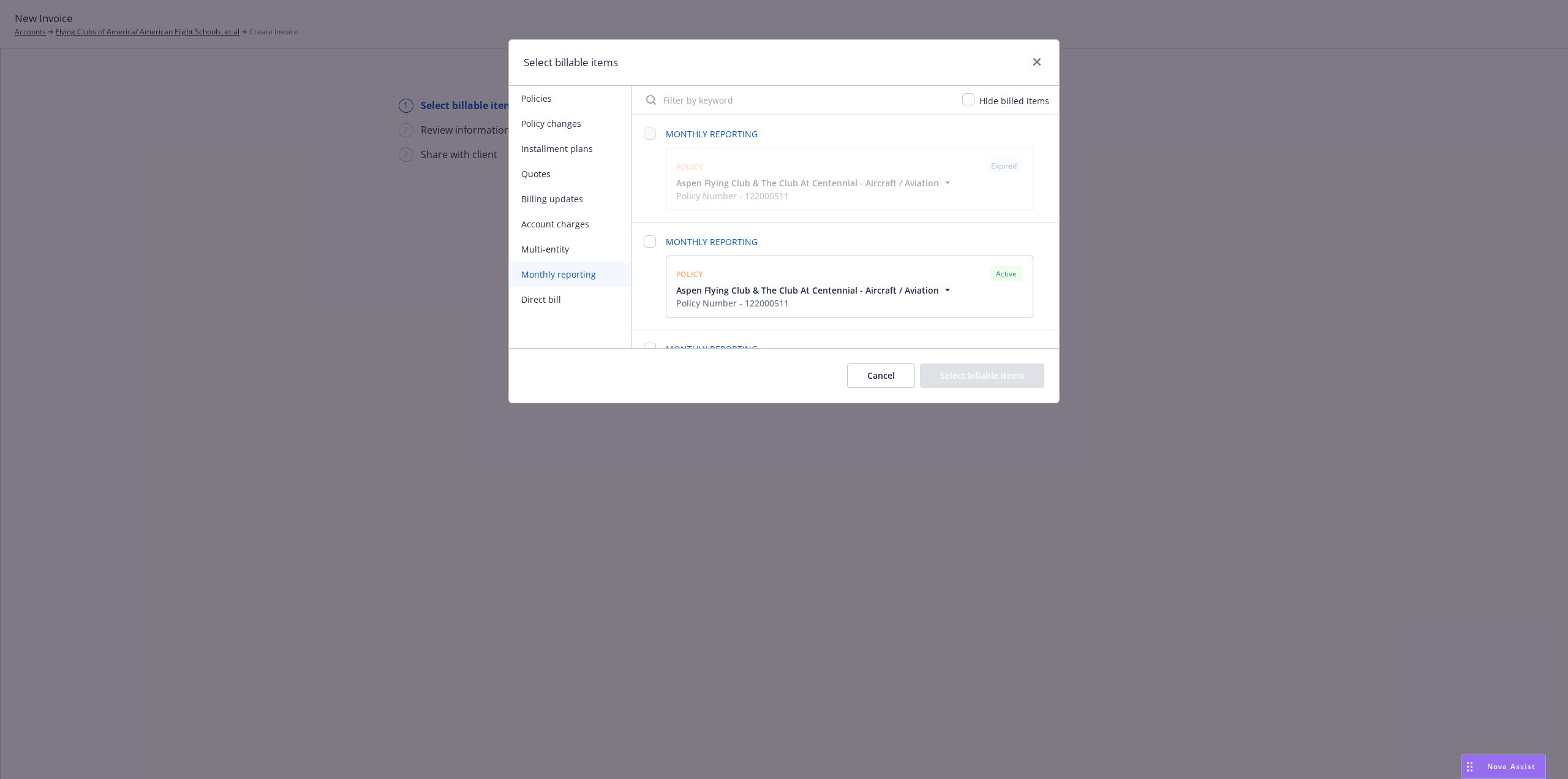
click at [693, 244] on span "MONTHLY REPORTING" at bounding box center [850, 241] width 368 height 13
click at [649, 240] on input "checkbox" at bounding box center [650, 241] width 13 height 13
checkbox input "false"
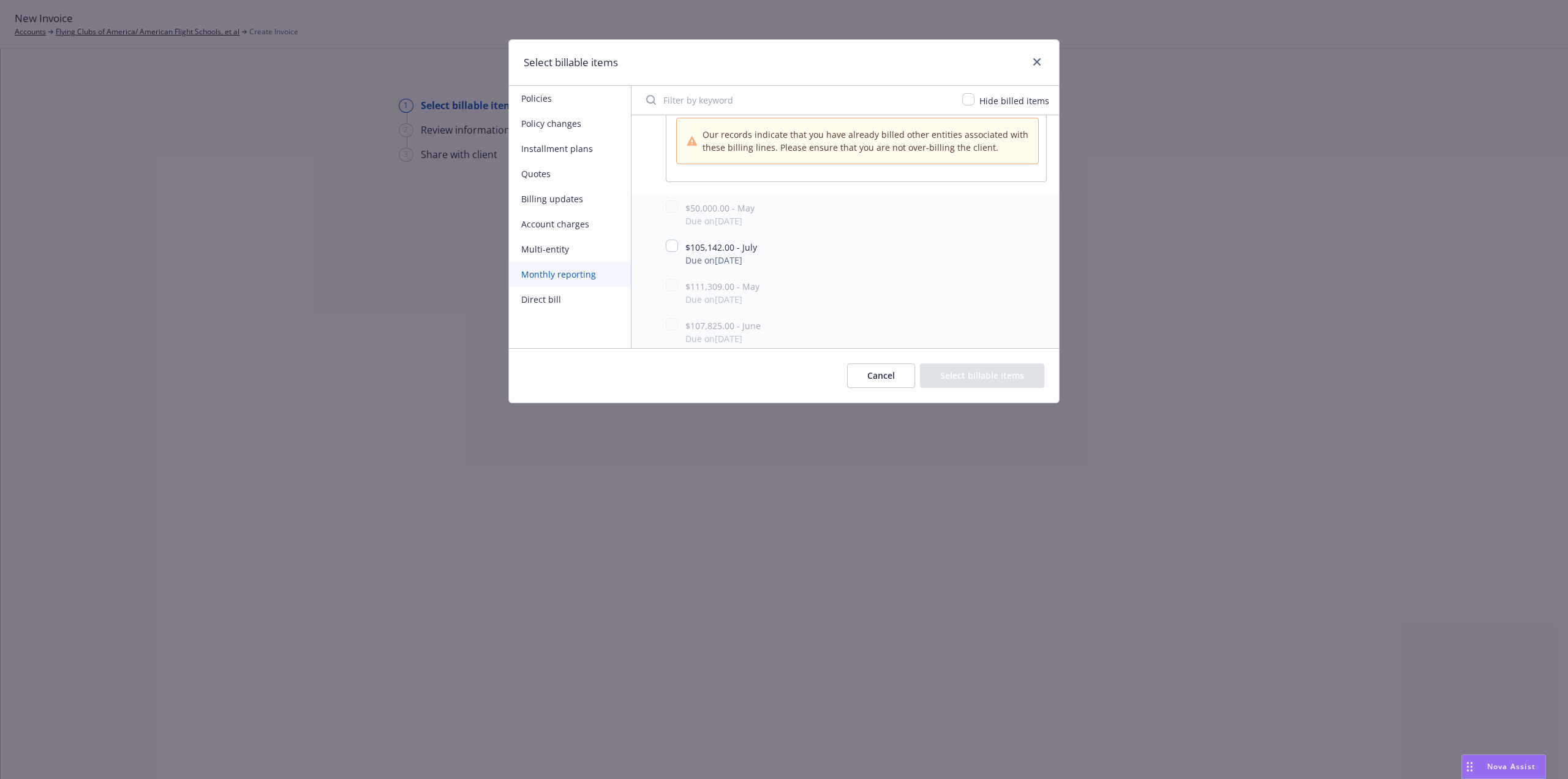
scroll to position [306, 0]
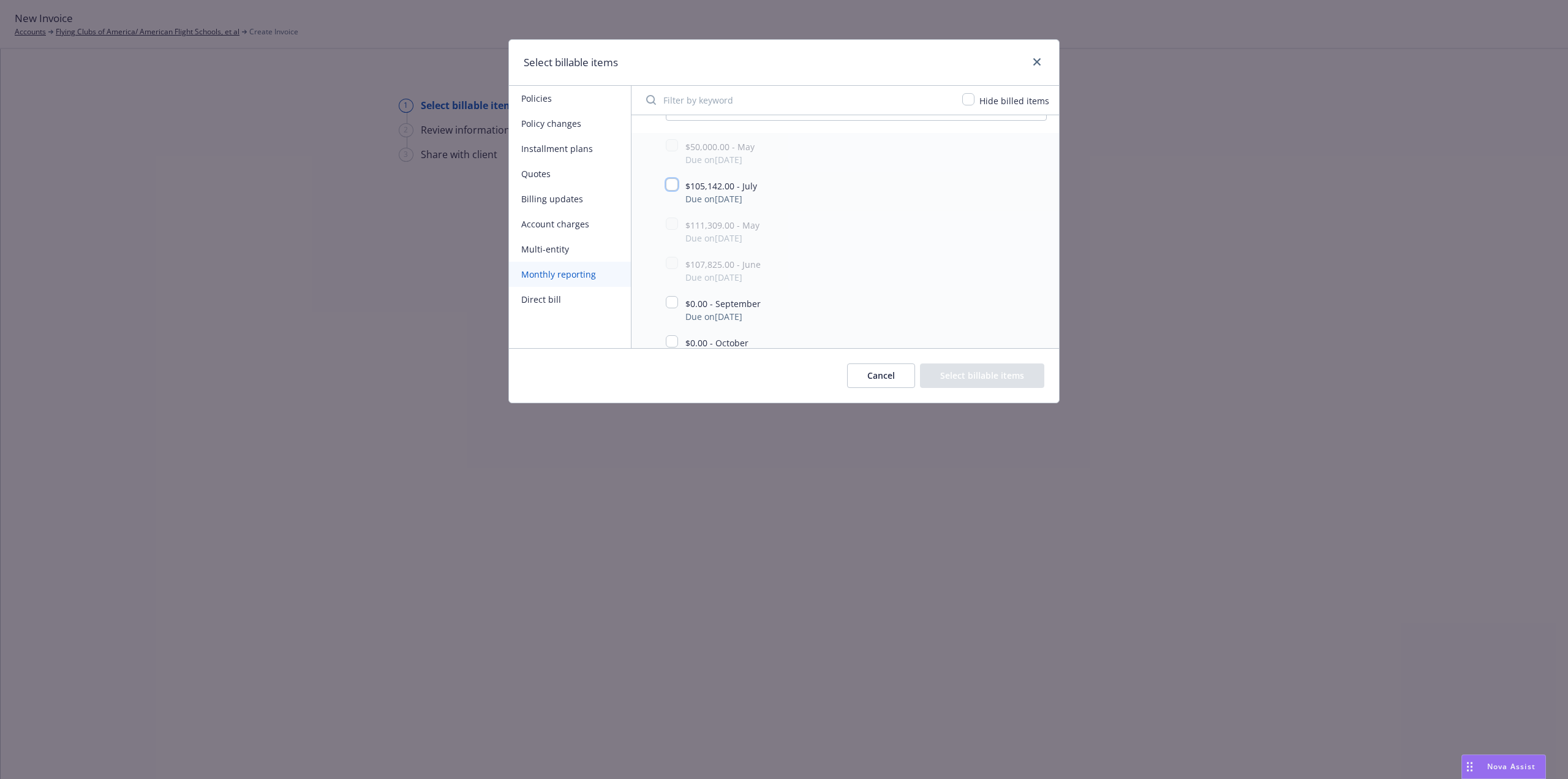
click at [675, 180] on input "checkbox" at bounding box center [672, 184] width 13 height 13
checkbox input "true"
click at [1011, 375] on button "Select billable items" at bounding box center [982, 375] width 124 height 24
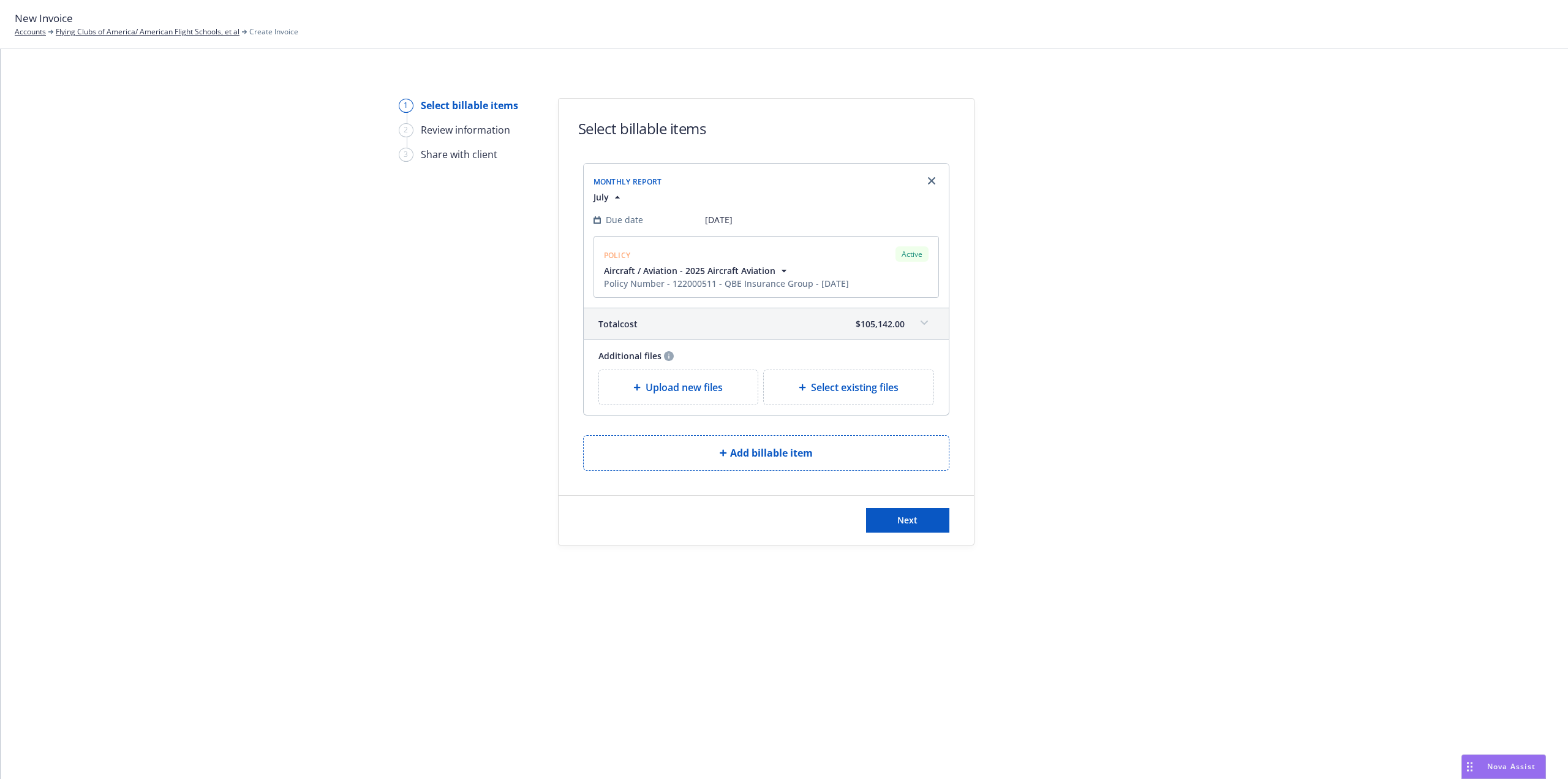
click at [829, 383] on span "Select existing files" at bounding box center [854, 387] width 88 height 14
select select "Invoice - Third Party"
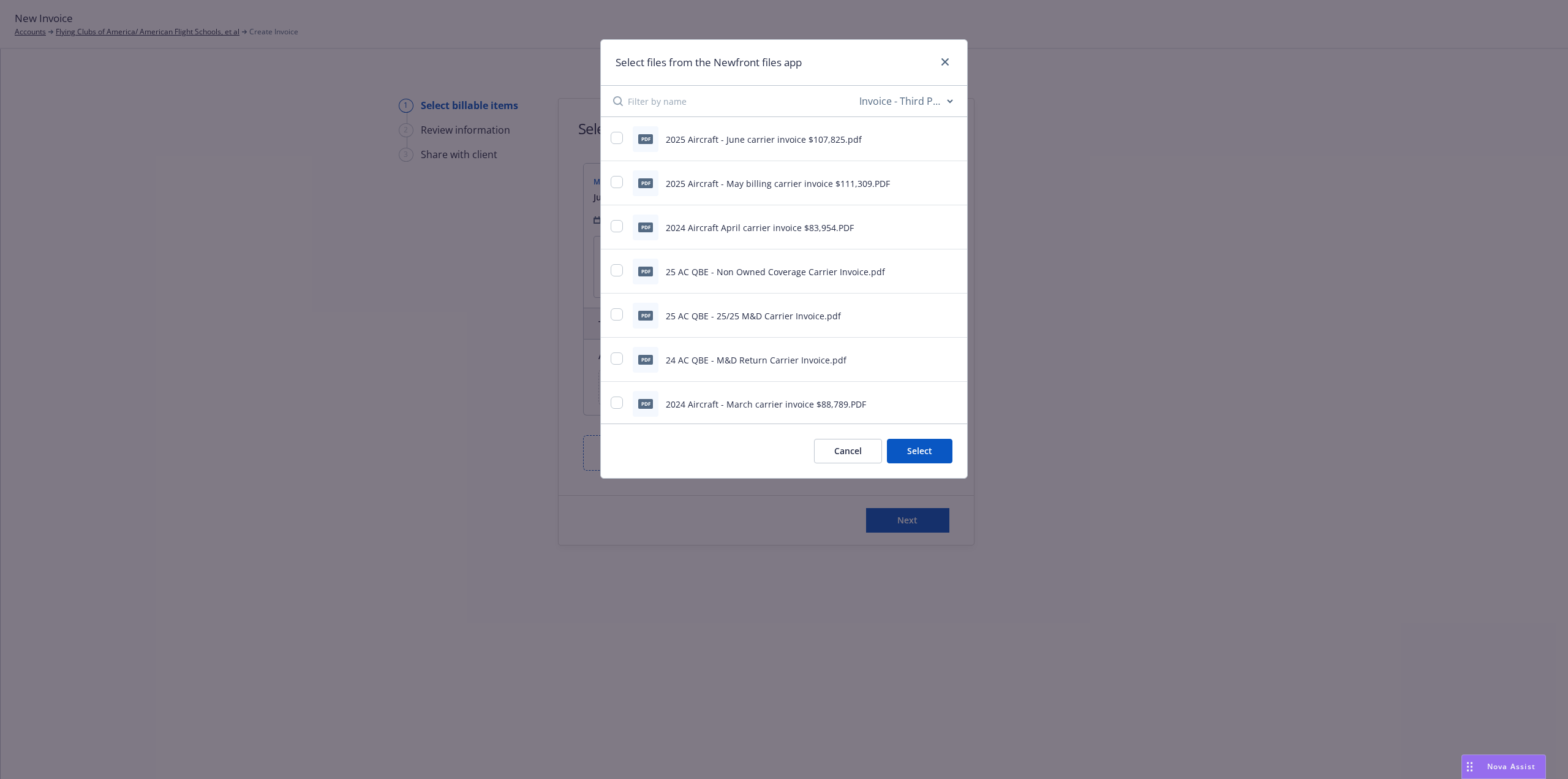
click at [858, 450] on button "Cancel" at bounding box center [848, 451] width 68 height 24
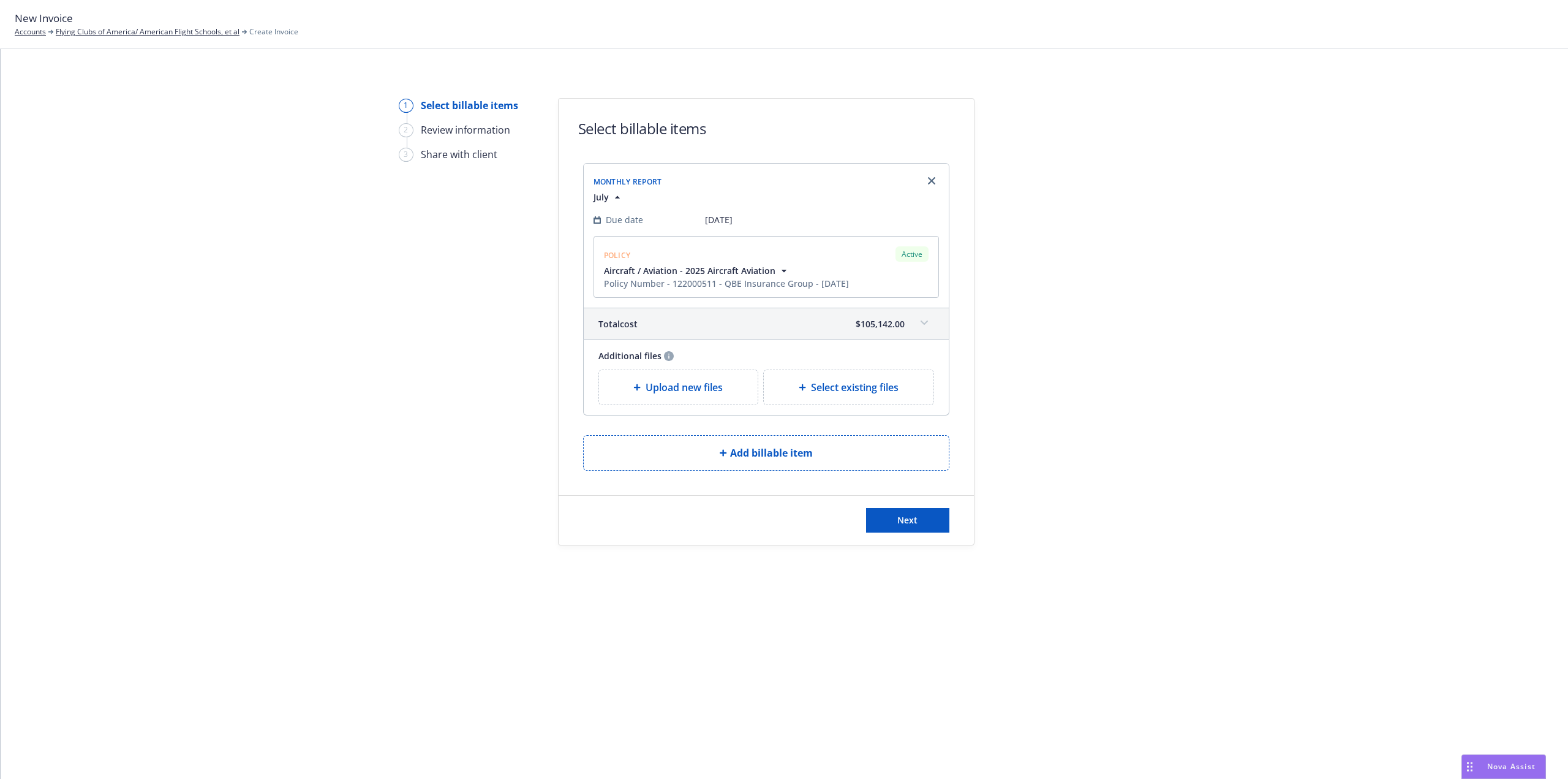
click at [677, 385] on span "Upload new files" at bounding box center [684, 387] width 77 height 14
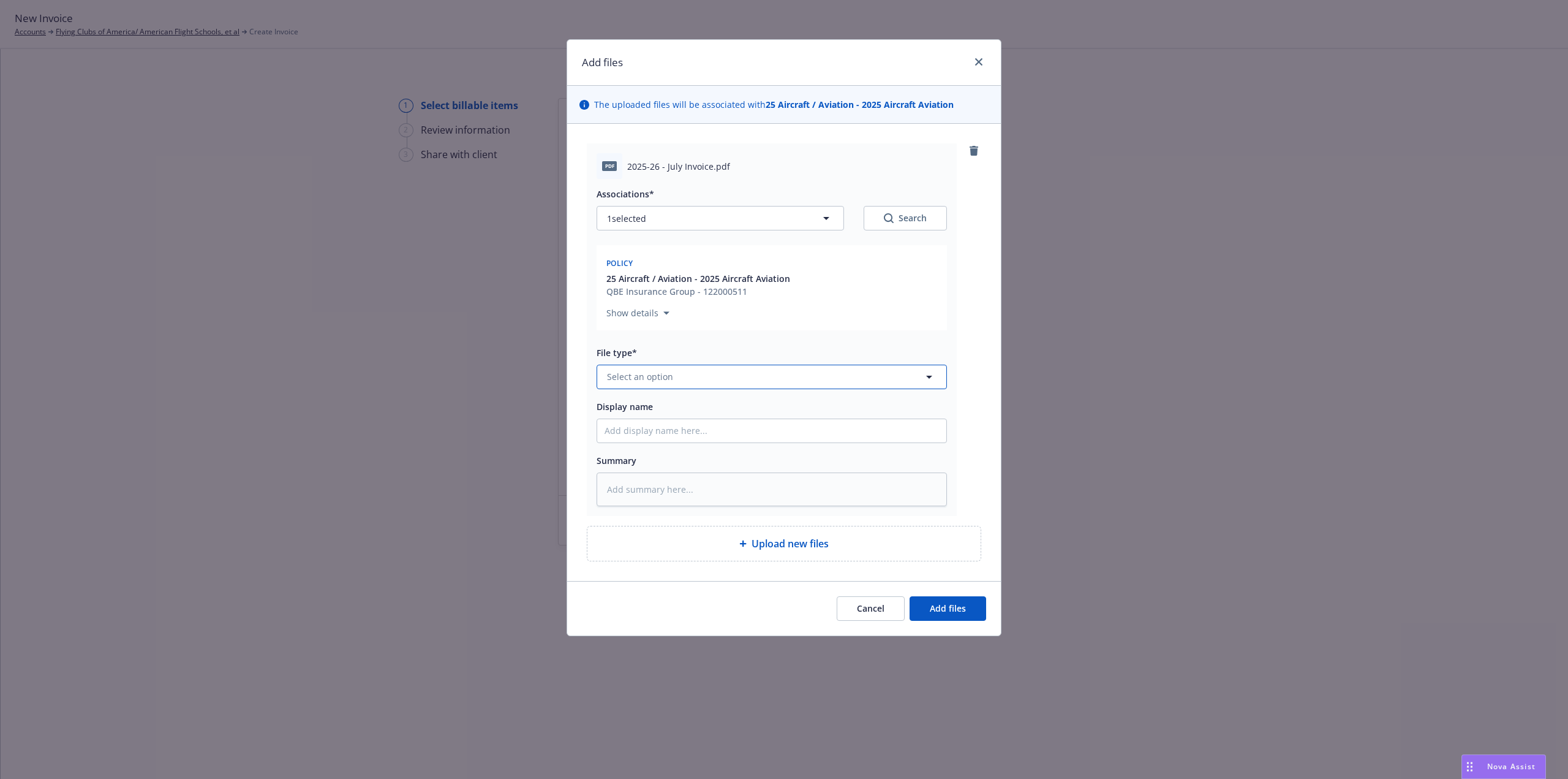
click at [655, 377] on span "Select an option" at bounding box center [640, 376] width 66 height 13
type input "invoice"
click at [661, 434] on div "Invoice - Third Party" at bounding box center [650, 443] width 91 height 17
click at [631, 427] on input "Display name" at bounding box center [771, 430] width 349 height 23
type textarea "x"
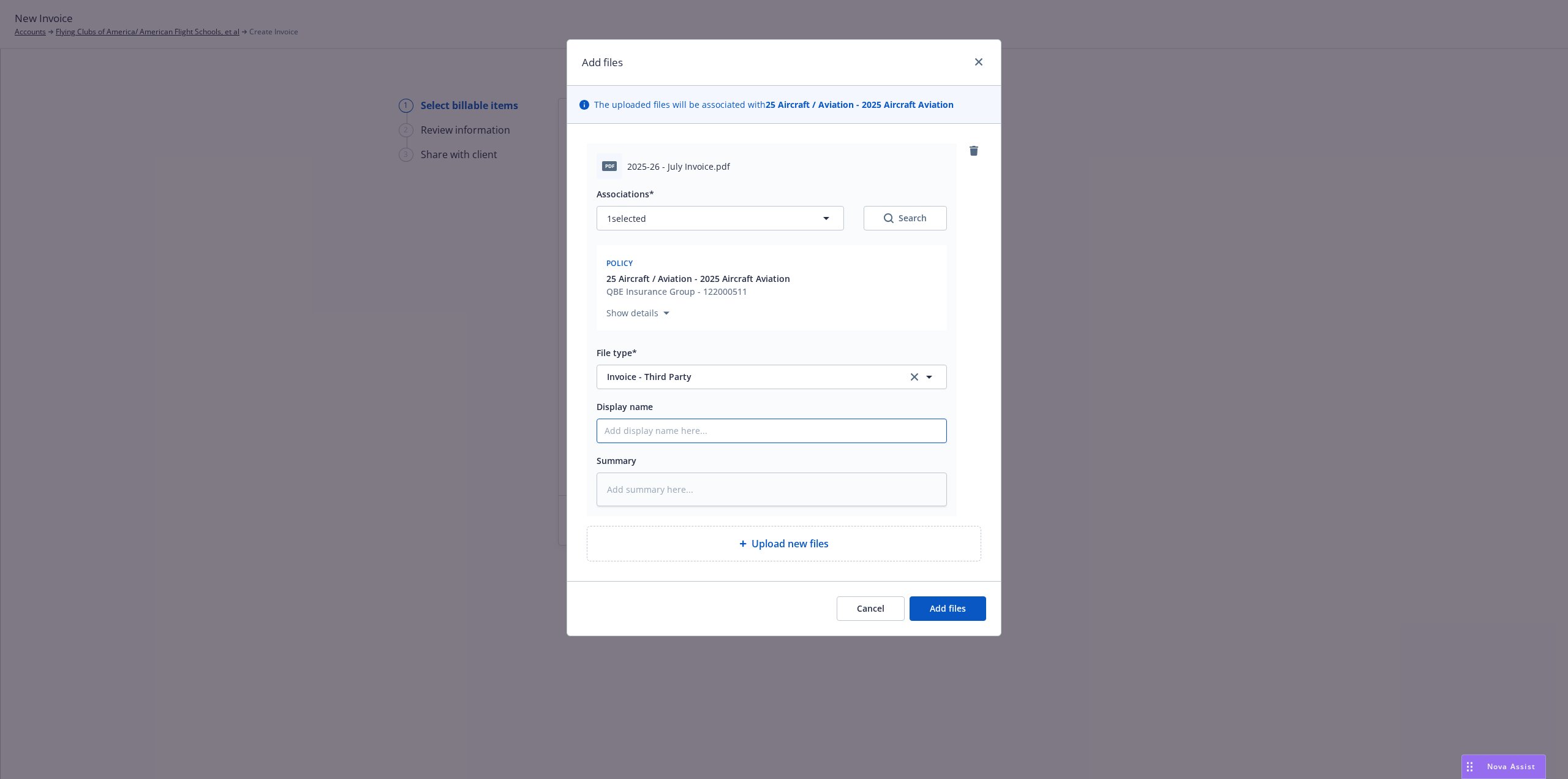
type input "2"
type textarea "x"
type input "20"
type textarea "x"
type input "202"
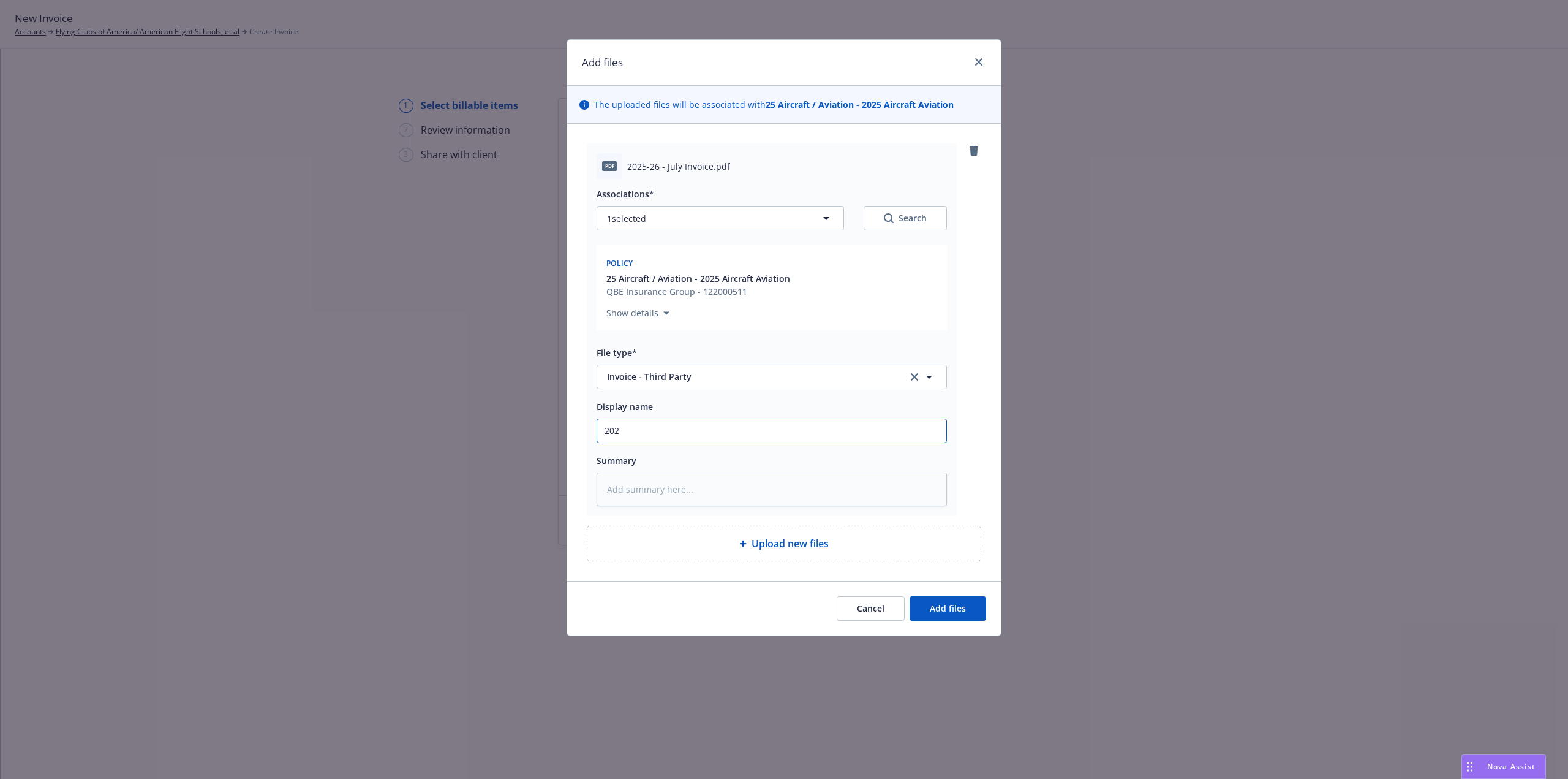
type textarea "x"
type input "2025"
type textarea "x"
type input "2025"
type textarea "x"
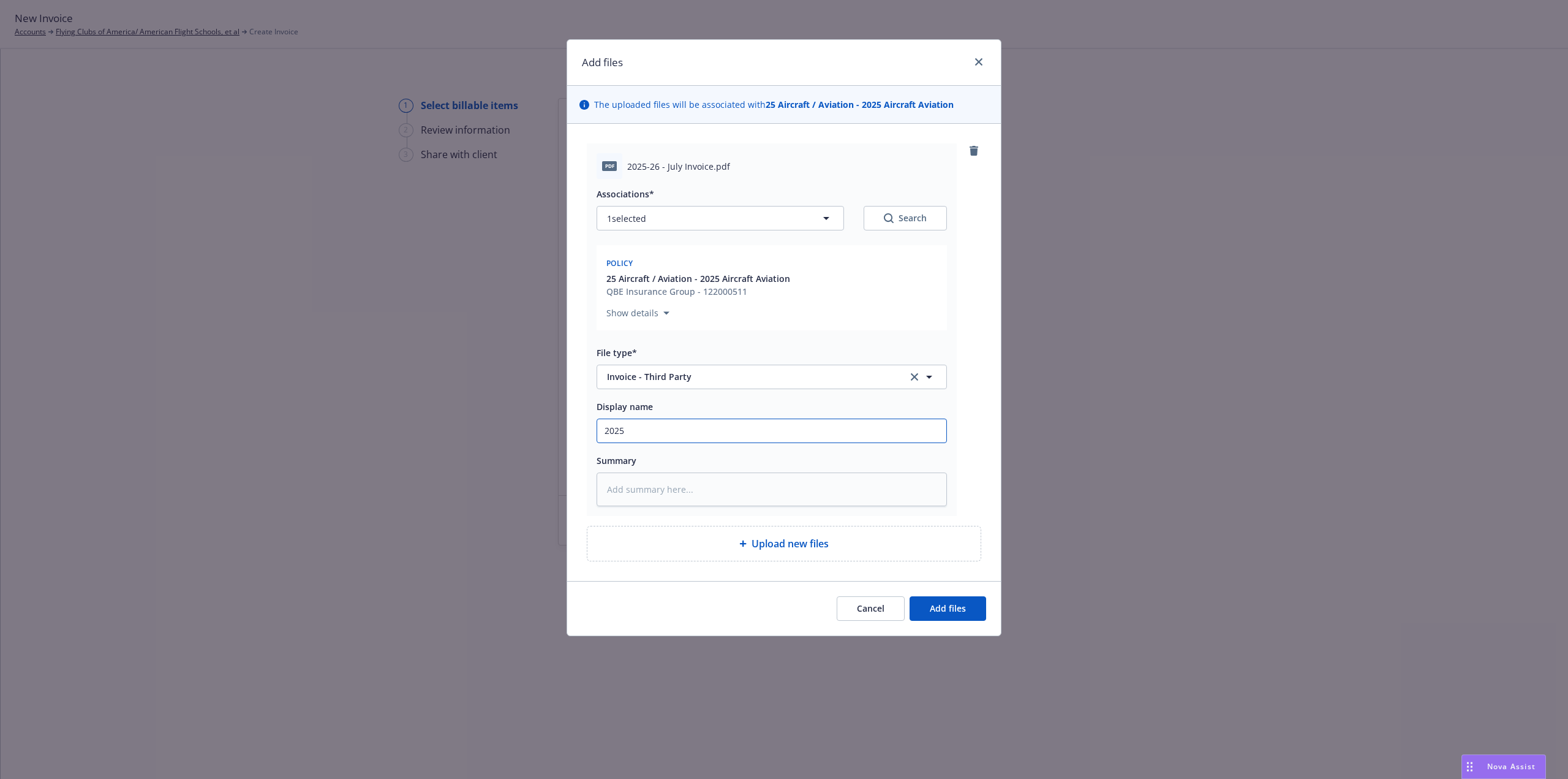
type input "2025 A"
type textarea "x"
type input "2025 Ai"
type textarea "x"
type input "2025 Air"
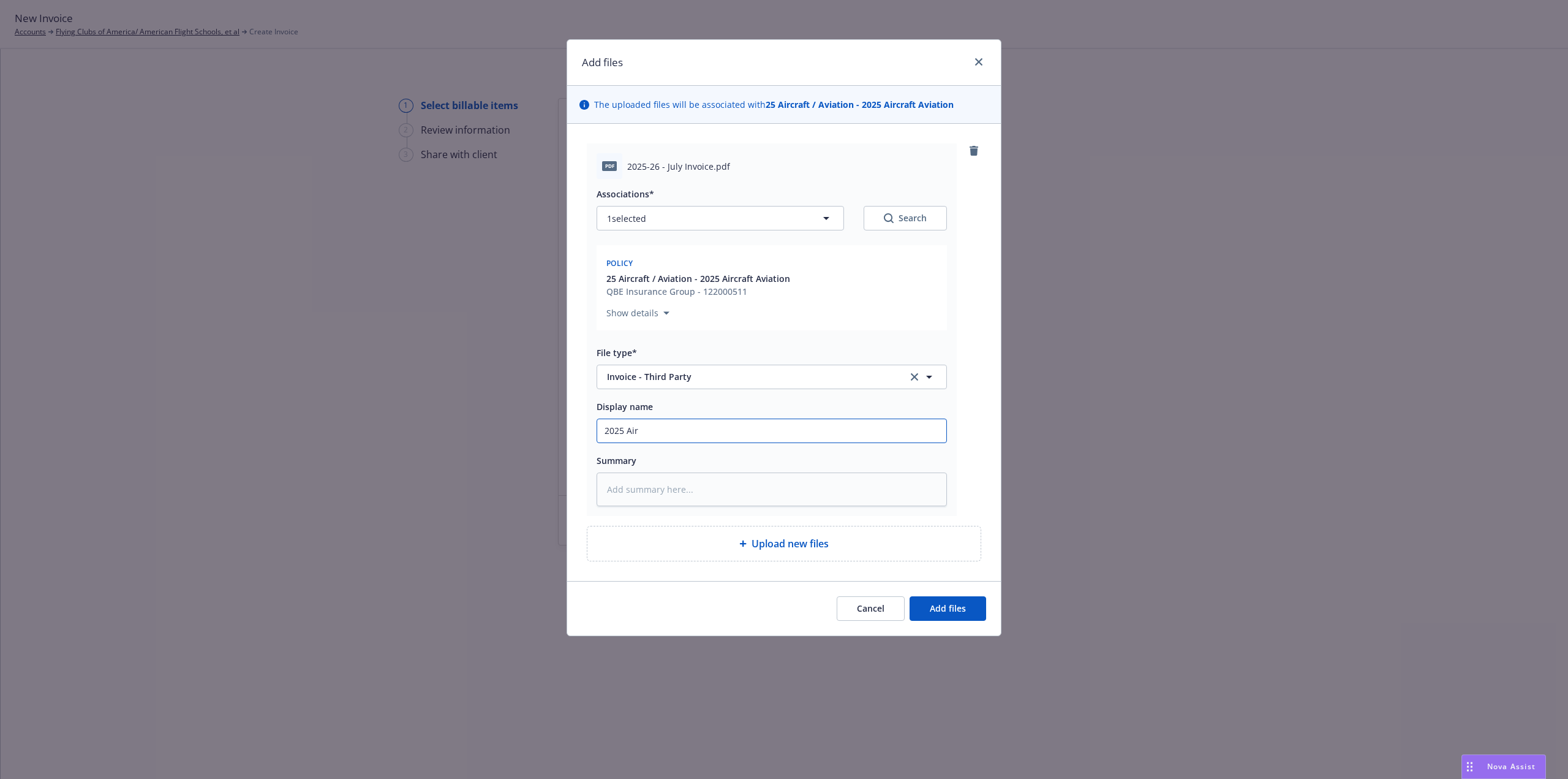
type textarea "x"
type input "2025 Airc"
type textarea "x"
type input "2025 Aircr"
type textarea "x"
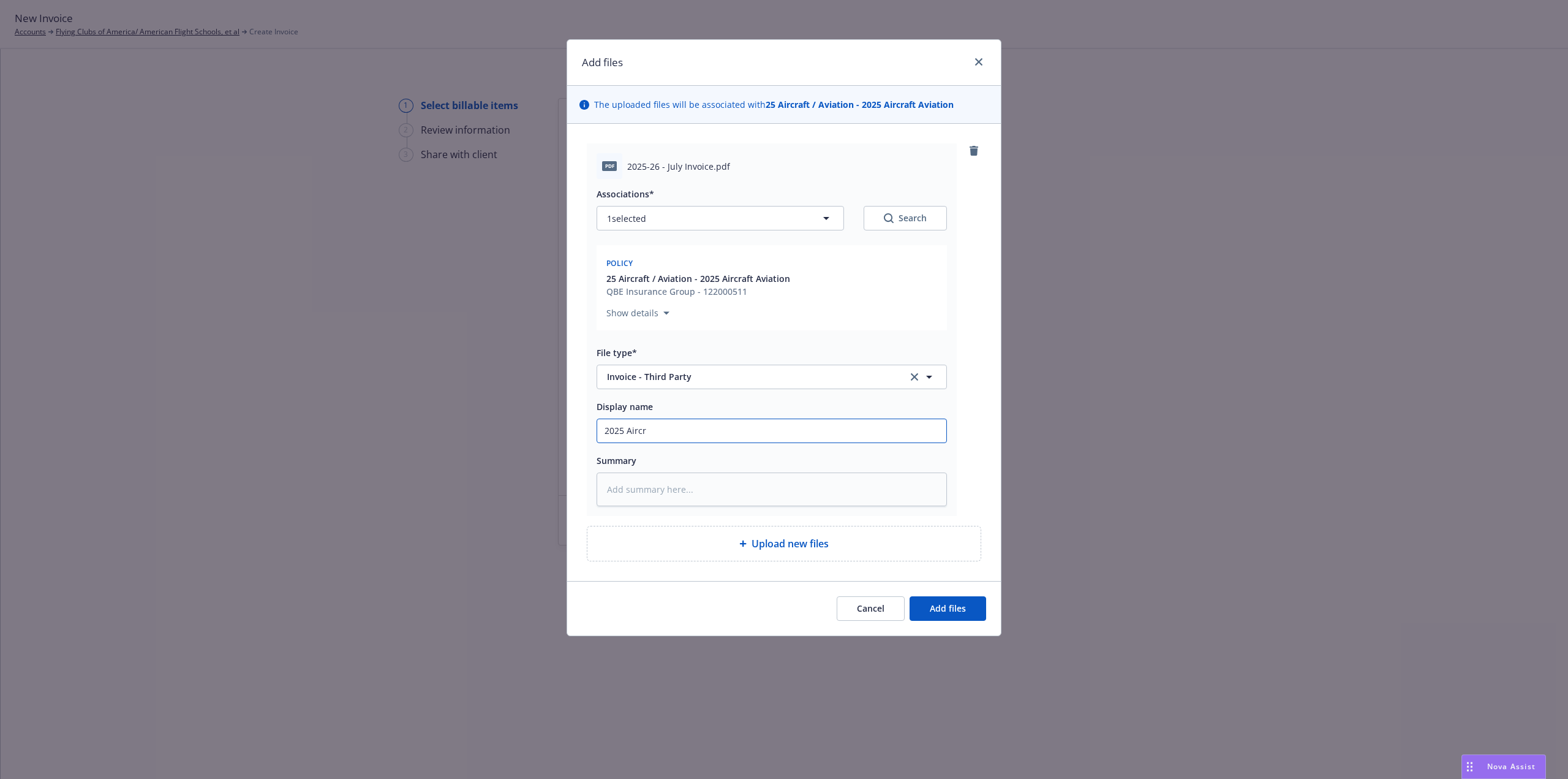
type input "2025 Aircra"
type textarea "x"
type input "2025 Aircraf"
type textarea "x"
type input "2025 Aircraft"
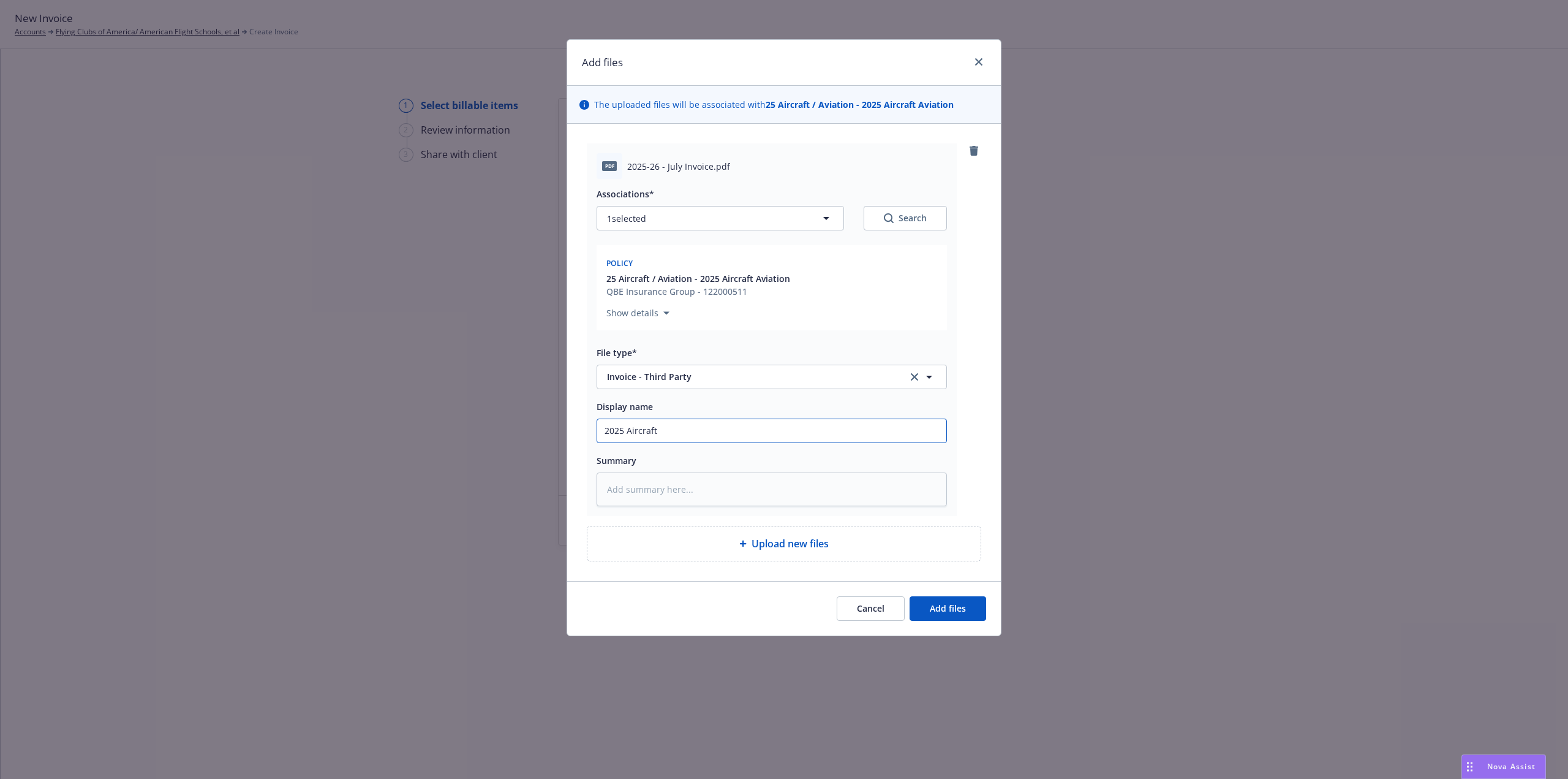
type textarea "x"
type input "2025 Aircraft"
type textarea "x"
type input "2025 Aircraft -"
type textarea "x"
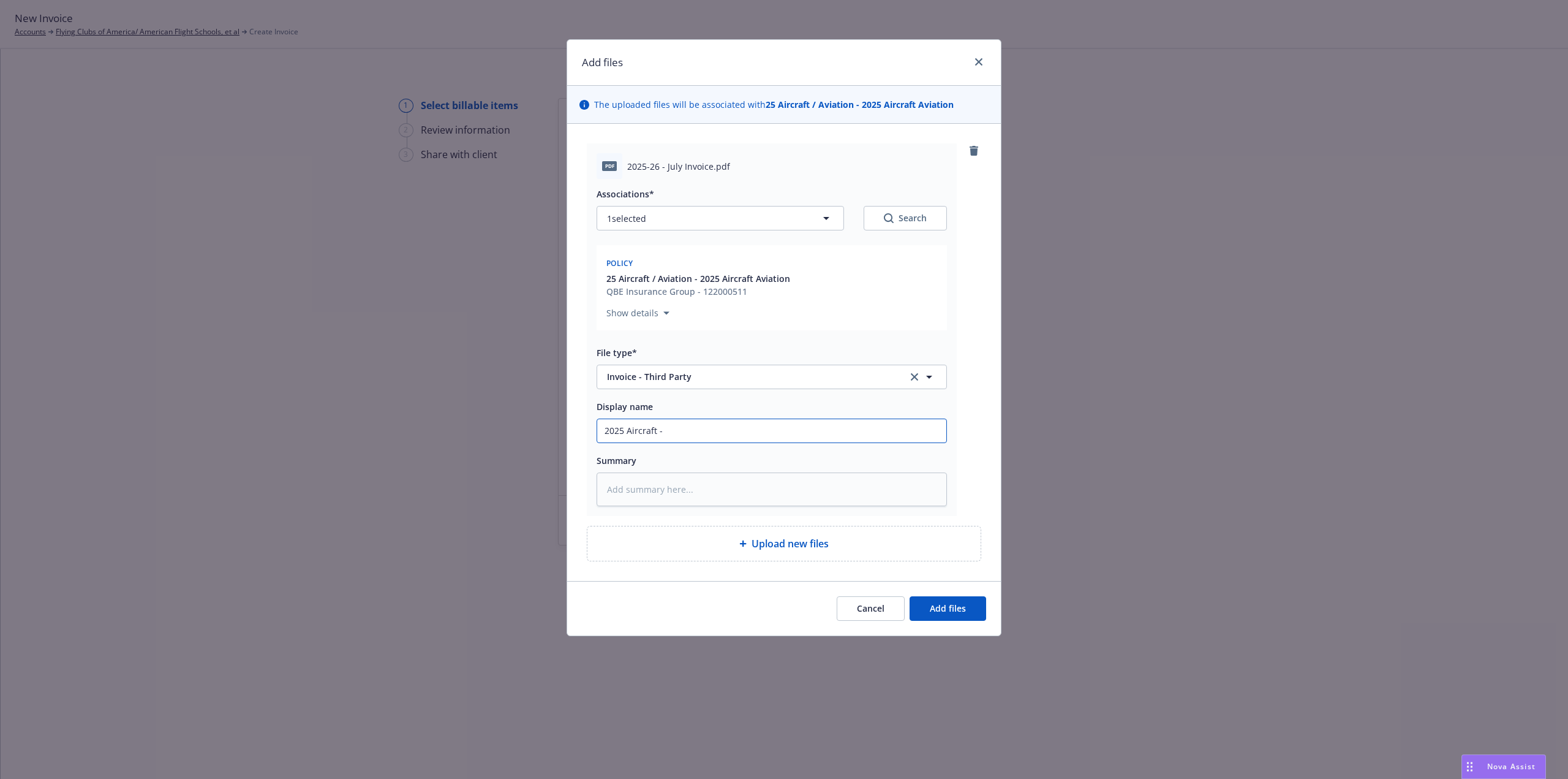
type input "2025 Aircraft -"
type textarea "x"
type input "2025 Aircraft - C"
type textarea "x"
type input "2025 Aircraft - Ca"
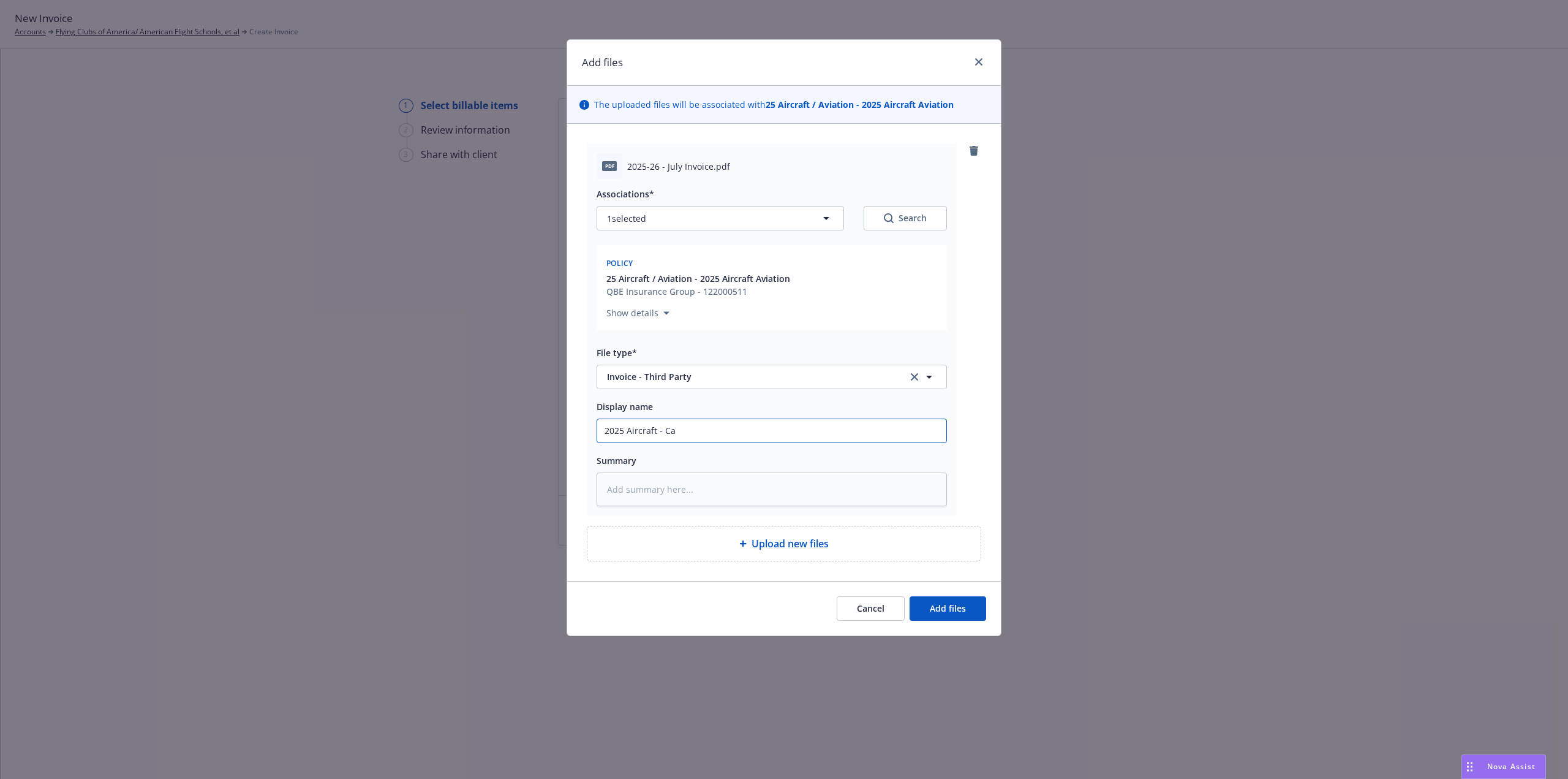
type textarea "x"
type input "2025 Aircraft - Car"
type textarea "x"
type input "2025 Aircraft - Ca"
type textarea "x"
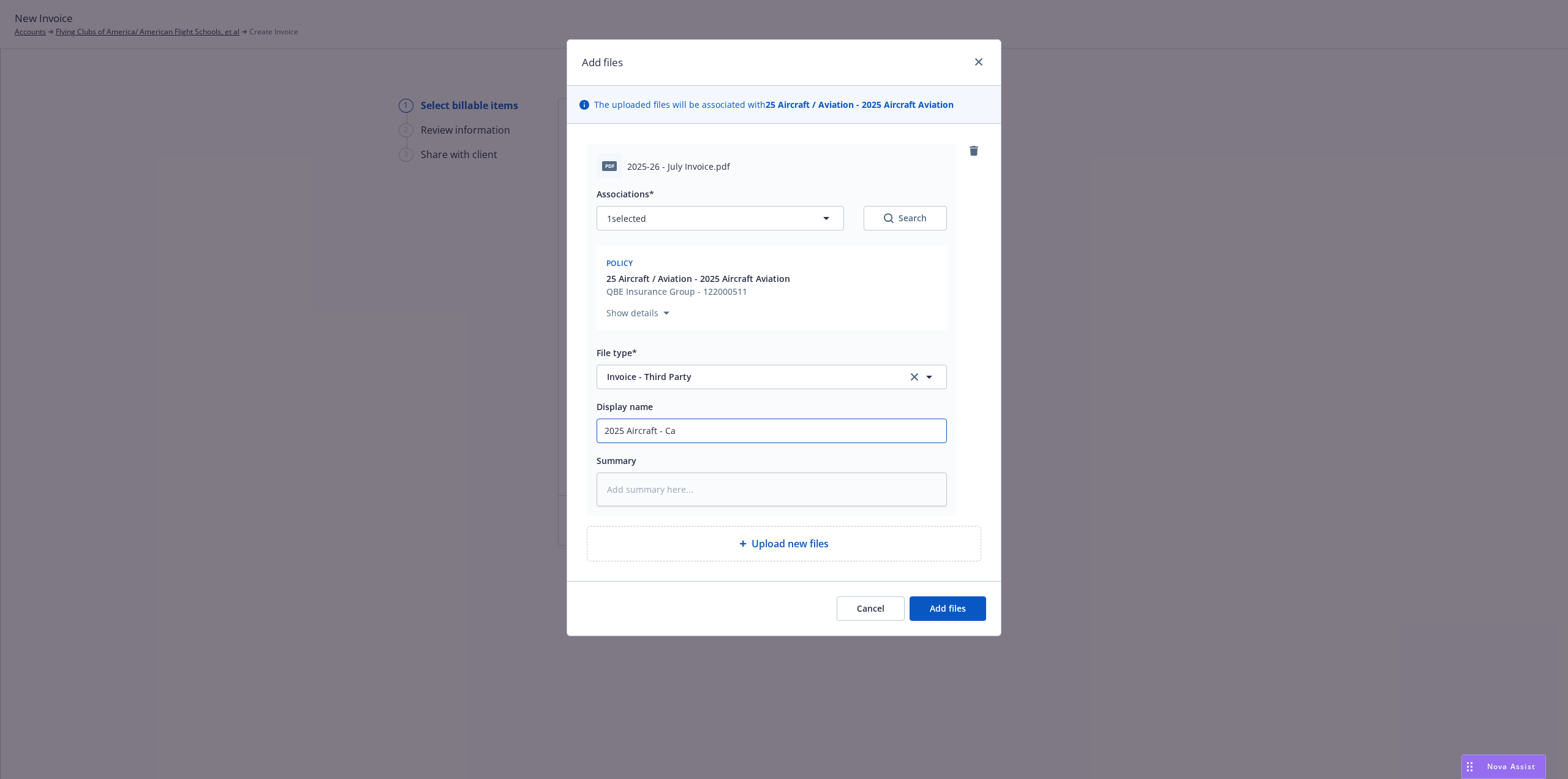
type input "2025 Aircraft - C"
type textarea "x"
type input "2025 Aircraft -"
type textarea "x"
type input "2025 Aircraft - J"
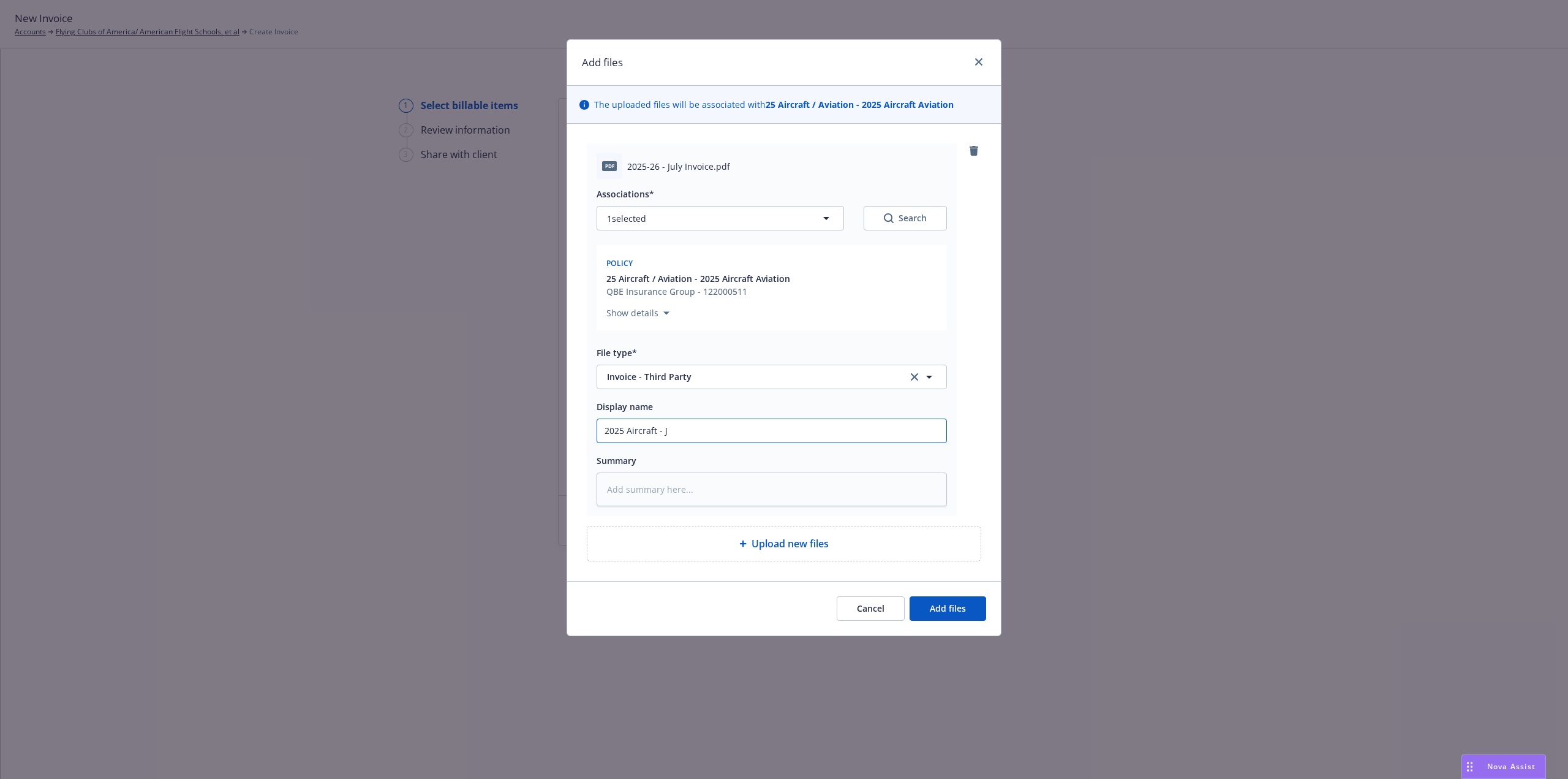
type textarea "x"
type input "2025 Aircraft - Ju"
type textarea "x"
type input "2025 Aircraft - Jul"
type textarea "x"
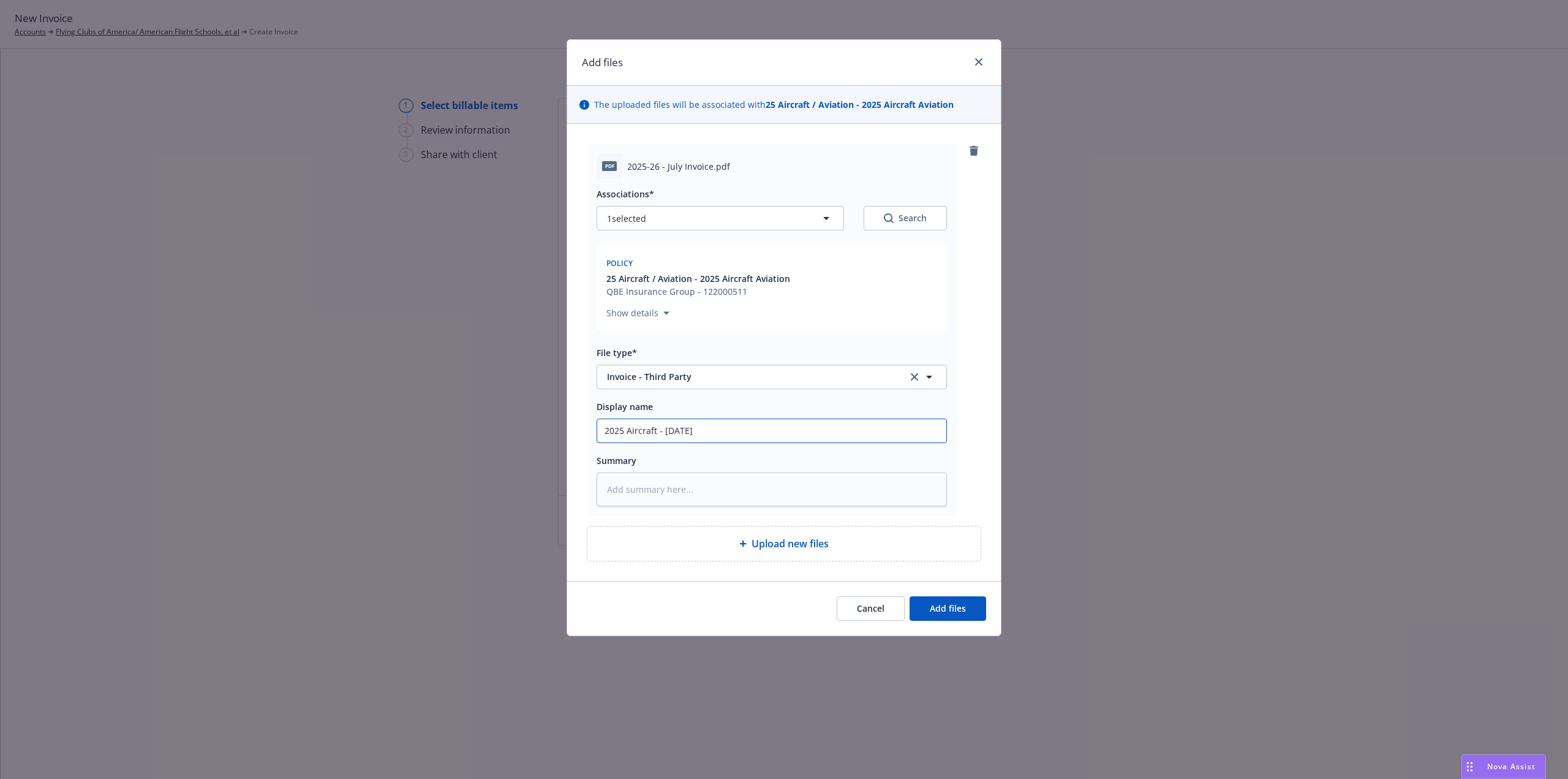
type input "2025 Aircraft - July"
type textarea "x"
type input "2025 Aircraft - July"
type textarea "x"
type input "2025 Aircraft - July c"
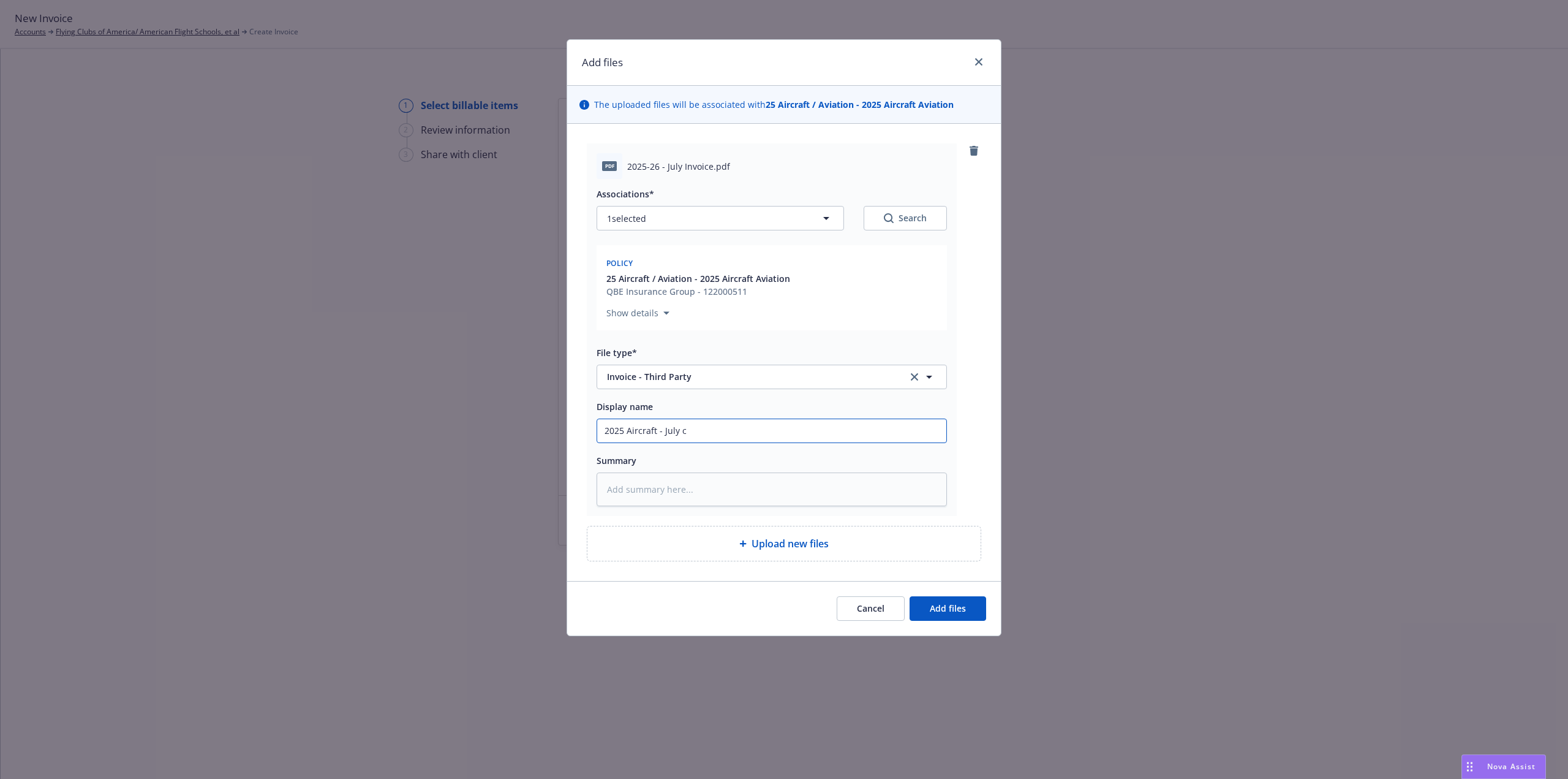
type textarea "x"
type input "2025 Aircraft - July ca"
type textarea "x"
type input "2025 Aircraft - July car"
type textarea "x"
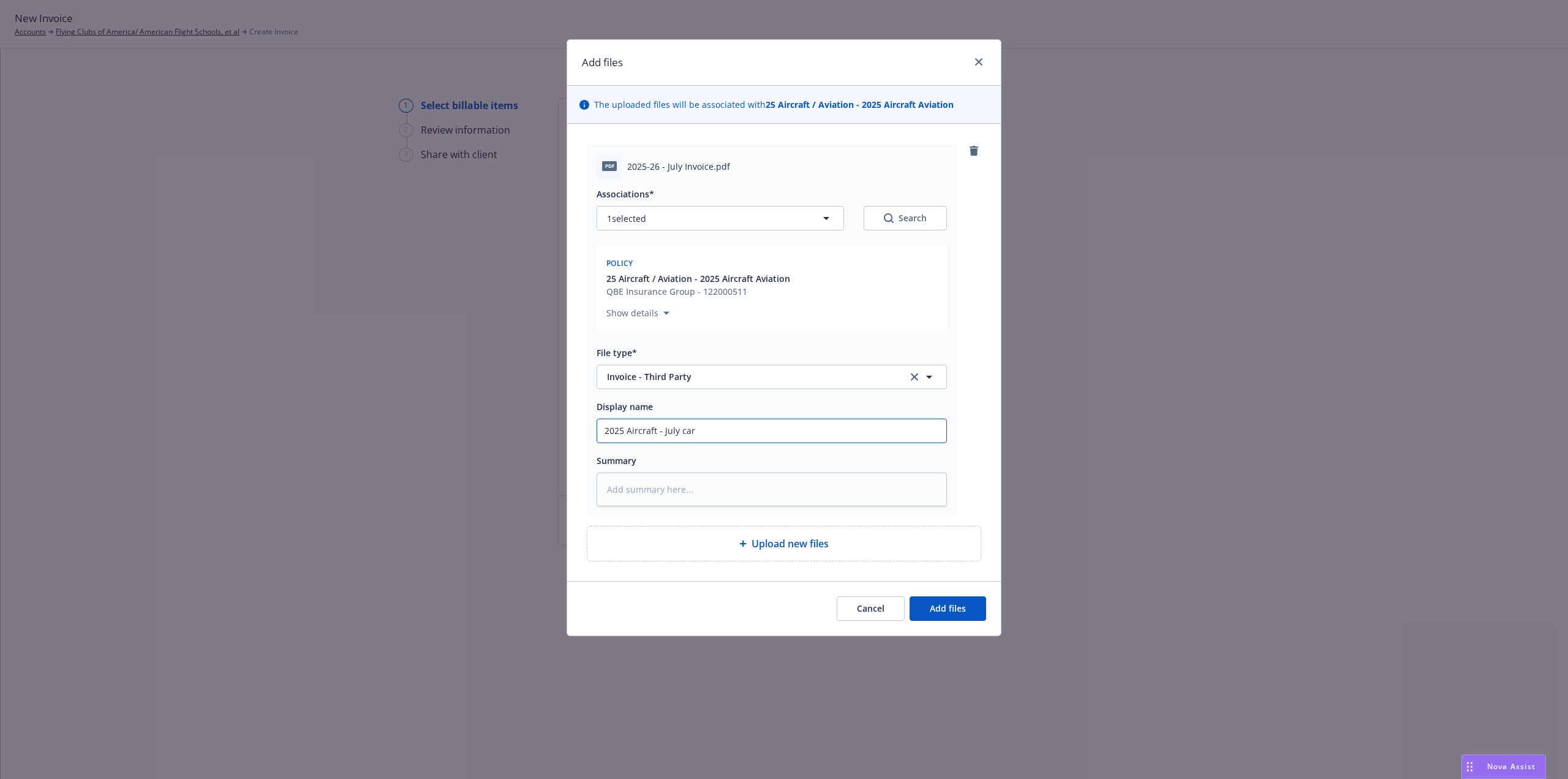
type input "2025 Aircraft - July carr"
type textarea "x"
type input "2025 Aircraft - July carri"
type textarea "x"
type input "2025 Aircraft - July carrie"
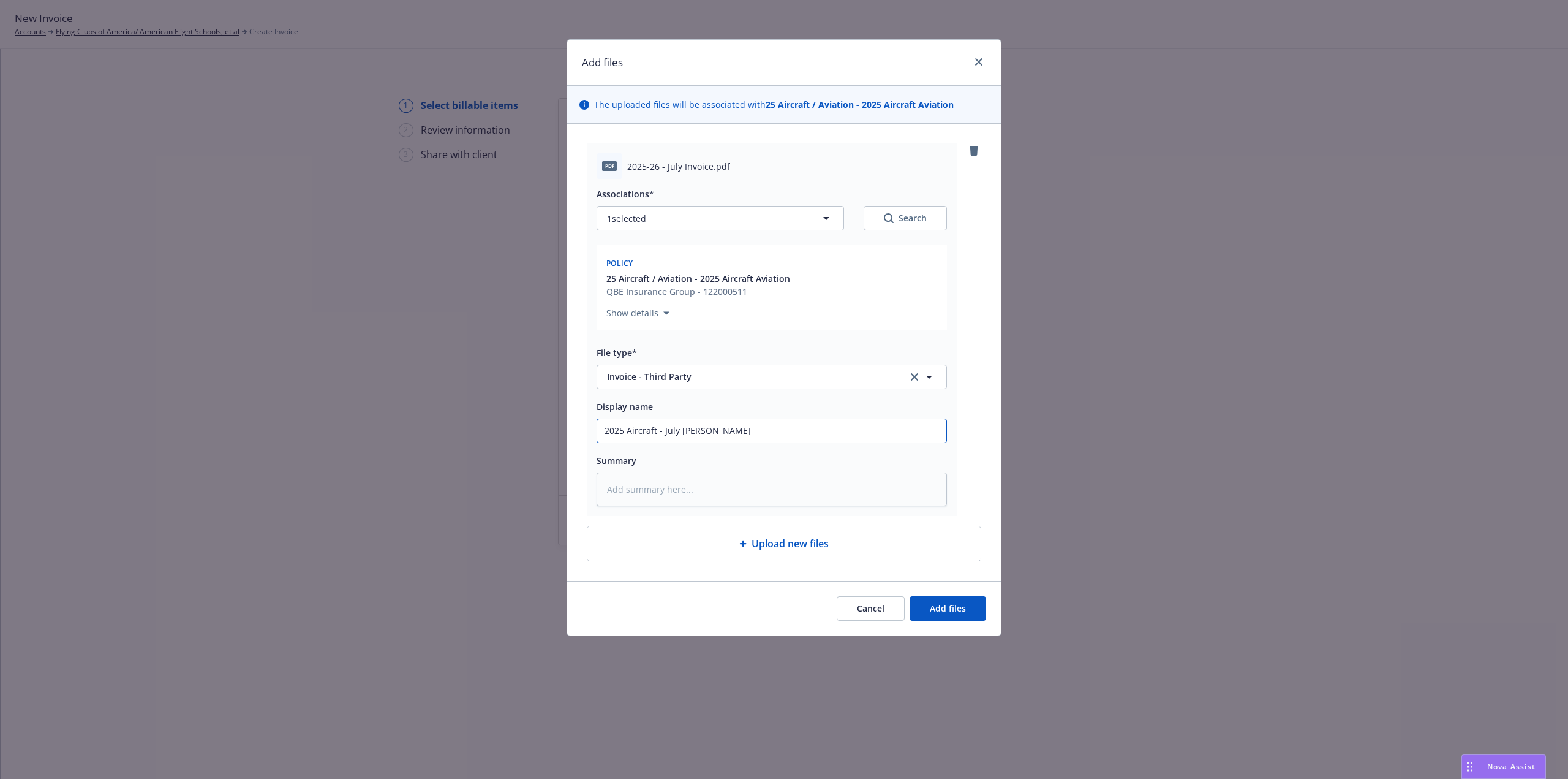
type textarea "x"
type input "2025 Aircraft - July carrier"
type textarea "x"
type input "2025 Aircraft - July carrier"
type textarea "x"
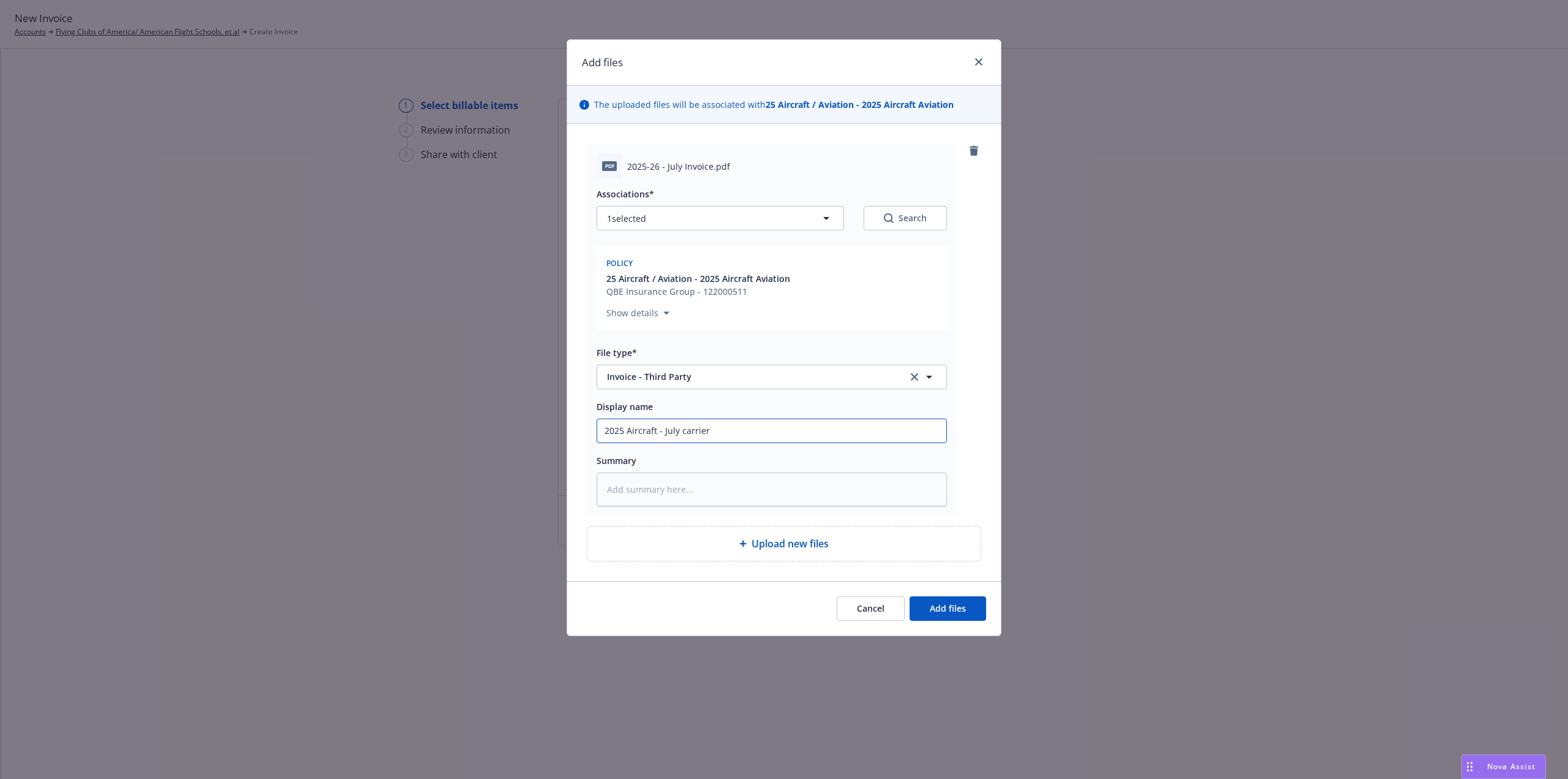
type input "2025 Aircraft - July carrier i"
type textarea "x"
type input "2025 Aircraft - July carrier in"
type textarea "x"
type input "2025 Aircraft - July carrier inv"
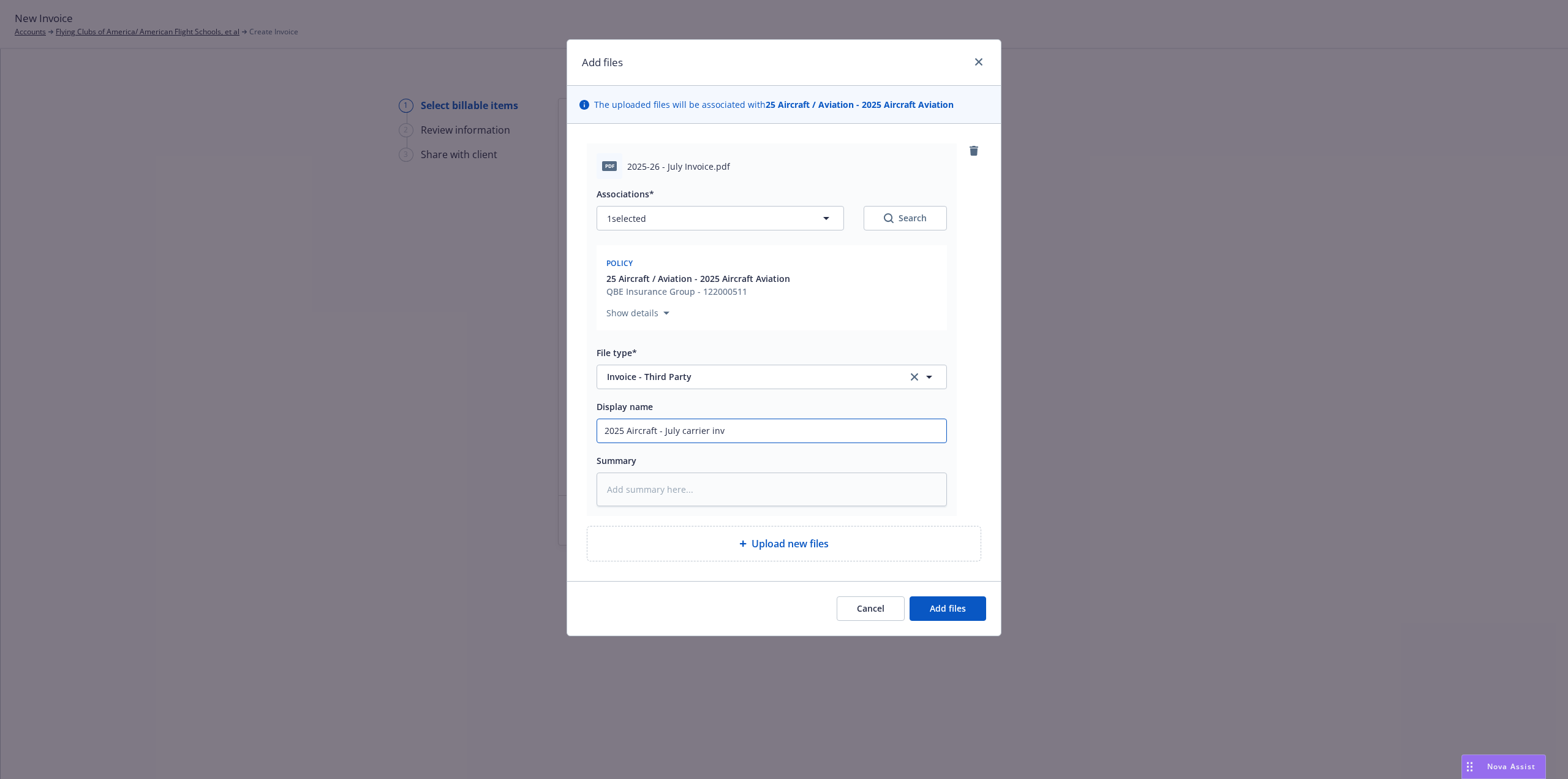
type textarea "x"
type input "2025 Aircraft - July carrier invo"
type textarea "x"
type input "2025 Aircraft - July carrier invoi"
type textarea "x"
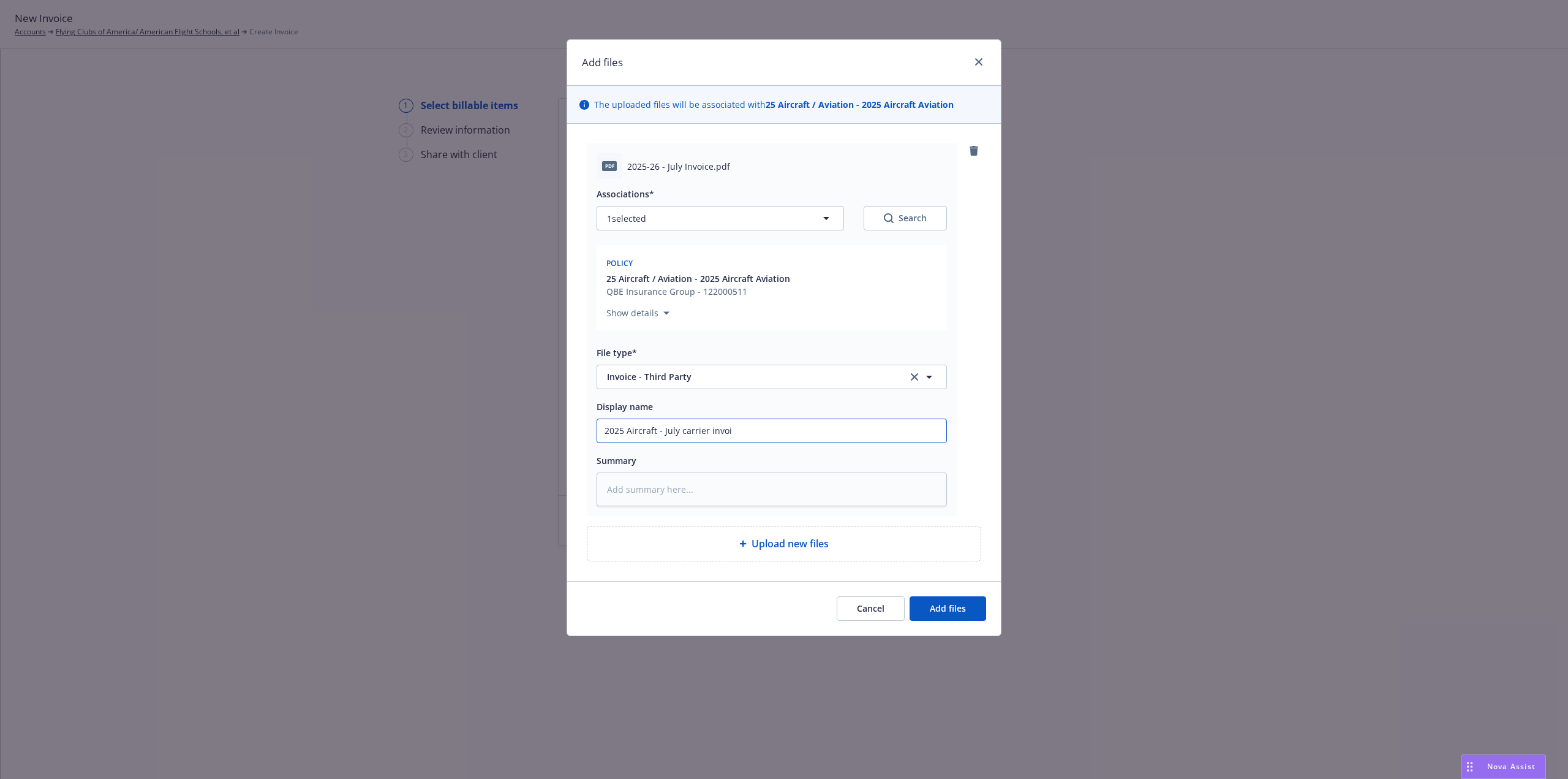
type input "2025 Aircraft - July carrier invoic"
type textarea "x"
type input "2025 Aircraft - July carrier invoice"
type textarea "x"
type input "2025 Aircraft - July carrier invoice"
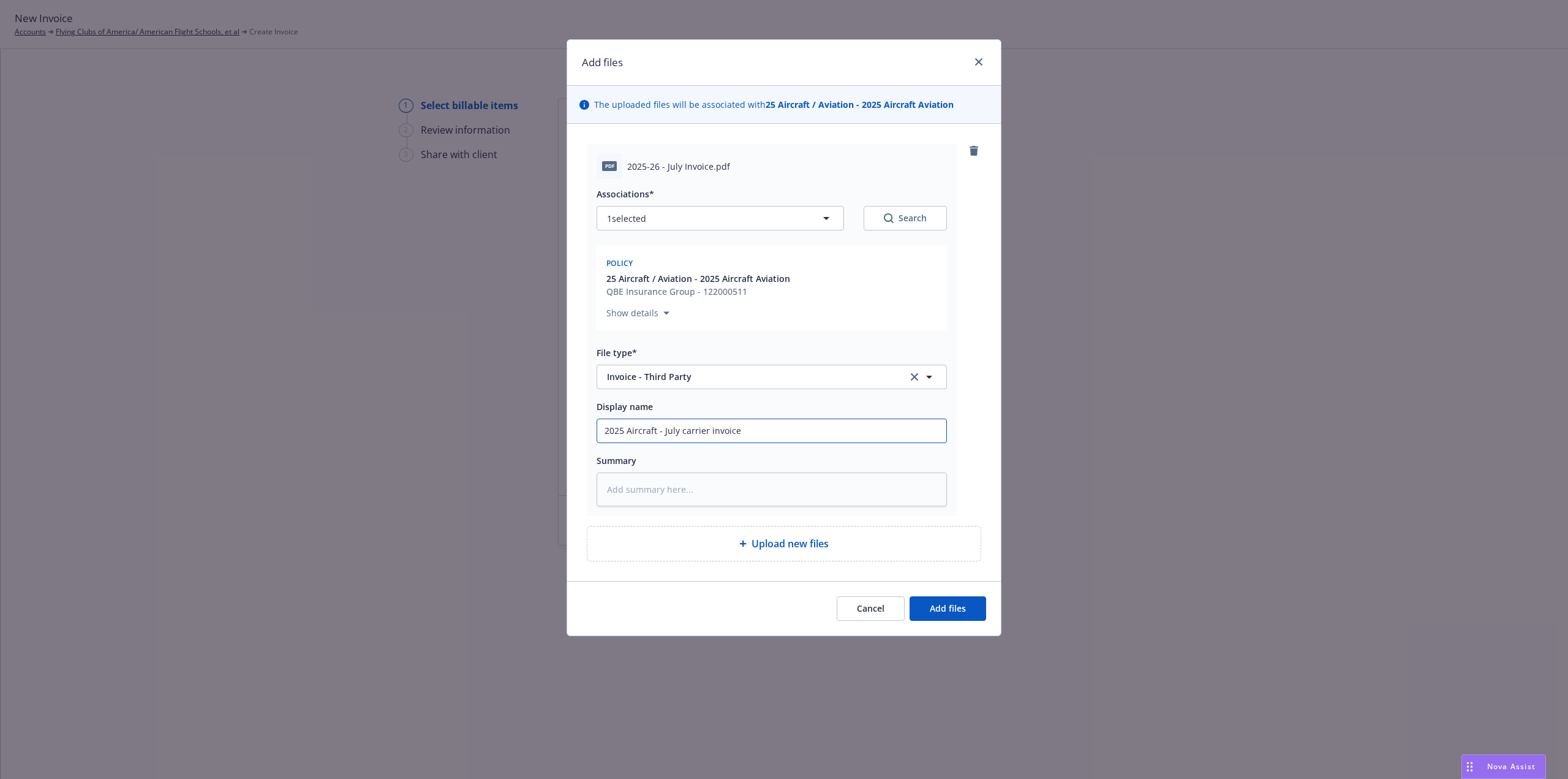
type textarea "x"
type input "2025 Aircraft - July carrier invoice $"
click at [782, 437] on input "2025 Aircraft - July carrier invoice $" at bounding box center [771, 430] width 349 height 23
type textarea "x"
type input "2025 Aircraft - July carrier invoice $1"
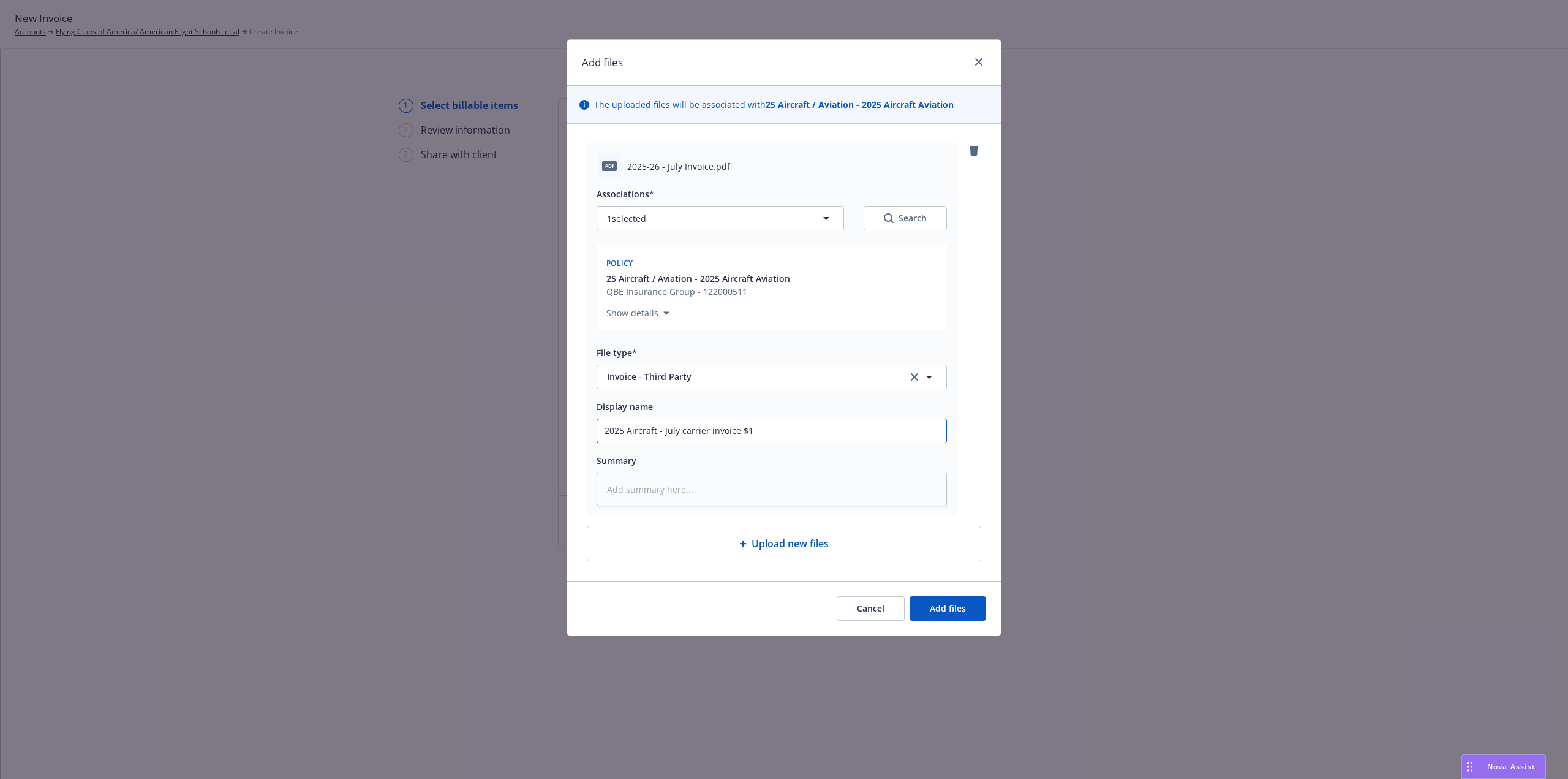
type textarea "x"
type input "2025 Aircraft - July carrier invoice $10"
type textarea "x"
type input "2025 Aircraft - July carrier invoice $105"
type textarea "x"
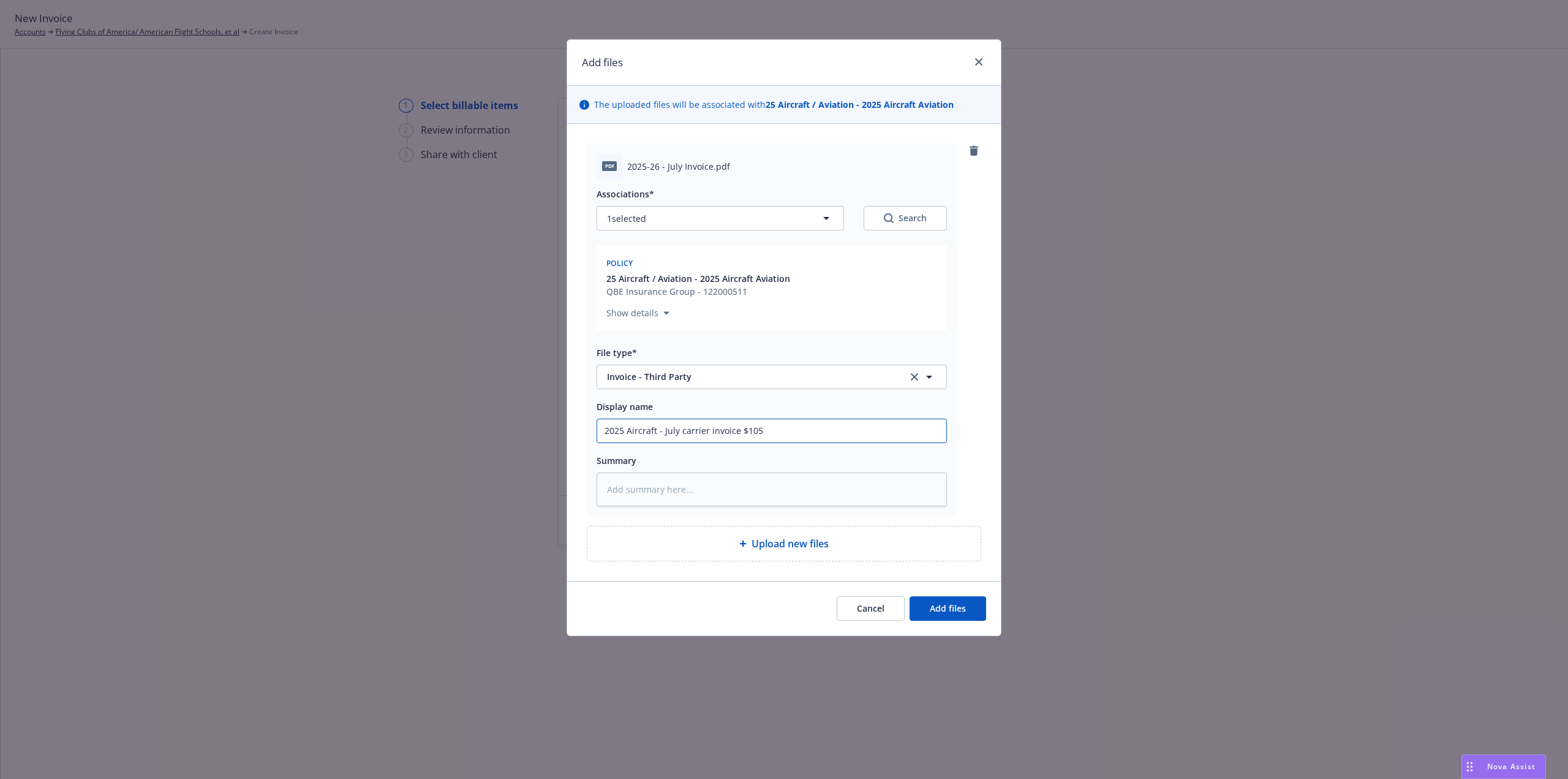
type input "2025 Aircraft - July carrier invoice $105,"
type textarea "x"
type input "2025 Aircraft - July carrier invoice $105,1"
type textarea "x"
type input "2025 Aircraft - July carrier invoice $105,14"
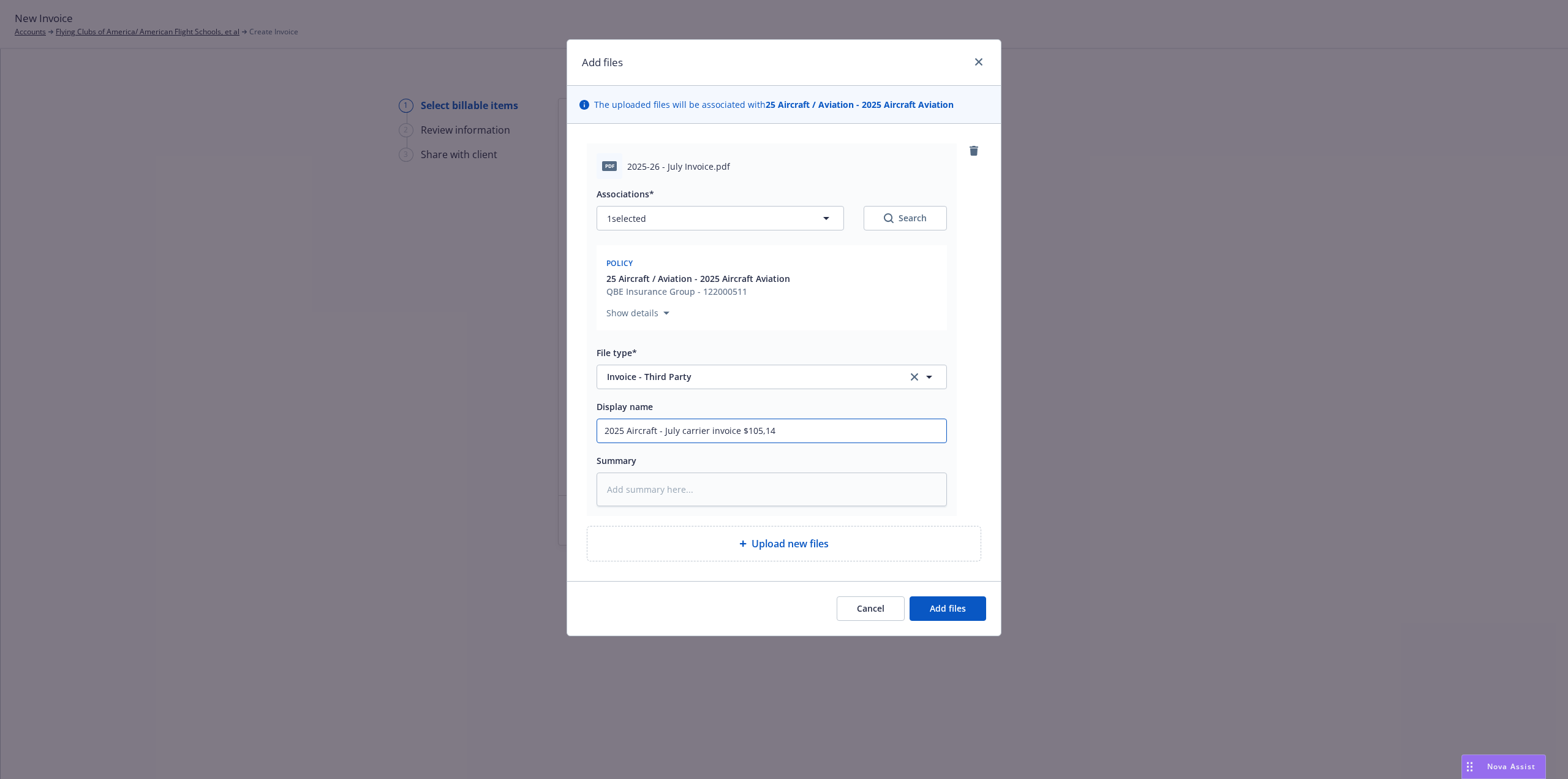
type textarea "x"
drag, startPoint x: 663, startPoint y: 428, endPoint x: 802, endPoint y: 417, distance: 139.4
click at [802, 417] on div "Display name 2025 Aircraft - July carrier invoice $105,142" at bounding box center [772, 421] width 350 height 44
type input "2025 Aircraft - July carrier invoice $105,142"
click at [698, 497] on textarea at bounding box center [772, 489] width 350 height 34
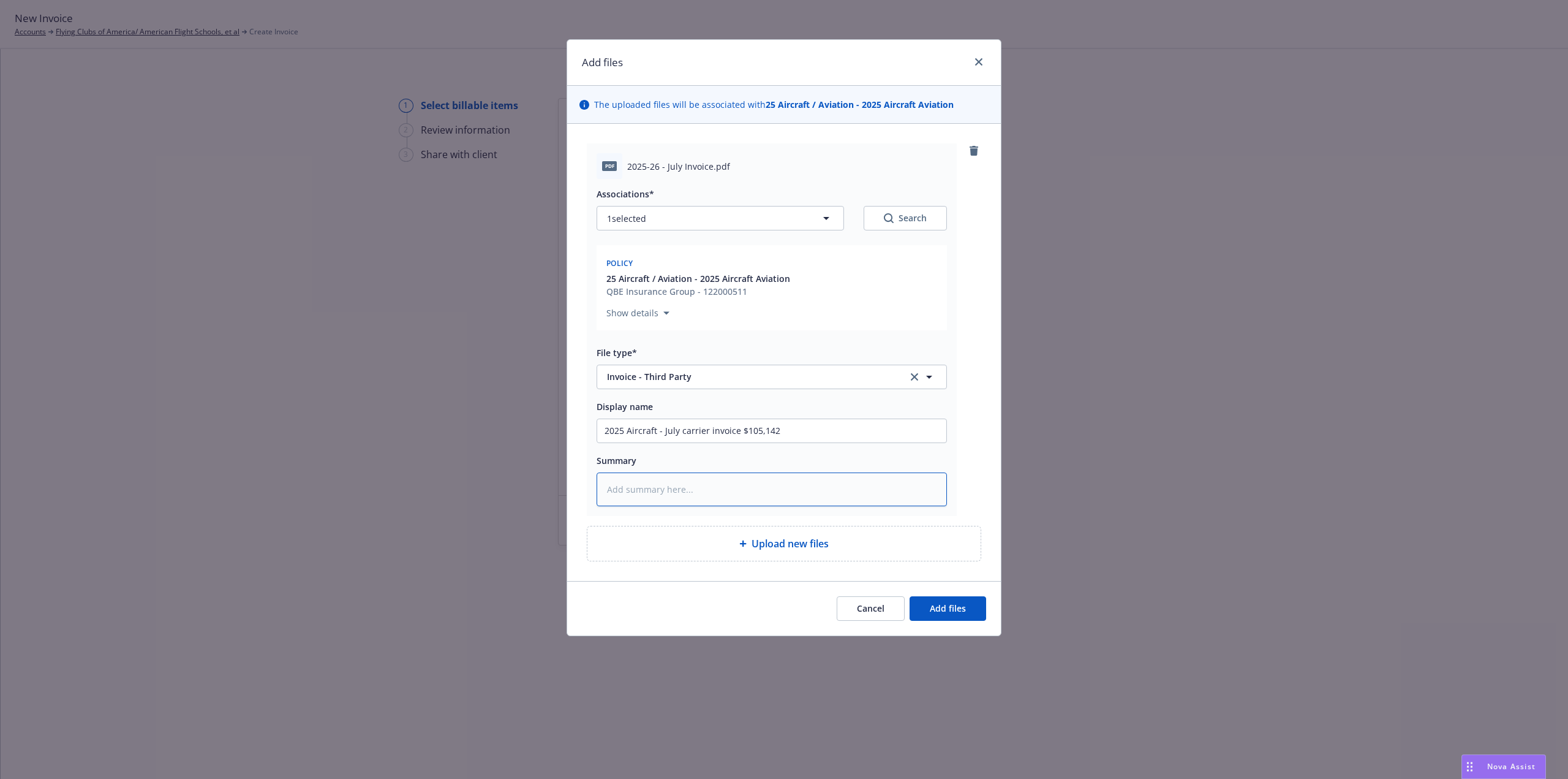
type textarea "x"
type textarea "2"
type textarea "x"
type textarea "25"
type textarea "x"
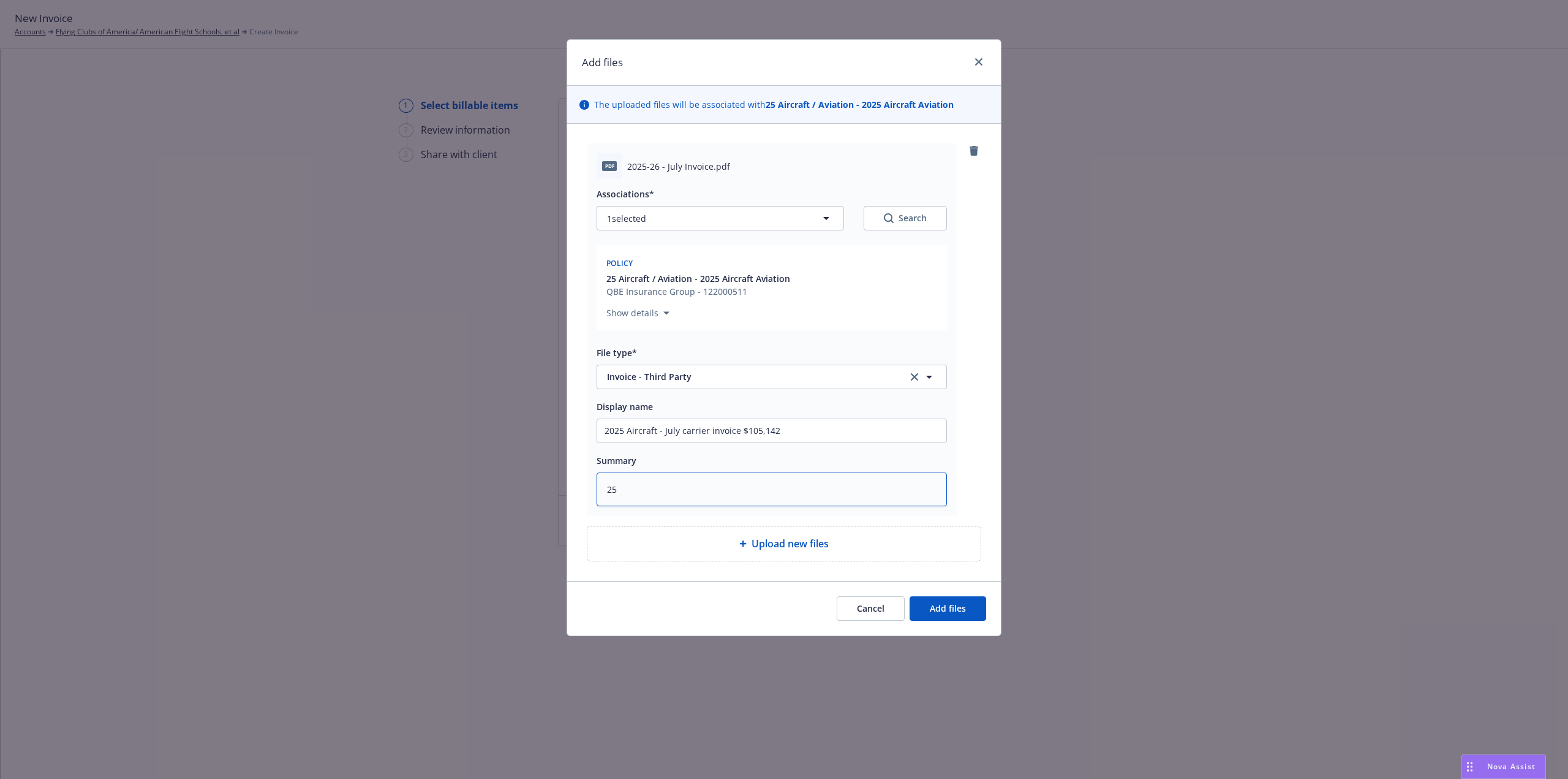
type textarea "25"
type textarea "x"
type textarea "25 A"
type textarea "x"
type textarea "25 AC"
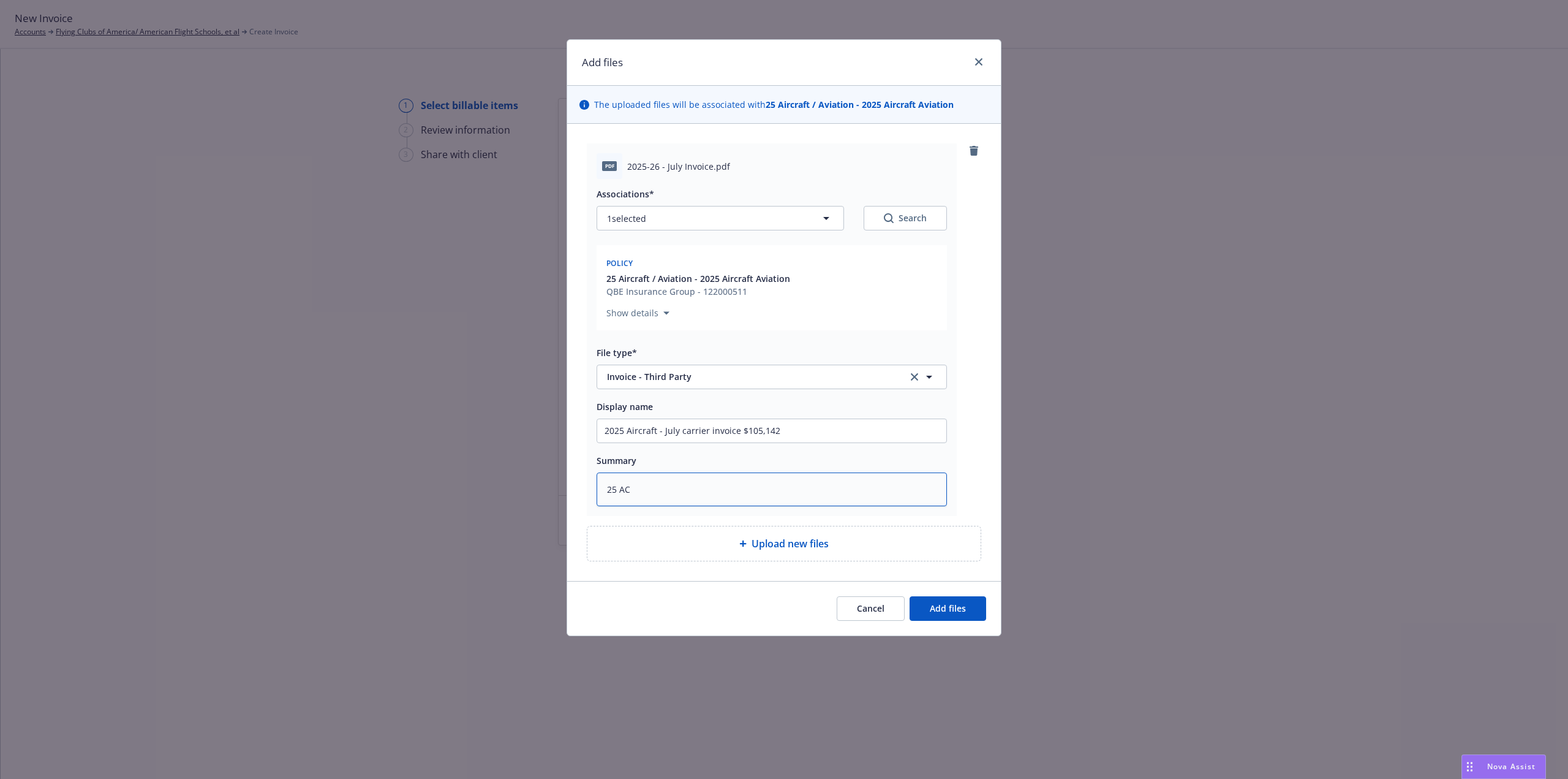
type textarea "x"
type textarea "25 AC"
type textarea "x"
type textarea "25 AC B"
type textarea "x"
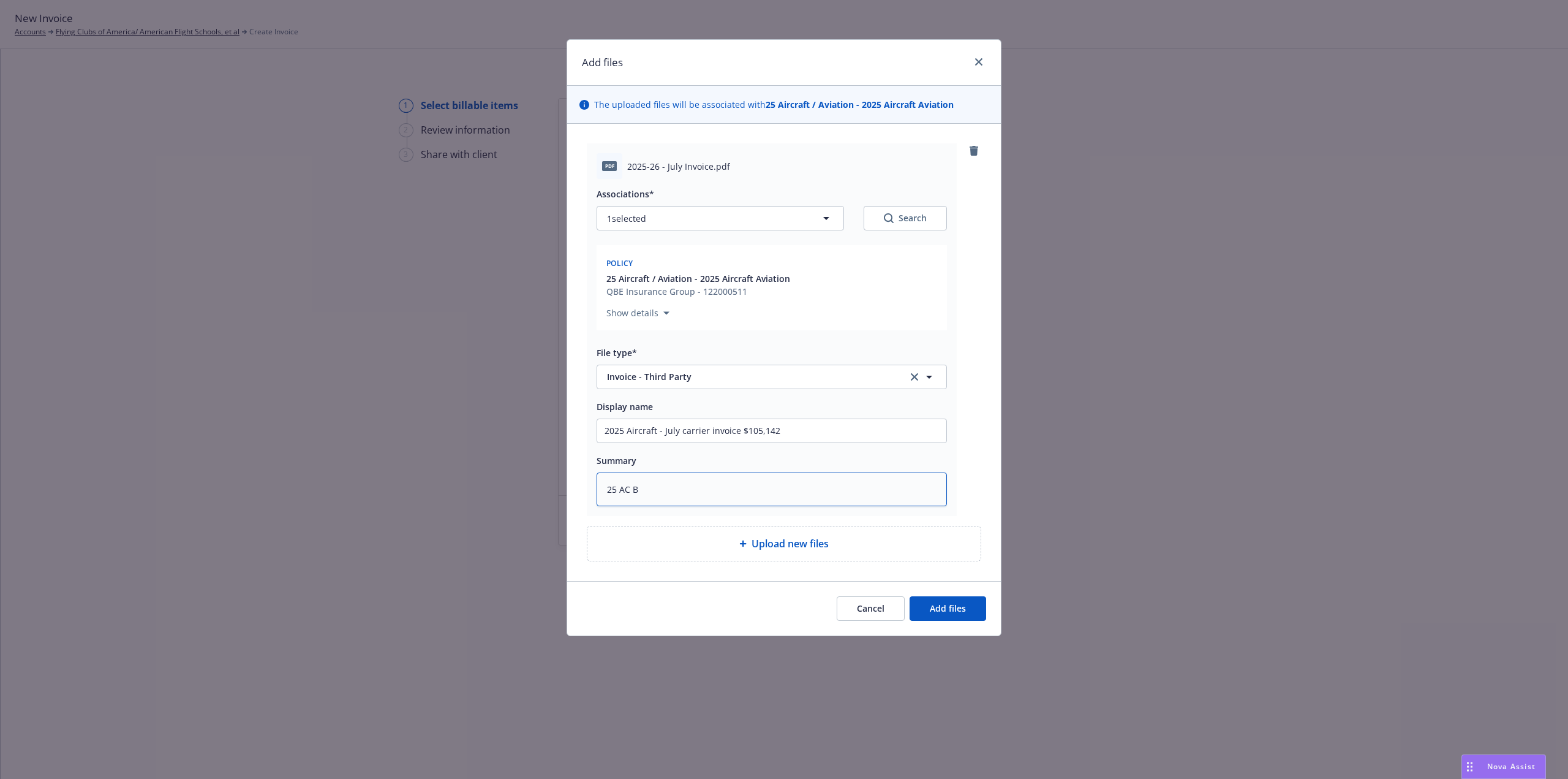
type textarea "25 AC BE"
type textarea "x"
type textarea "25 AC B"
type textarea "x"
type textarea "25 AC"
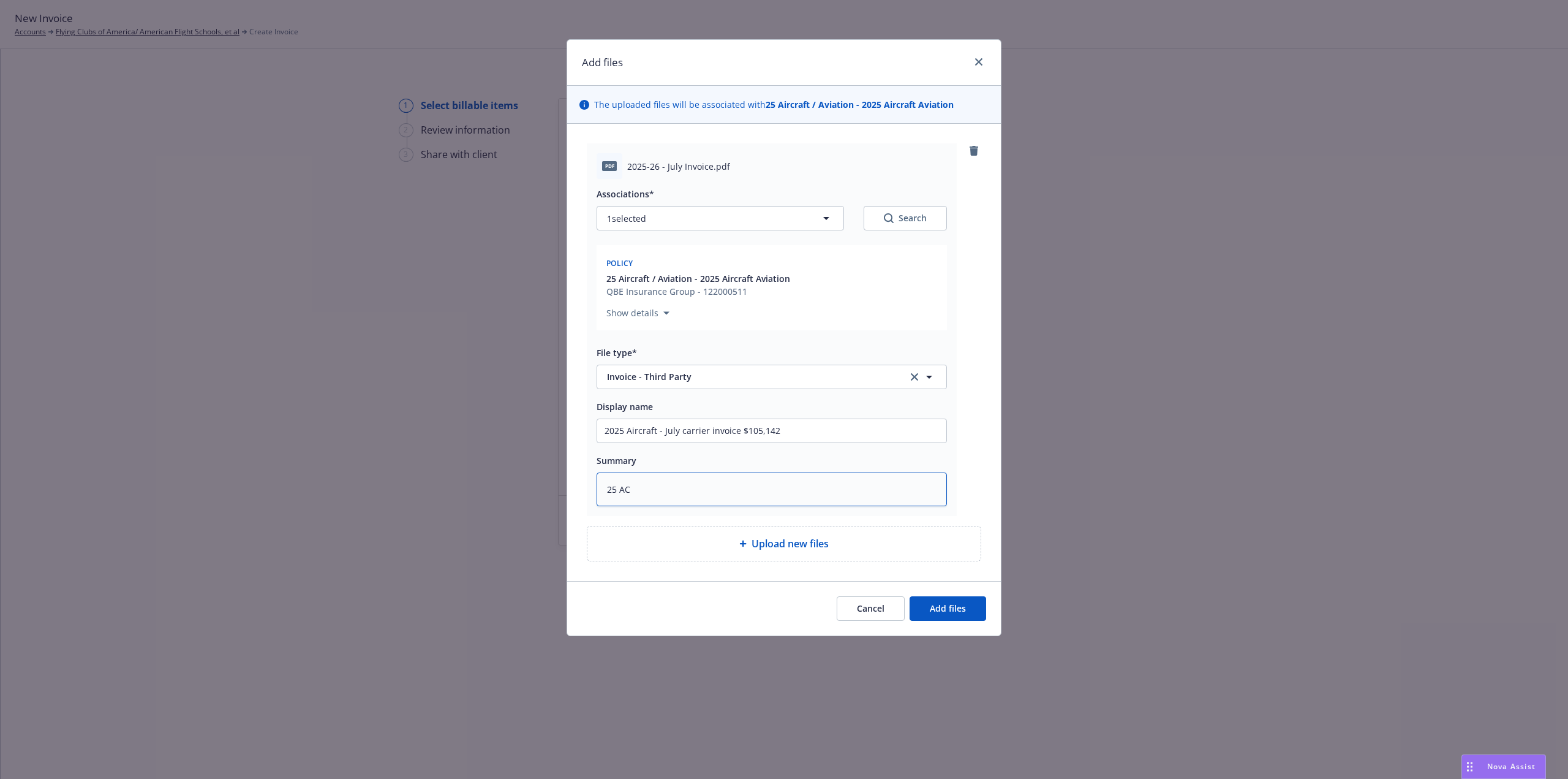
type textarea "x"
type textarea "25 AC Q"
type textarea "x"
type textarea "25 AC QB"
type textarea "x"
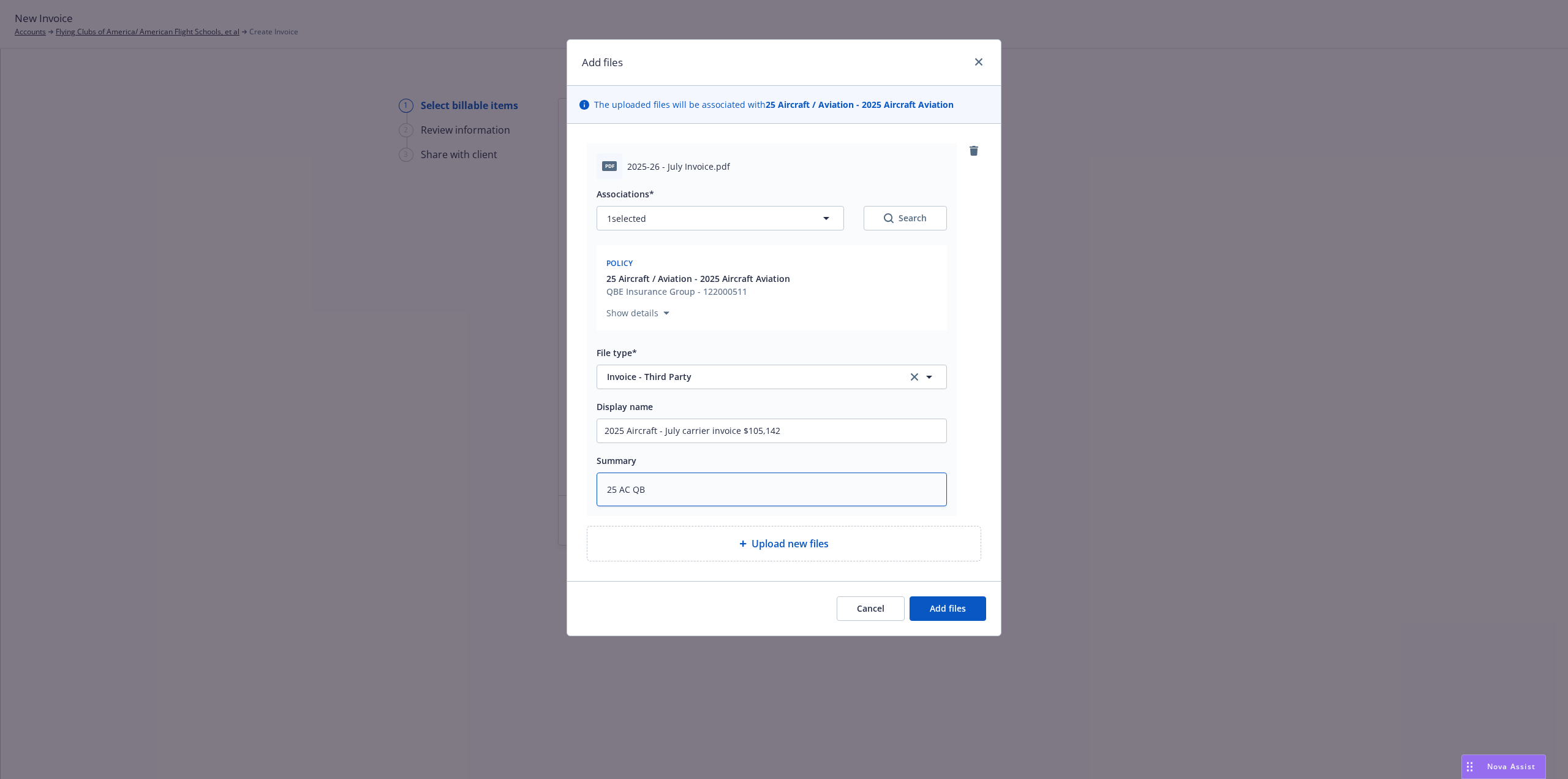
type textarea "25 AC QBE"
type textarea "x"
type textarea "25 AC QBE"
paste textarea "July carrier invoice $105,142"
type textarea "x"
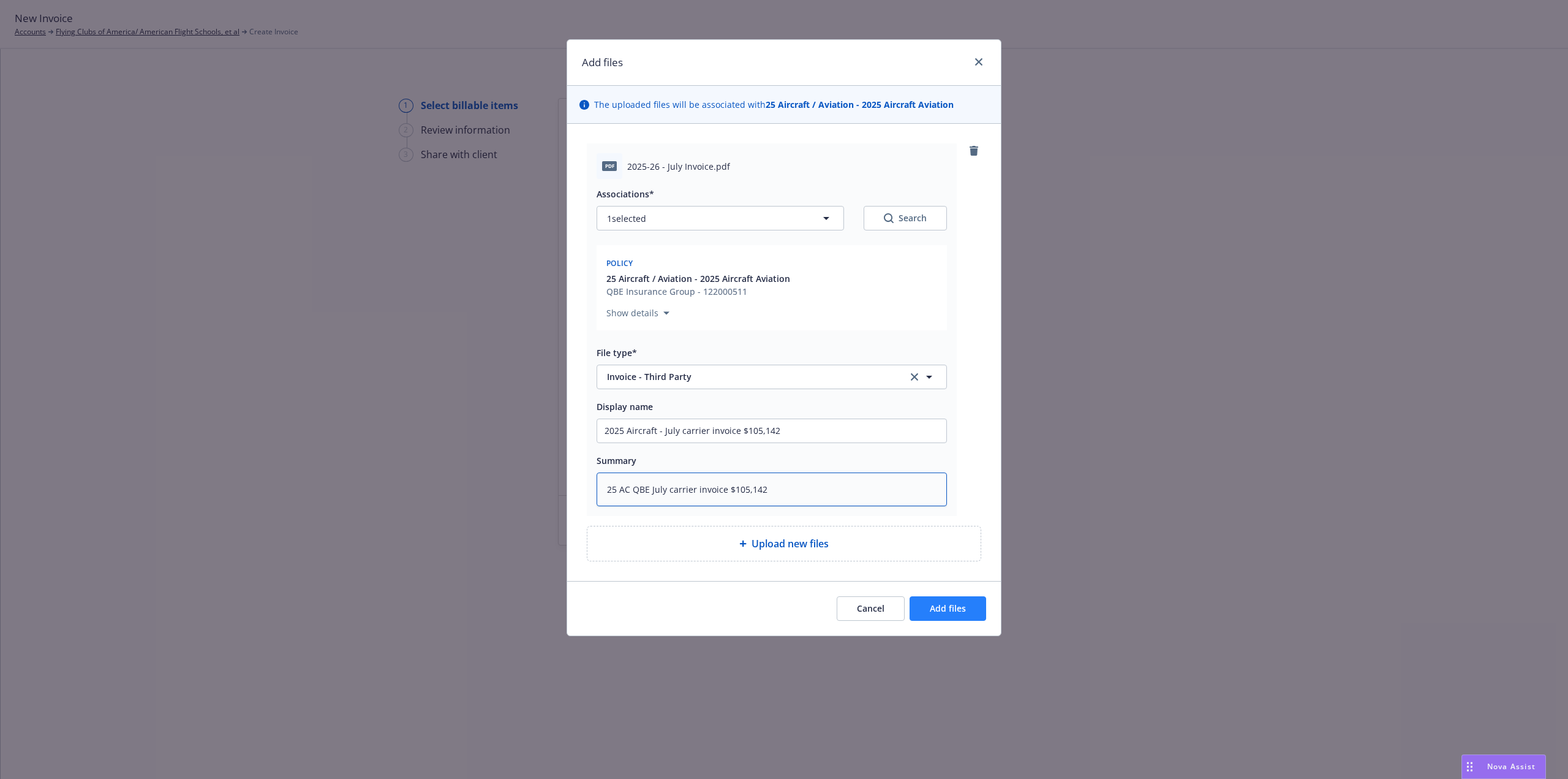
type textarea "25 AC QBE July carrier invoice $105,142"
click at [979, 608] on button "Add files" at bounding box center [948, 608] width 77 height 24
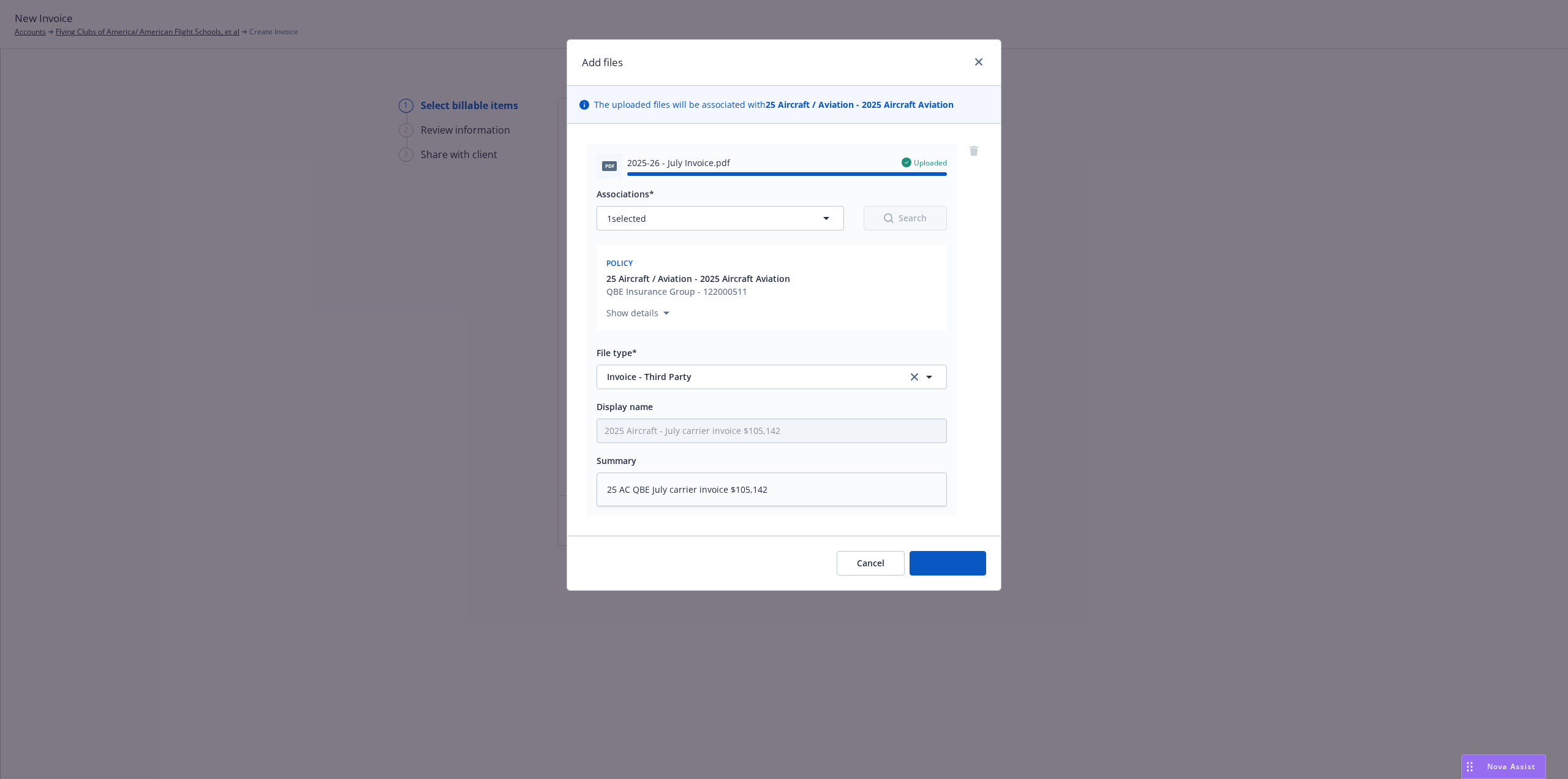
type textarea "x"
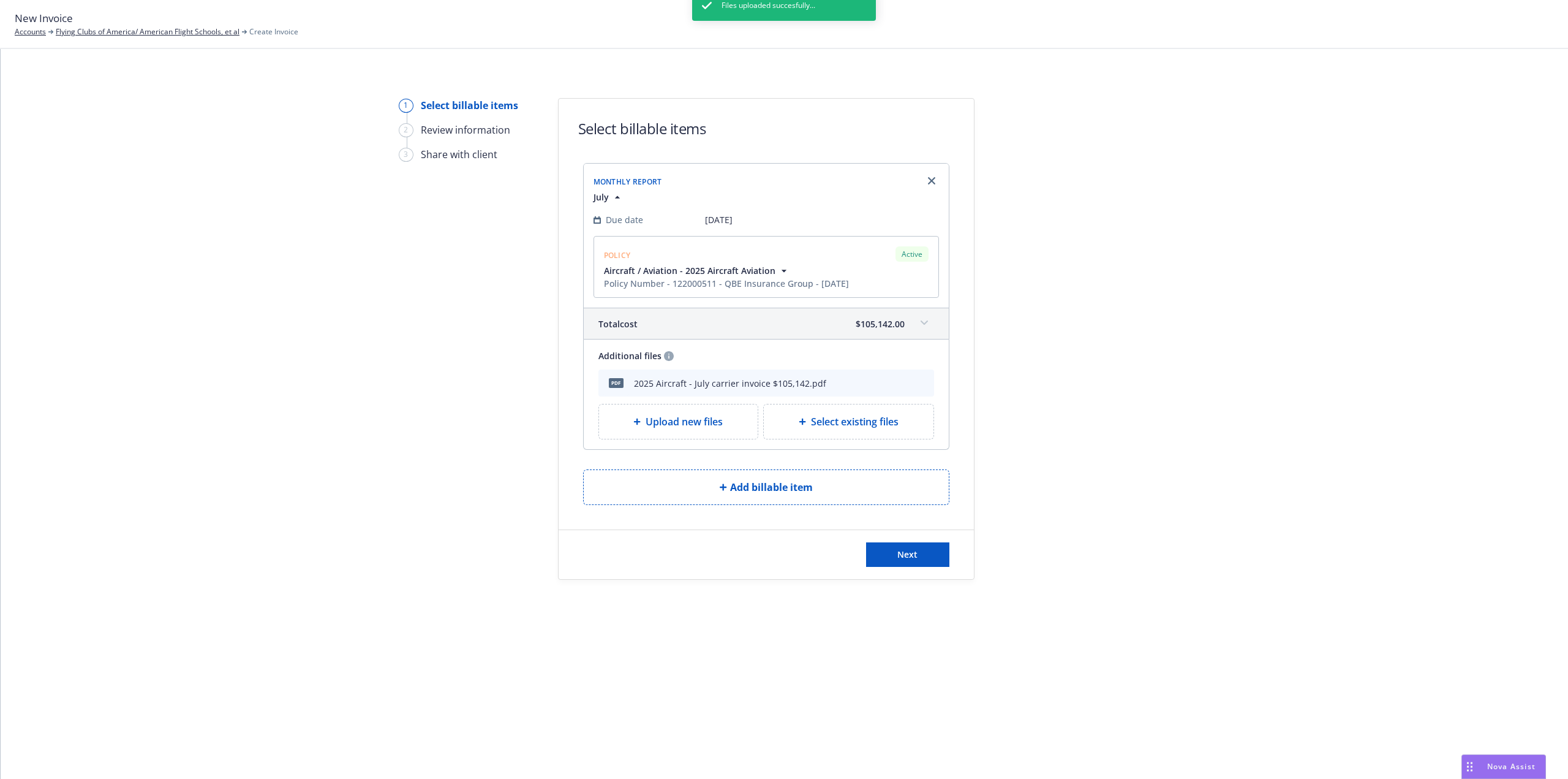
click at [873, 558] on div "Files uploaded succesfully..." at bounding box center [784, 379] width 184 height 779
click at [892, 542] on button "Next" at bounding box center [908, 554] width 84 height 24
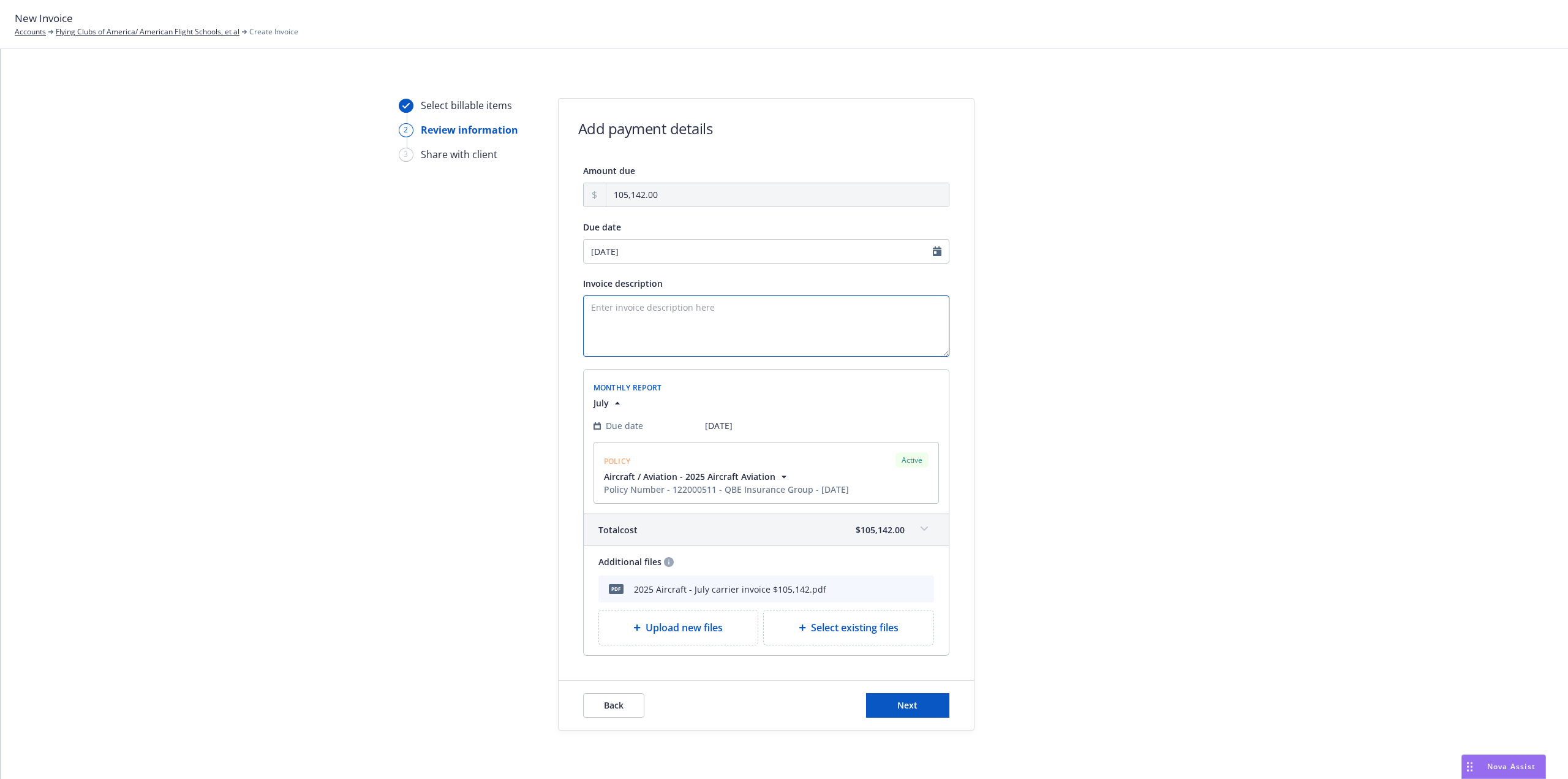
click at [694, 332] on textarea "Invoice description" at bounding box center [766, 326] width 367 height 62
type textarea "July 2025 Aircraft billing"
click at [881, 703] on button "Next" at bounding box center [908, 705] width 84 height 24
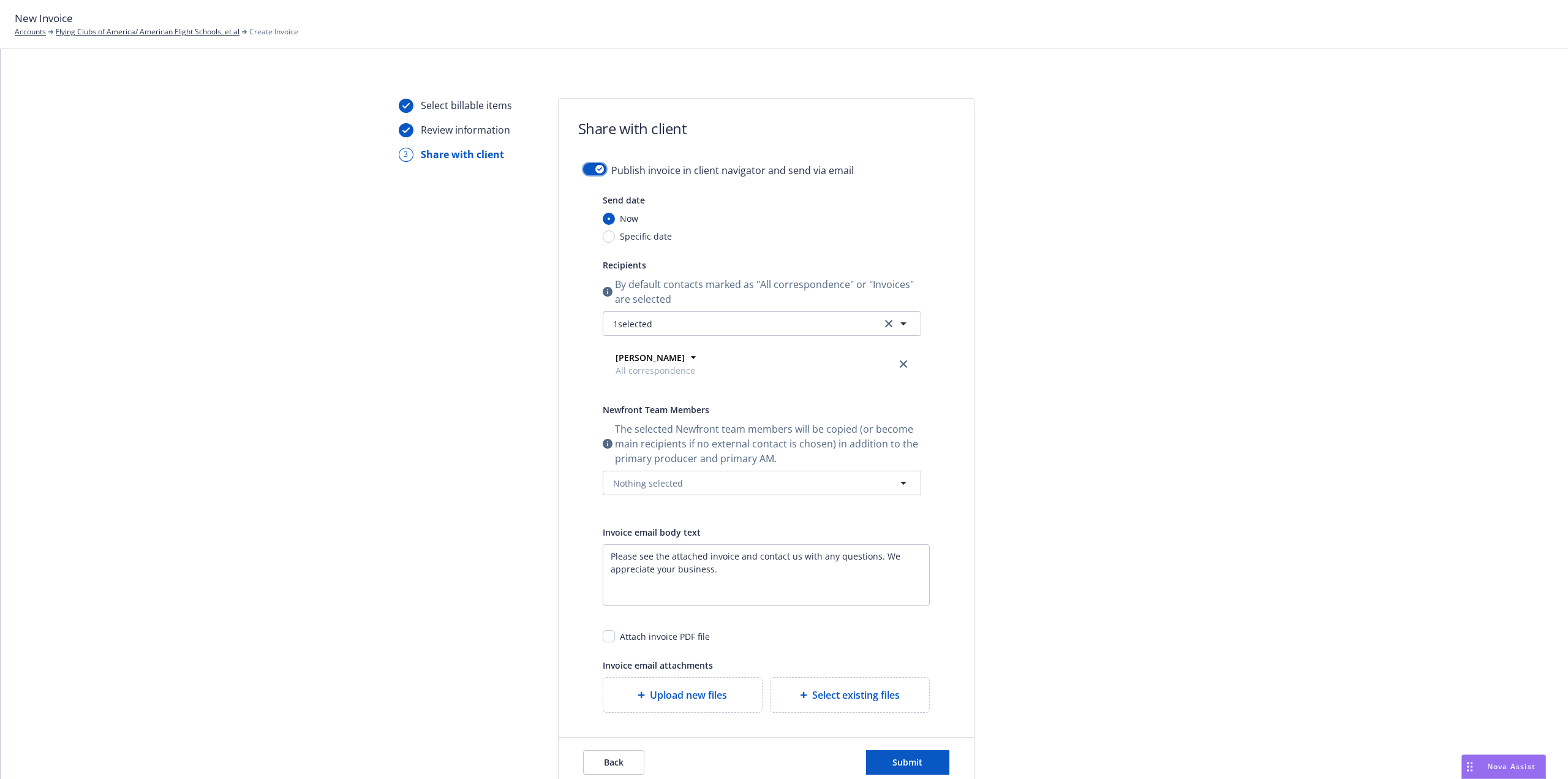
click at [583, 168] on button "button" at bounding box center [595, 169] width 23 height 13
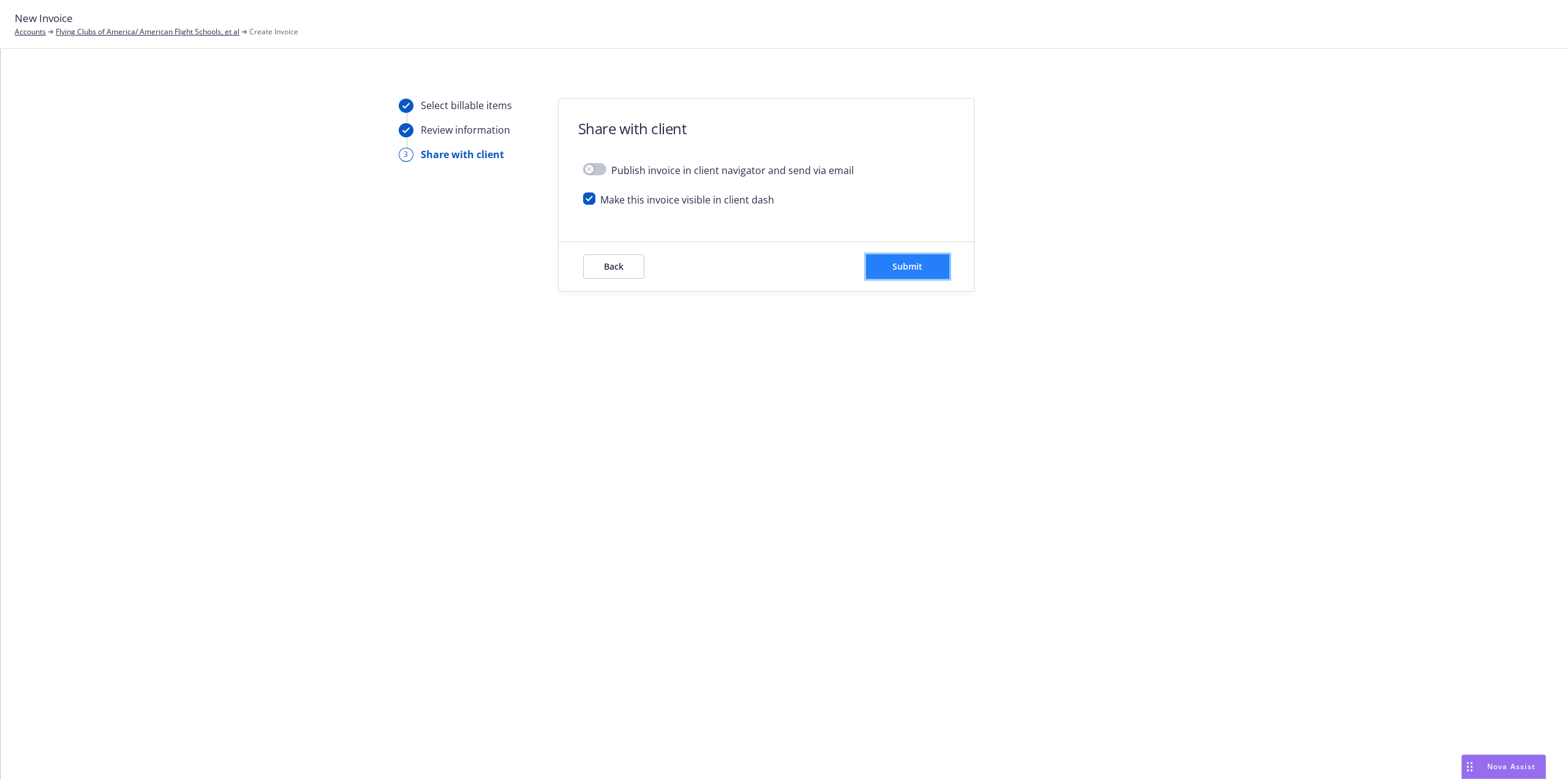
click at [907, 269] on span "Submit" at bounding box center [907, 266] width 30 height 12
